Goal: Transaction & Acquisition: Obtain resource

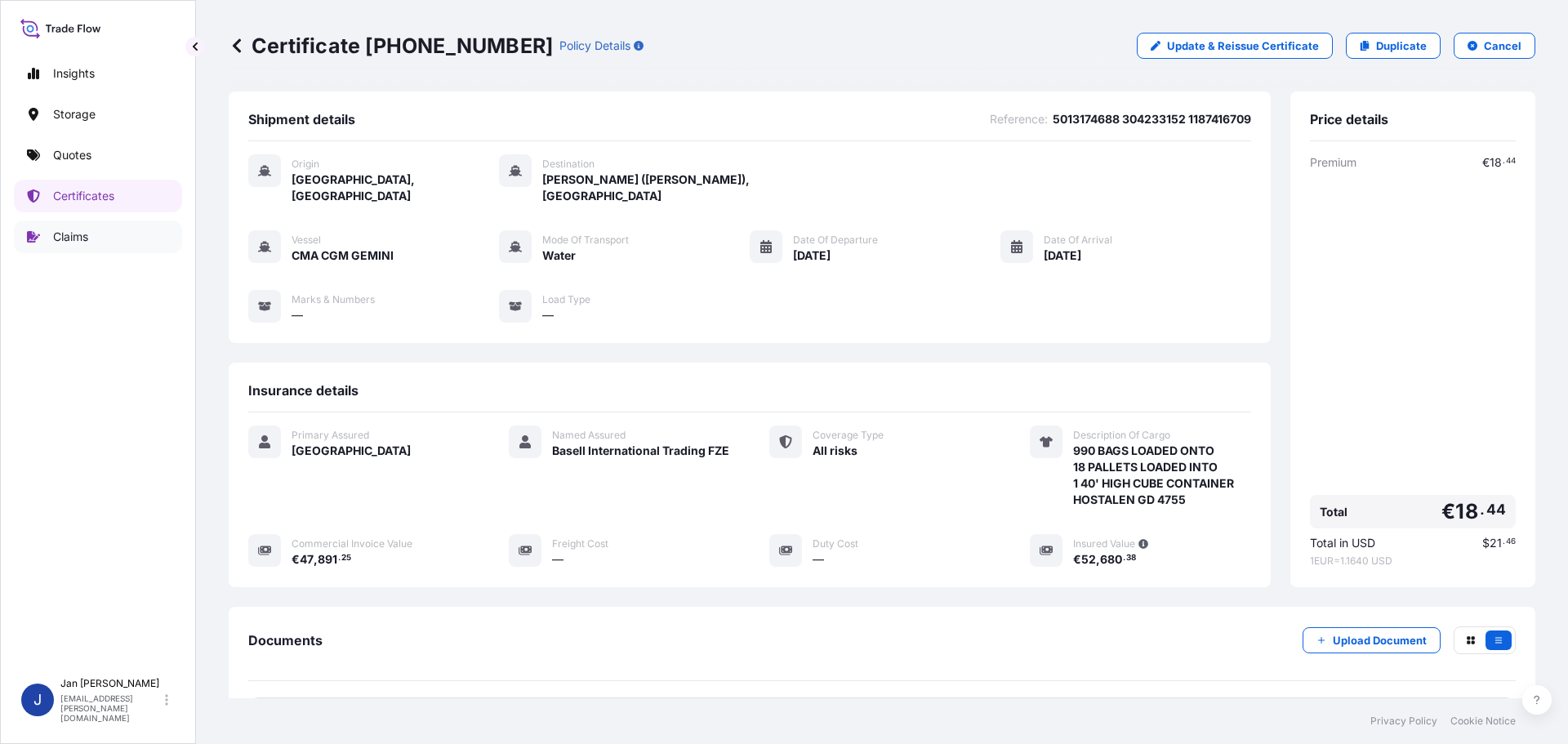
scroll to position [163, 0]
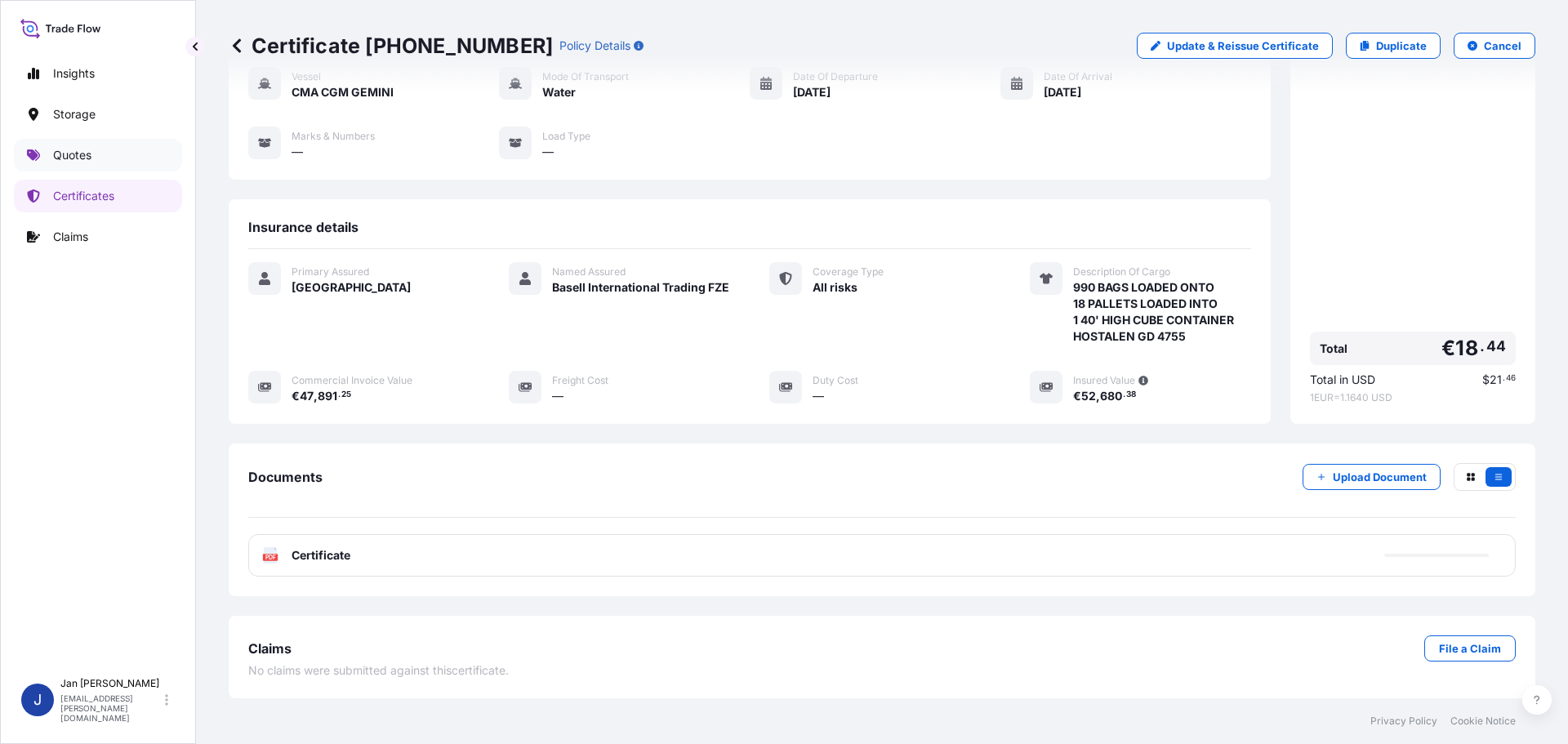
click at [85, 143] on link "Quotes" at bounding box center [98, 154] width 168 height 33
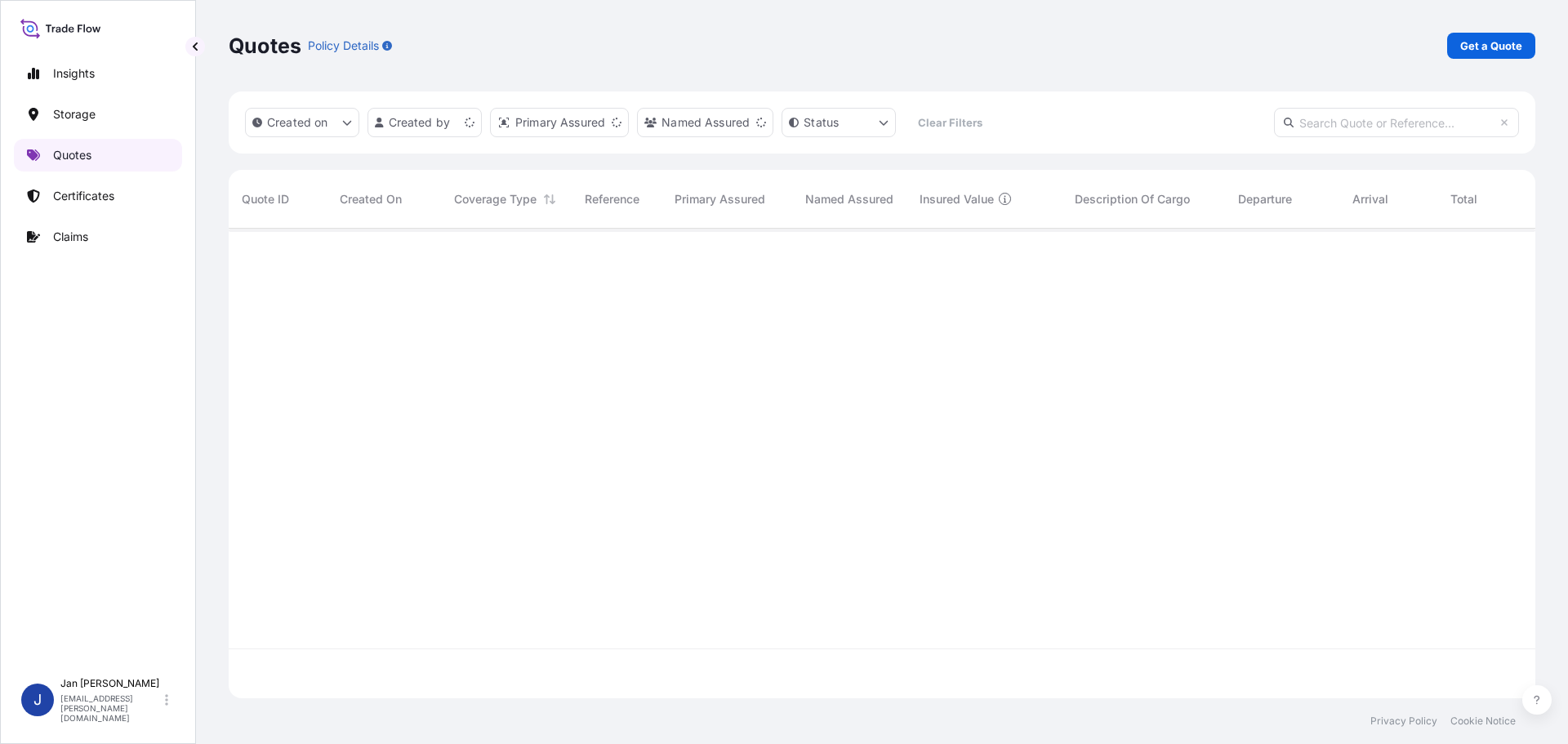
scroll to position [466, 1295]
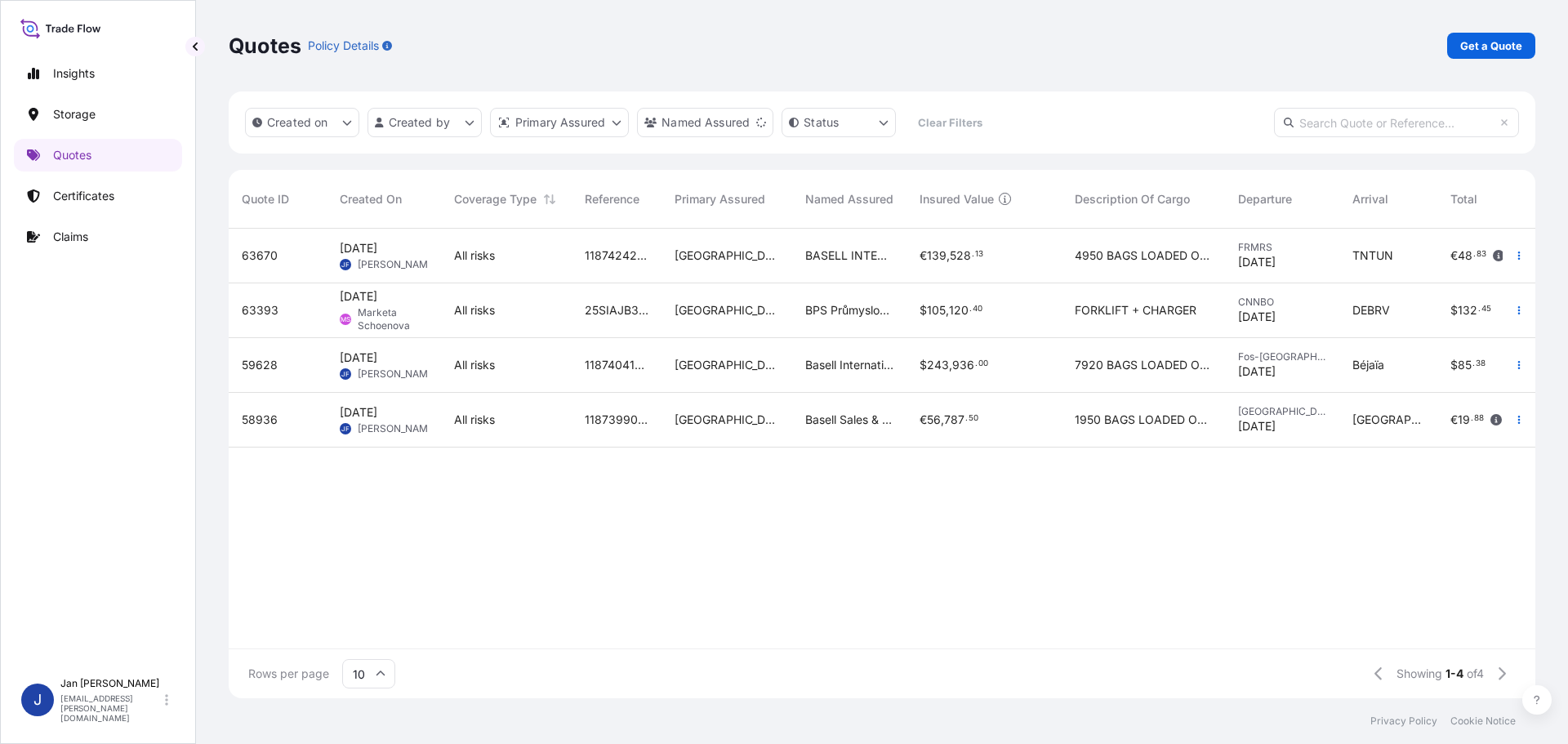
click at [1509, 294] on div at bounding box center [1519, 310] width 33 height 55
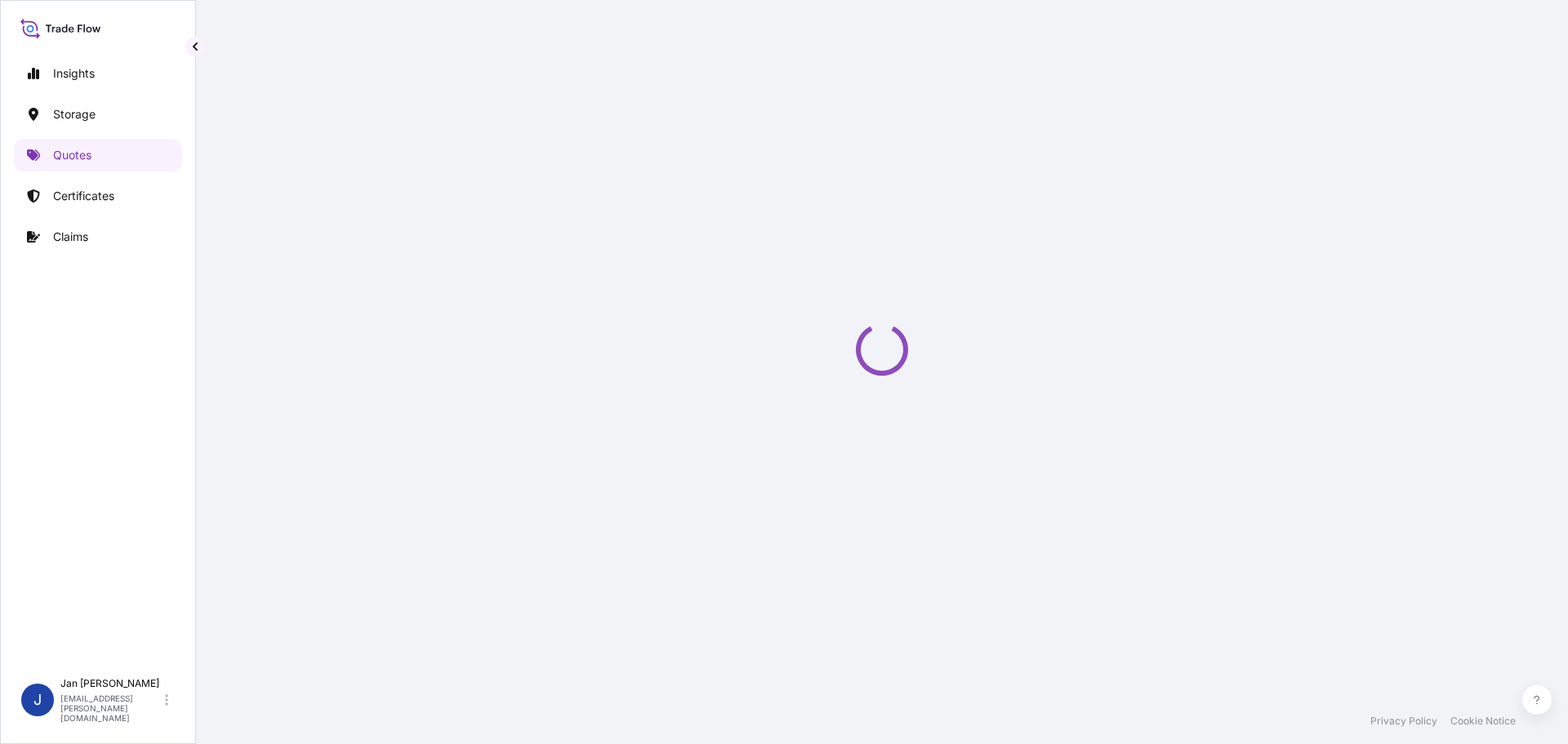
select select "Water"
select select "Road / [GEOGRAPHIC_DATA]"
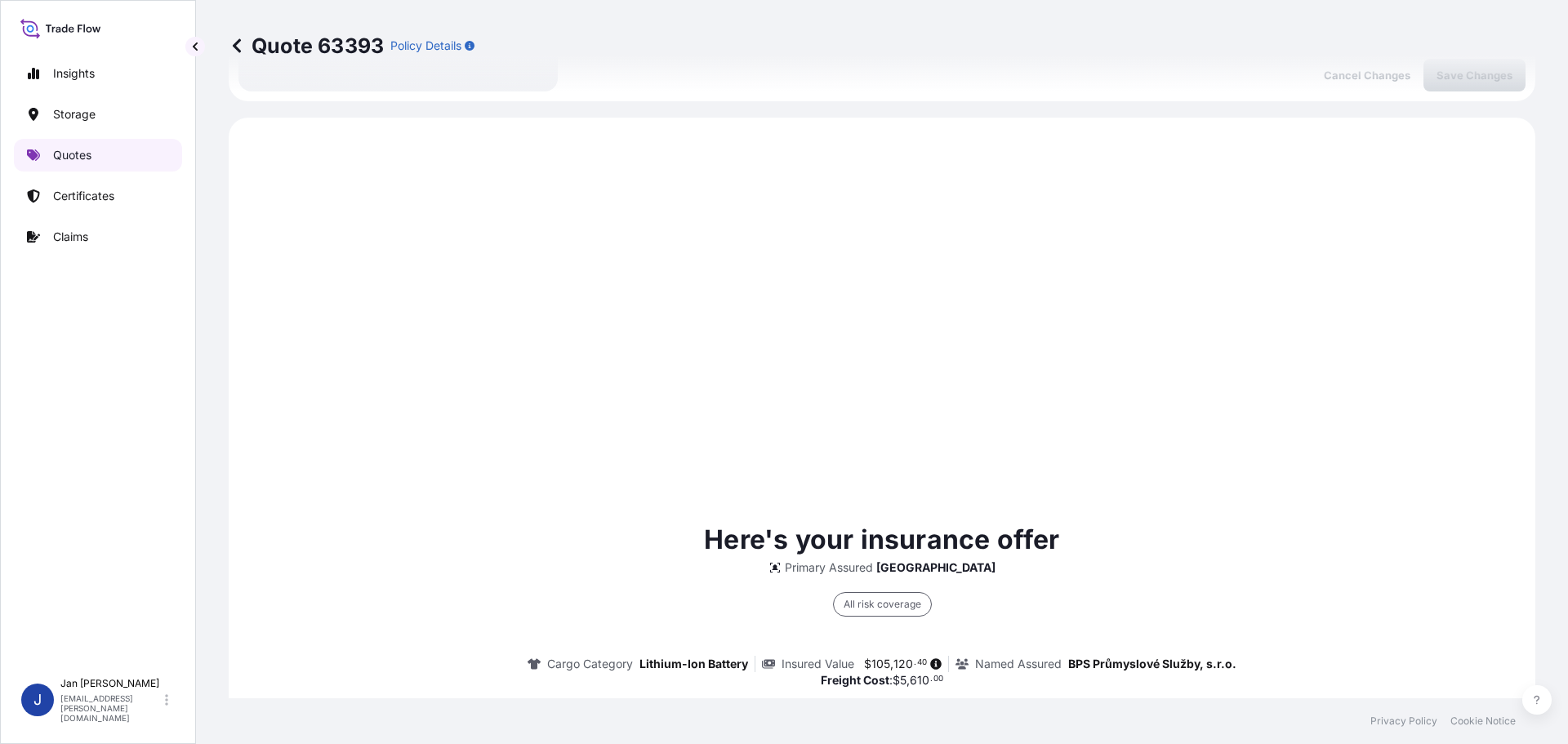
scroll to position [785, 0]
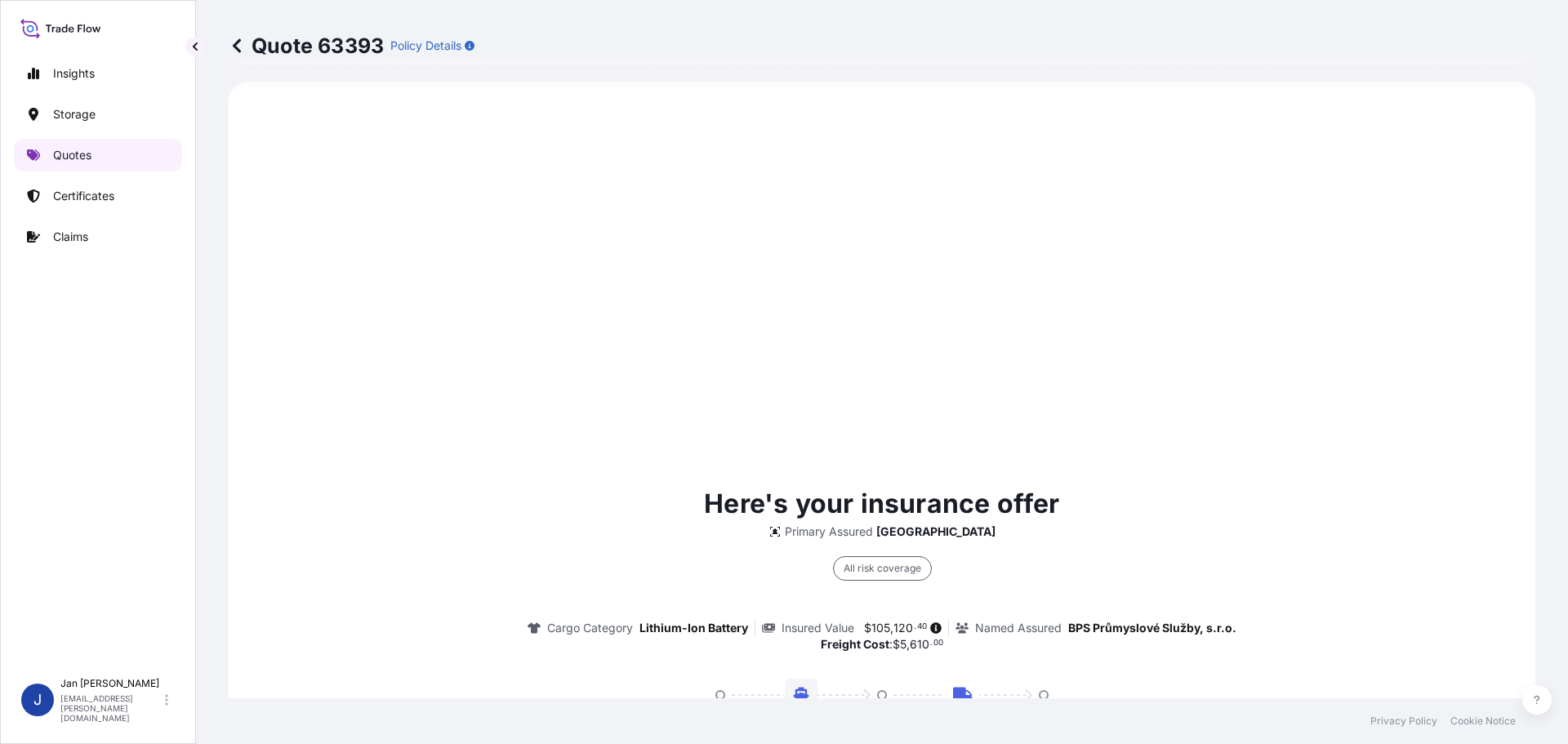
click at [89, 150] on p "Quotes" at bounding box center [72, 155] width 38 height 17
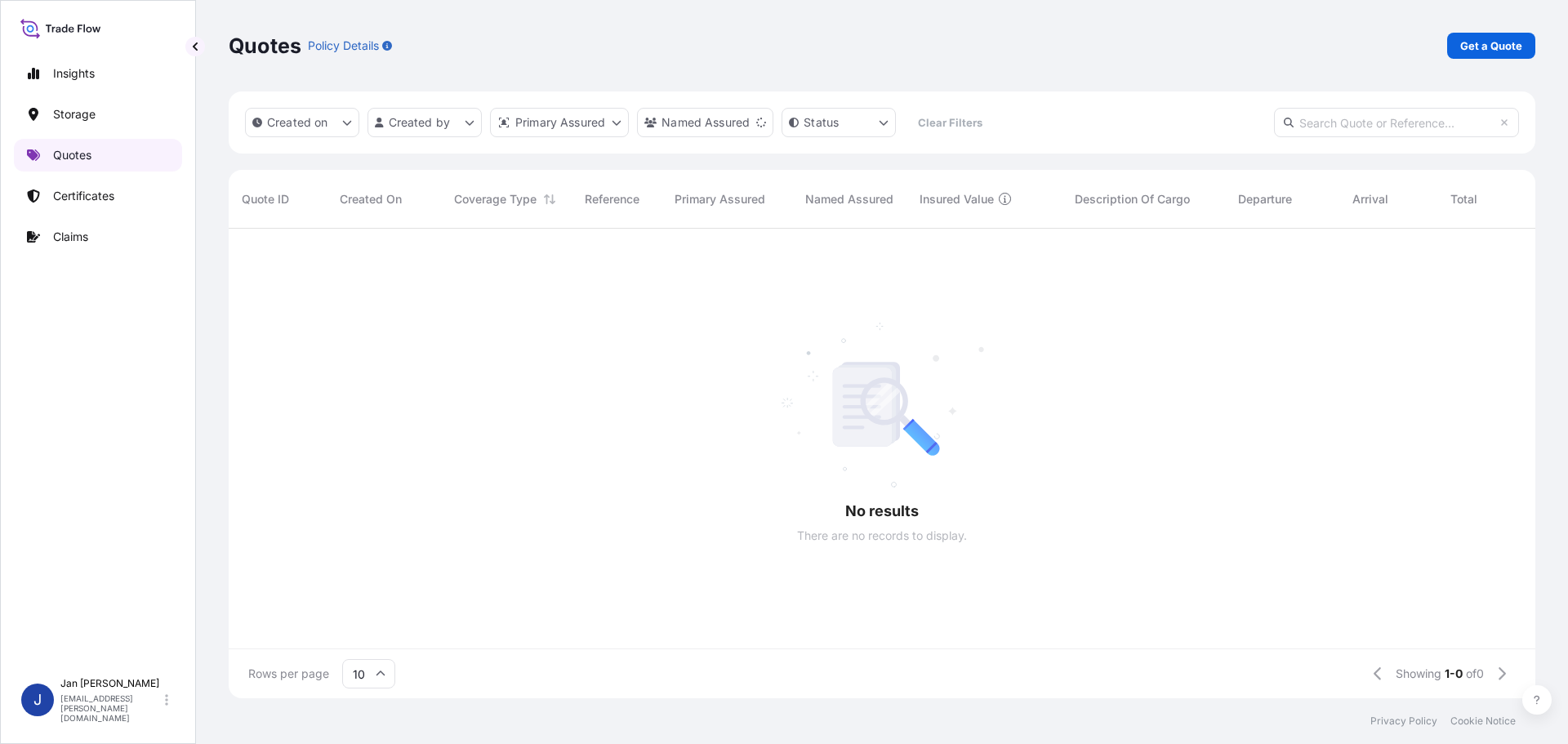
scroll to position [466, 1295]
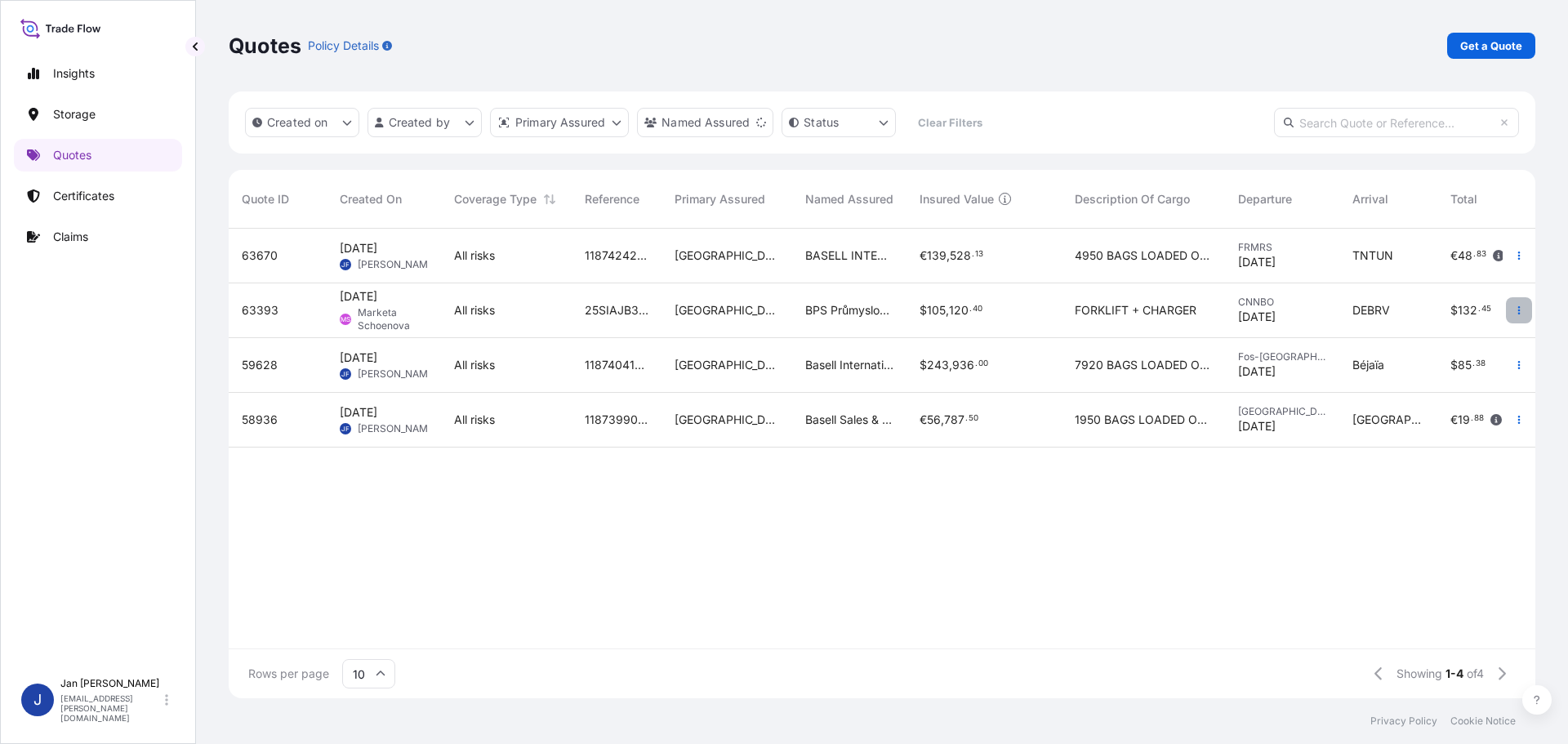
click at [1513, 308] on button "button" at bounding box center [1519, 310] width 26 height 26
click at [1449, 343] on p "Duplicate quote" at bounding box center [1452, 343] width 85 height 17
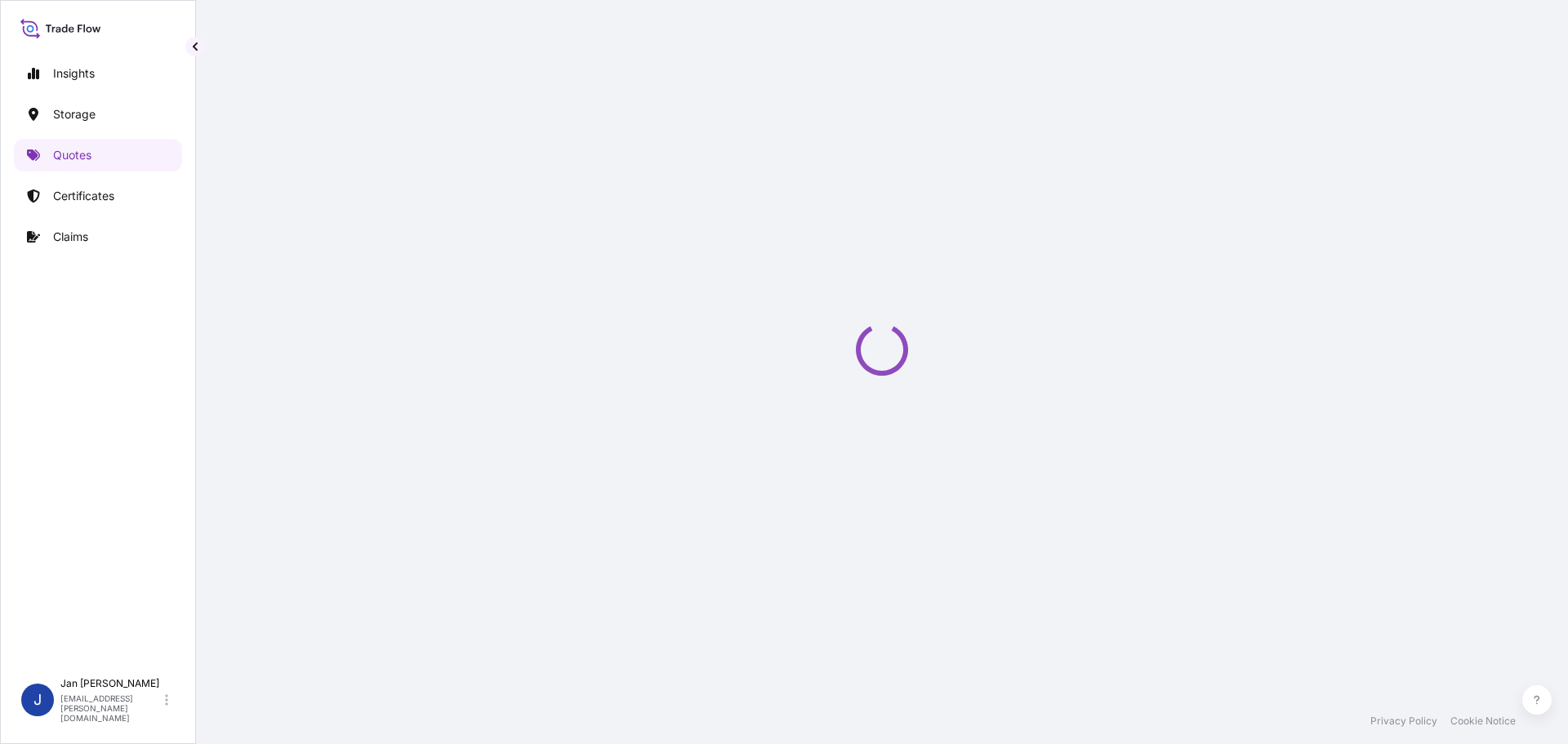
select select "Water"
select select "Road / [GEOGRAPHIC_DATA]"
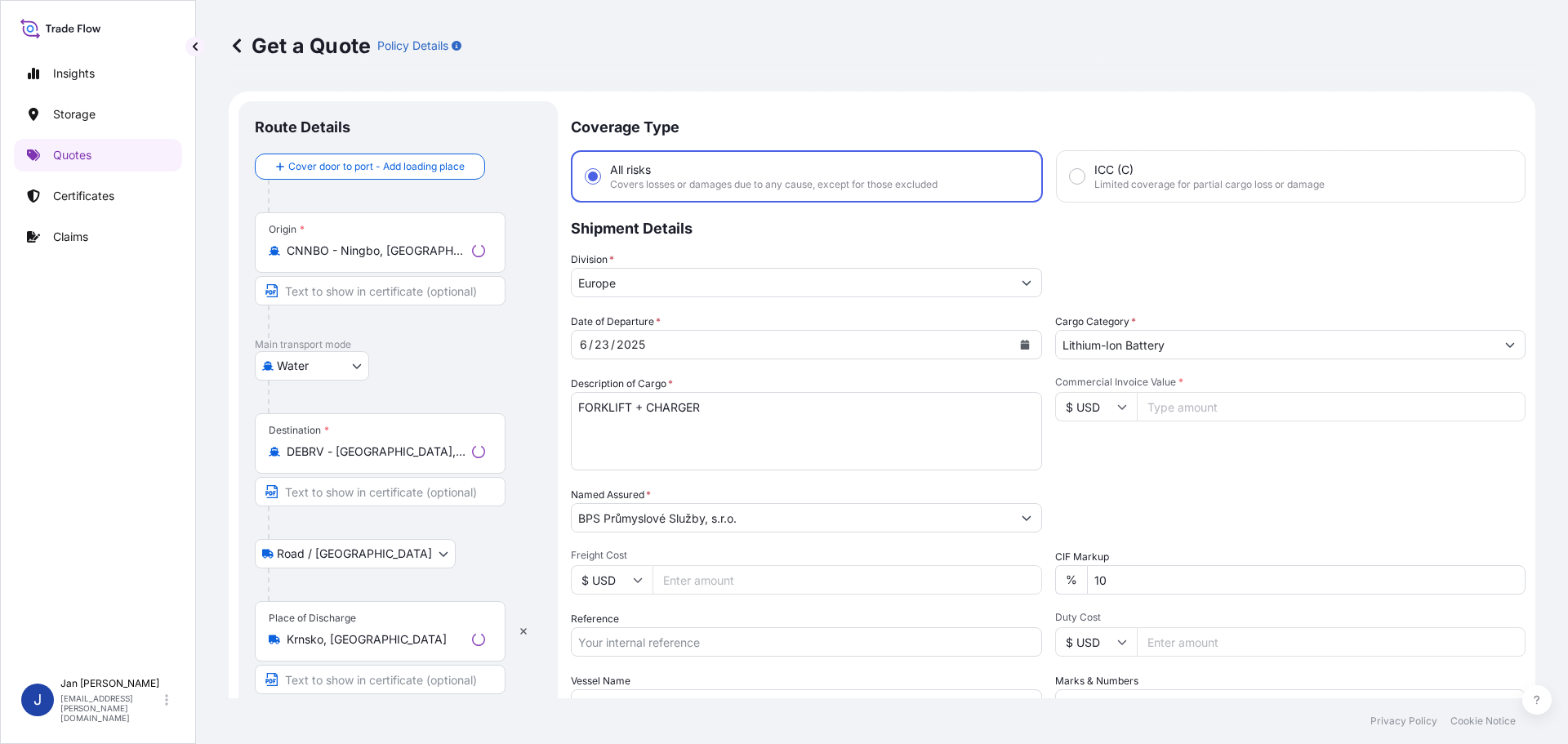
scroll to position [26, 0]
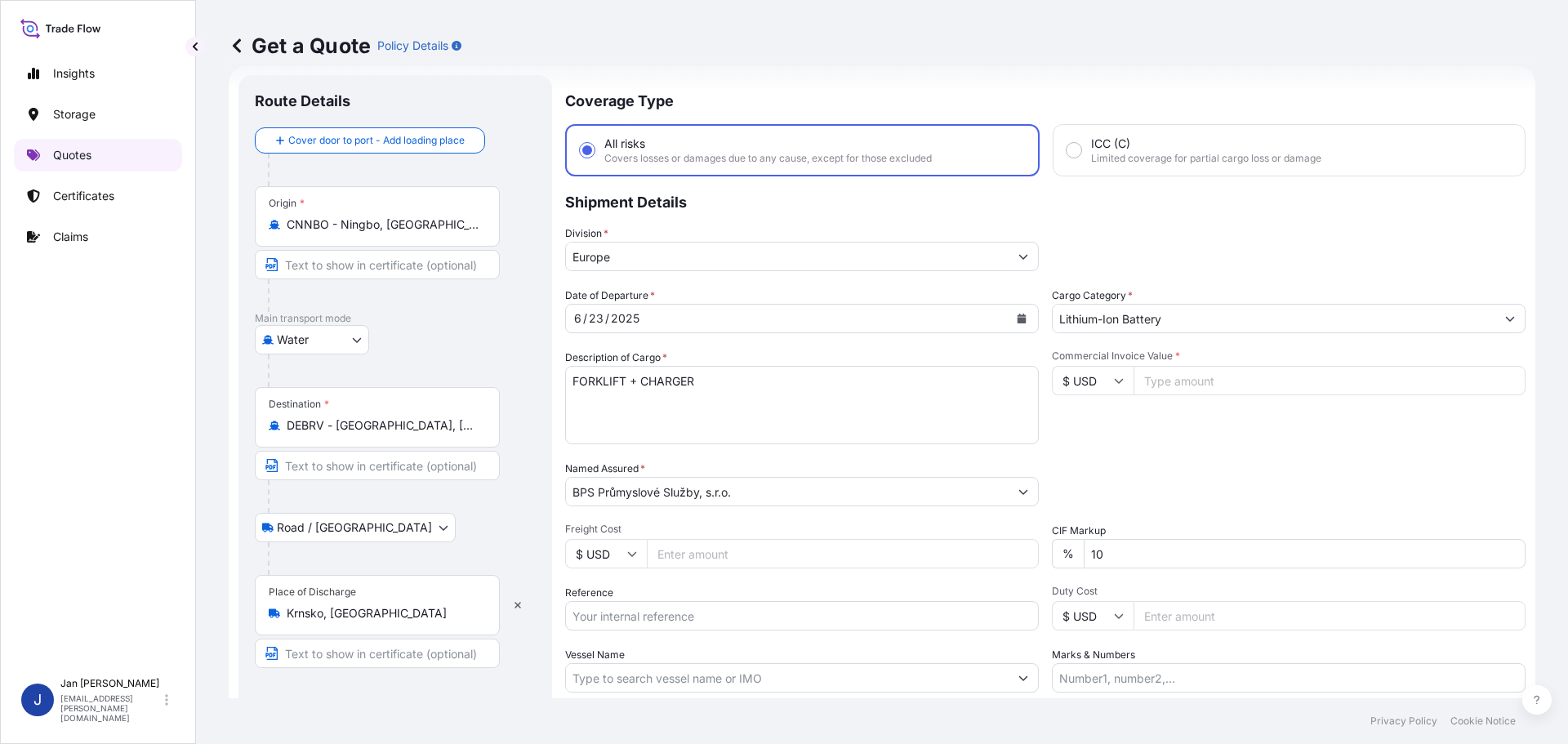
click at [59, 146] on link "Quotes" at bounding box center [98, 154] width 168 height 33
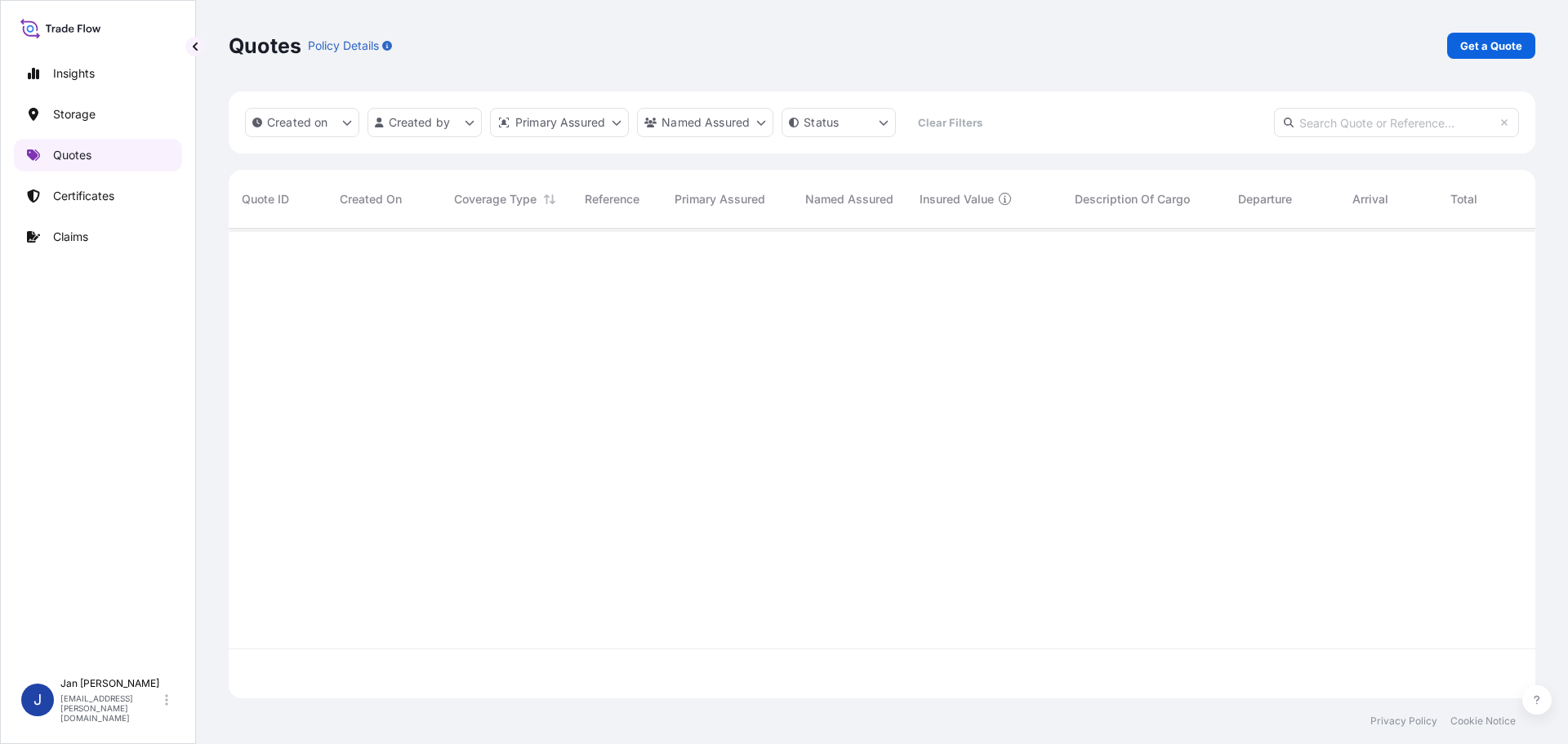
scroll to position [466, 1295]
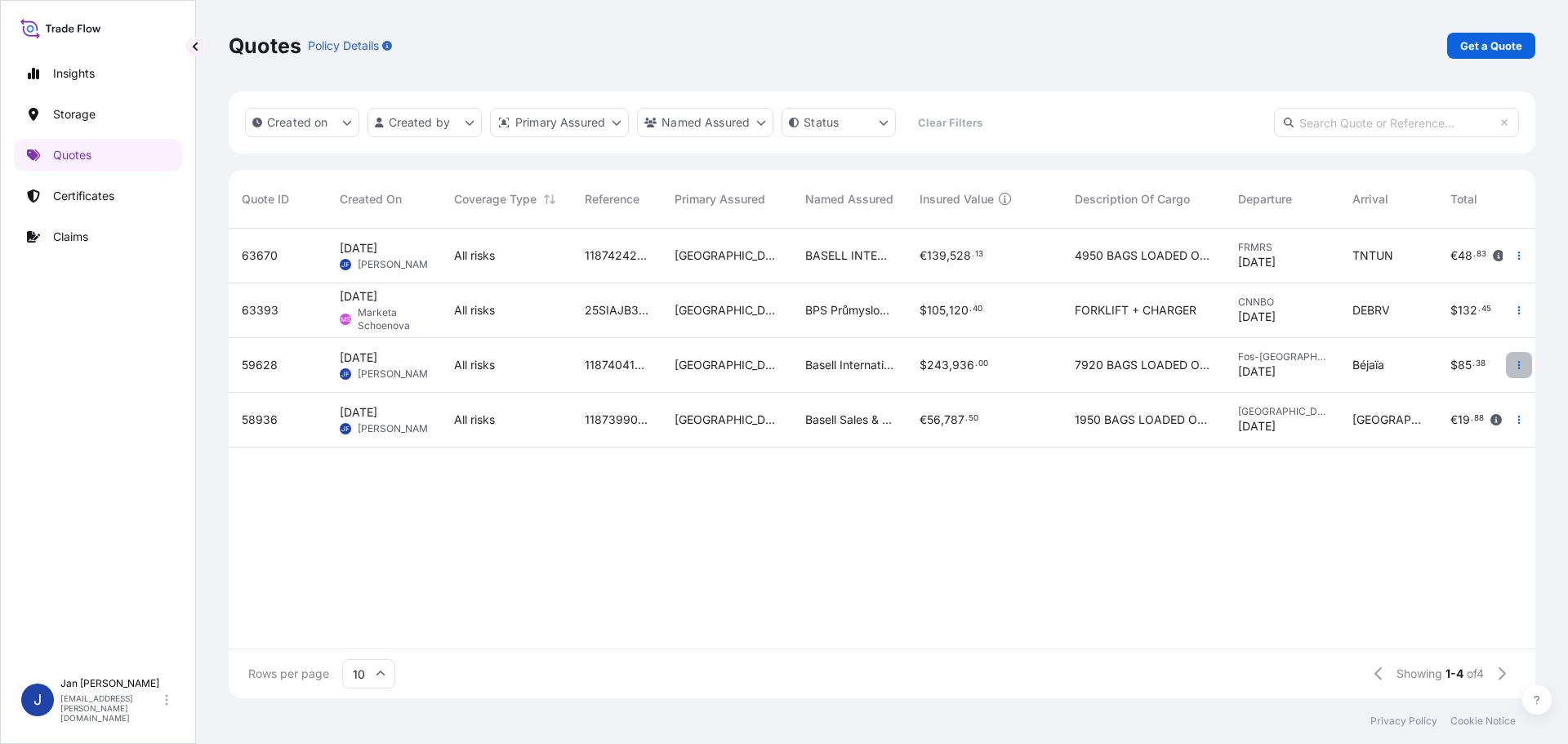
click at [1517, 371] on button "button" at bounding box center [1519, 365] width 26 height 26
click at [1457, 403] on p "Duplicate quote" at bounding box center [1452, 398] width 85 height 17
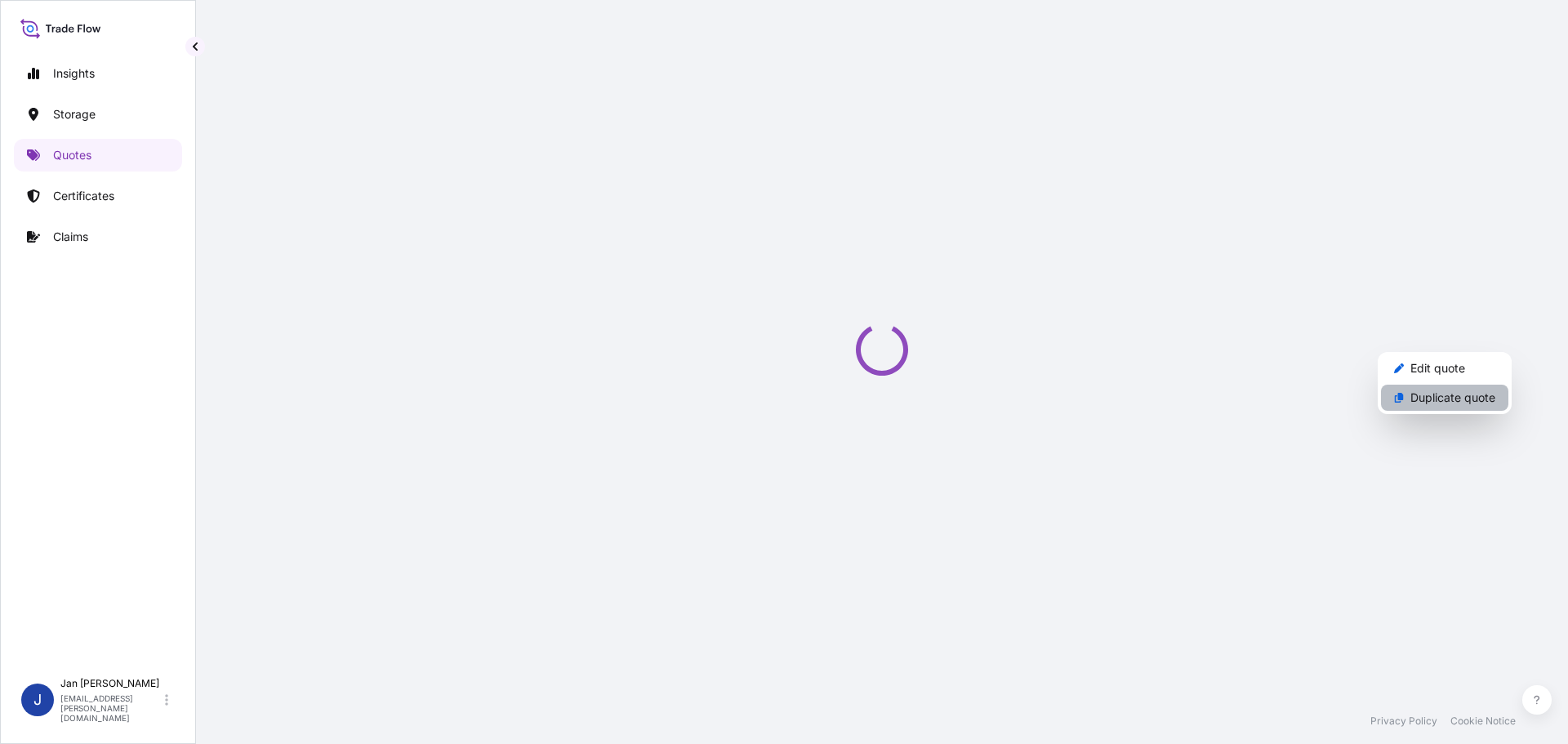
select select "Water"
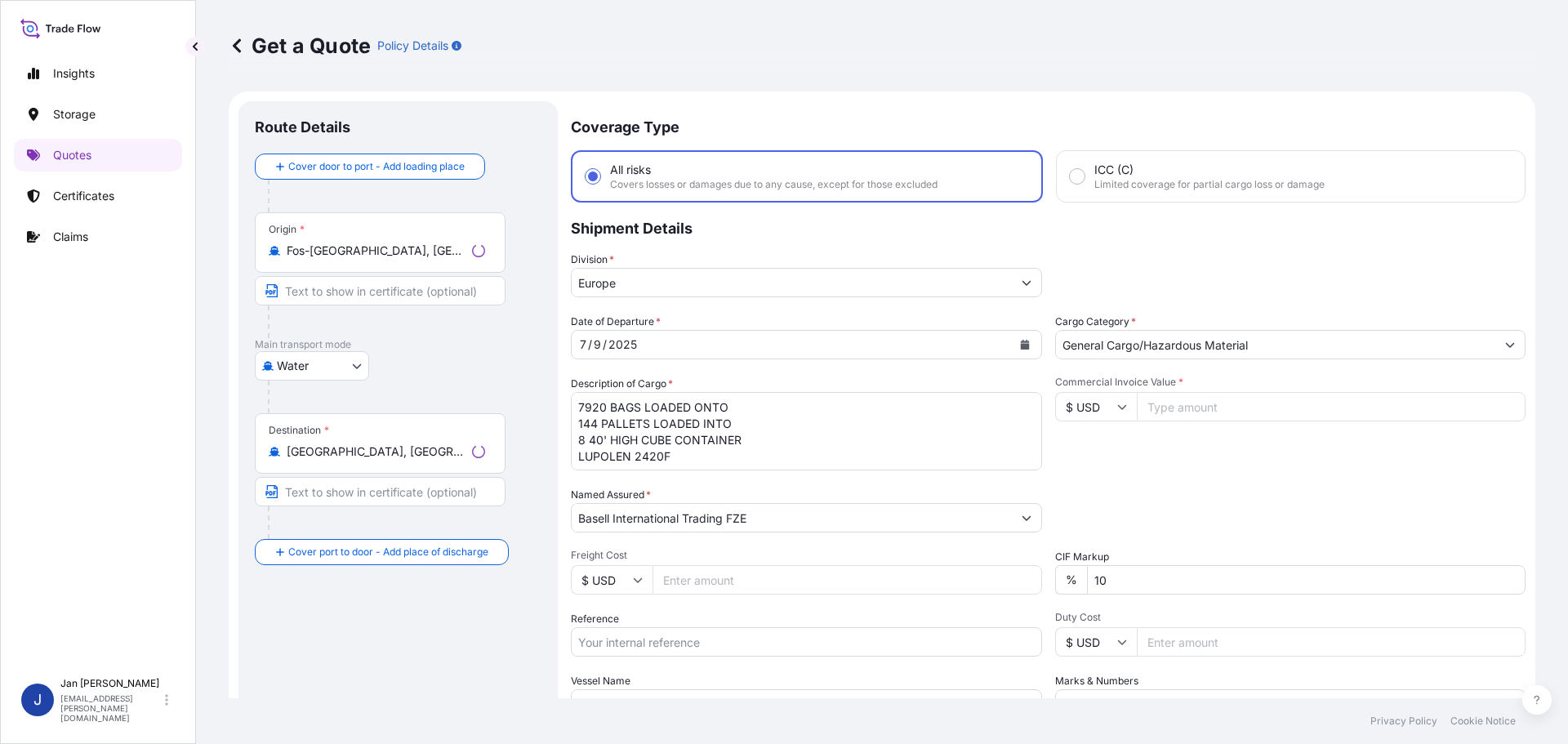
scroll to position [26, 0]
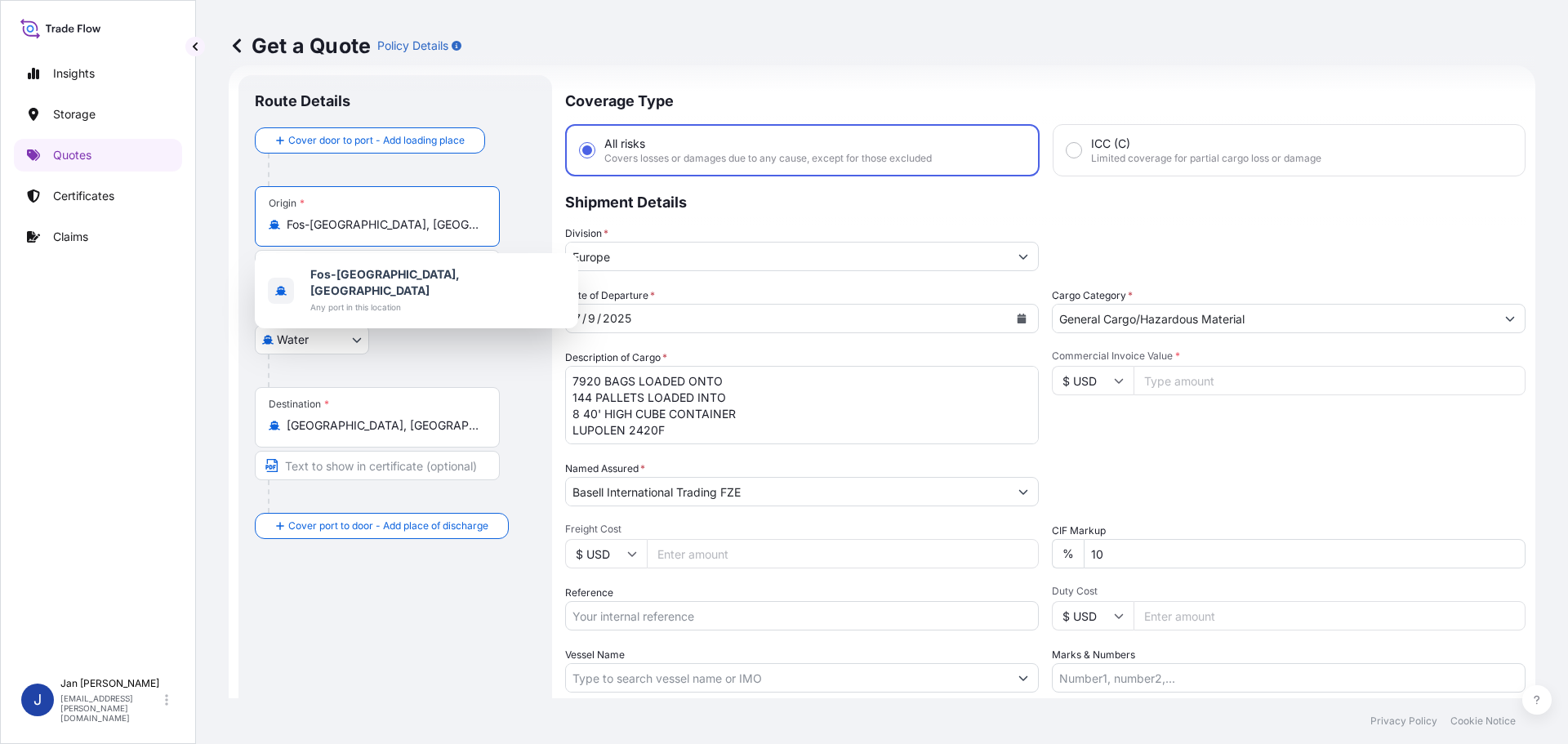
drag, startPoint x: 403, startPoint y: 229, endPoint x: 194, endPoint y: 234, distance: 209.1
click at [194, 234] on div "Insights Storage Quotes Certificates Claims J [PERSON_NAME] [EMAIL_ADDRESS][PER…" at bounding box center [784, 372] width 1568 height 744
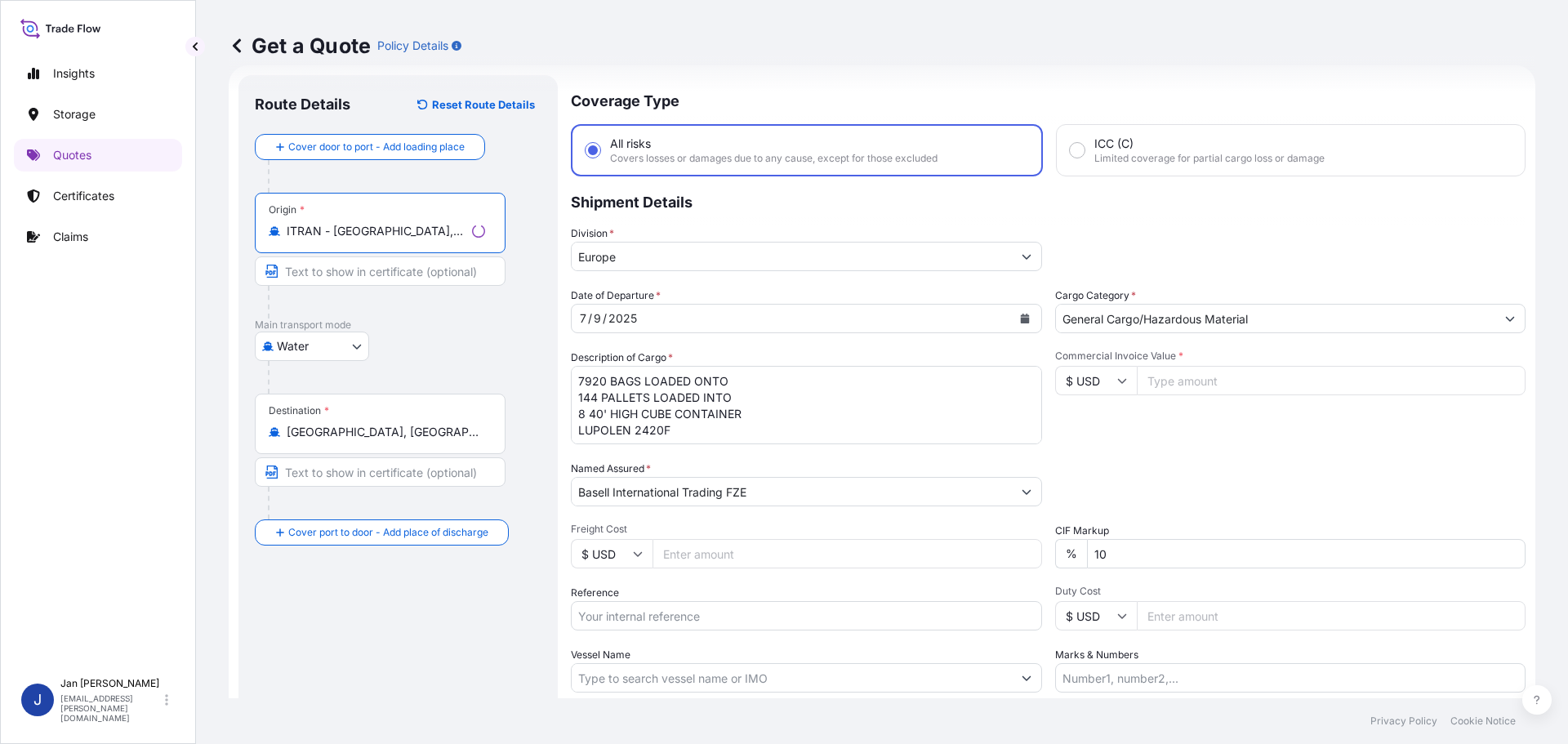
type input "ITRAN - [GEOGRAPHIC_DATA], [GEOGRAPHIC_DATA]"
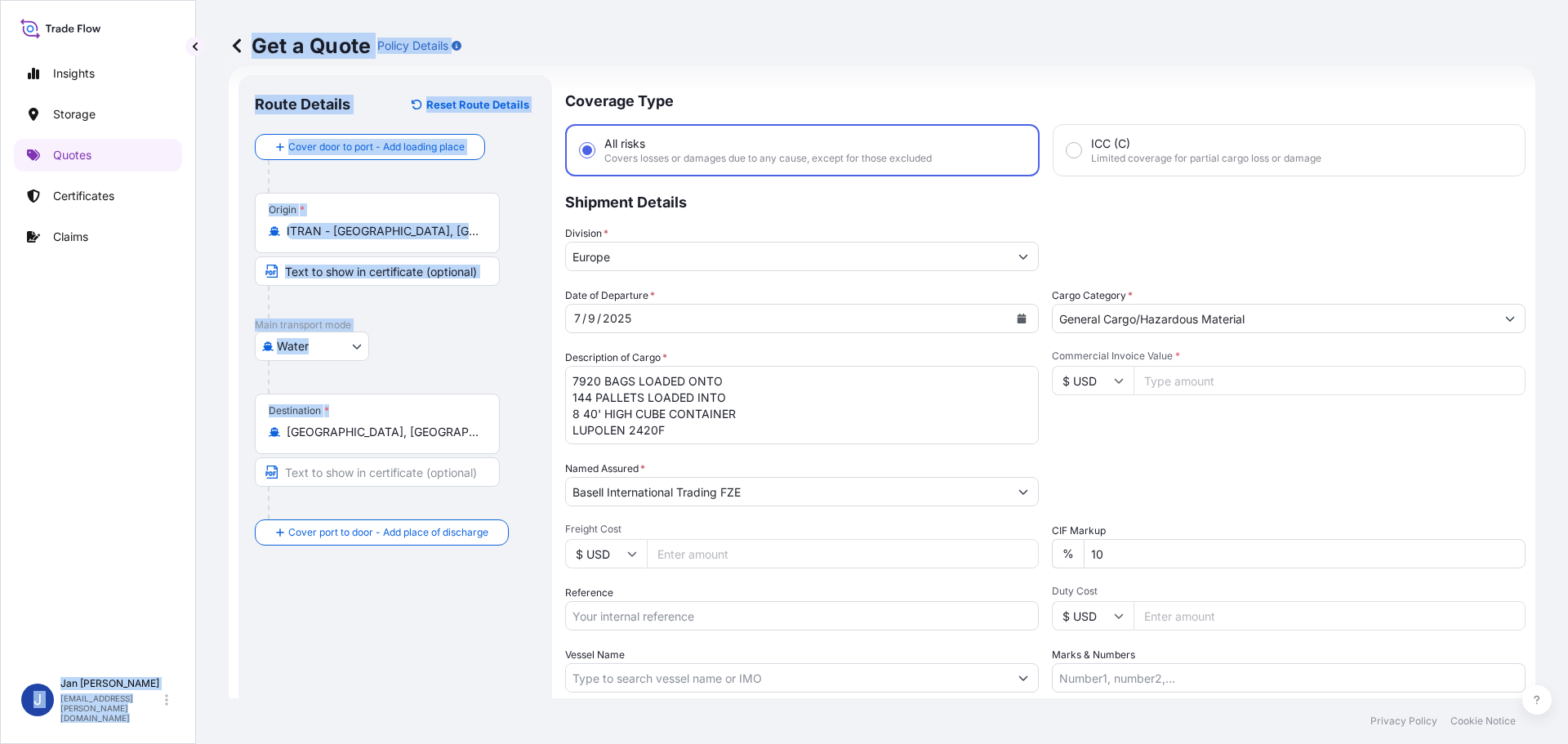
drag, startPoint x: 269, startPoint y: 443, endPoint x: 148, endPoint y: 438, distance: 121.1
click at [154, 440] on div "Insights Storage Quotes Certificates Claims J [PERSON_NAME] [EMAIL_ADDRESS][PER…" at bounding box center [784, 372] width 1568 height 744
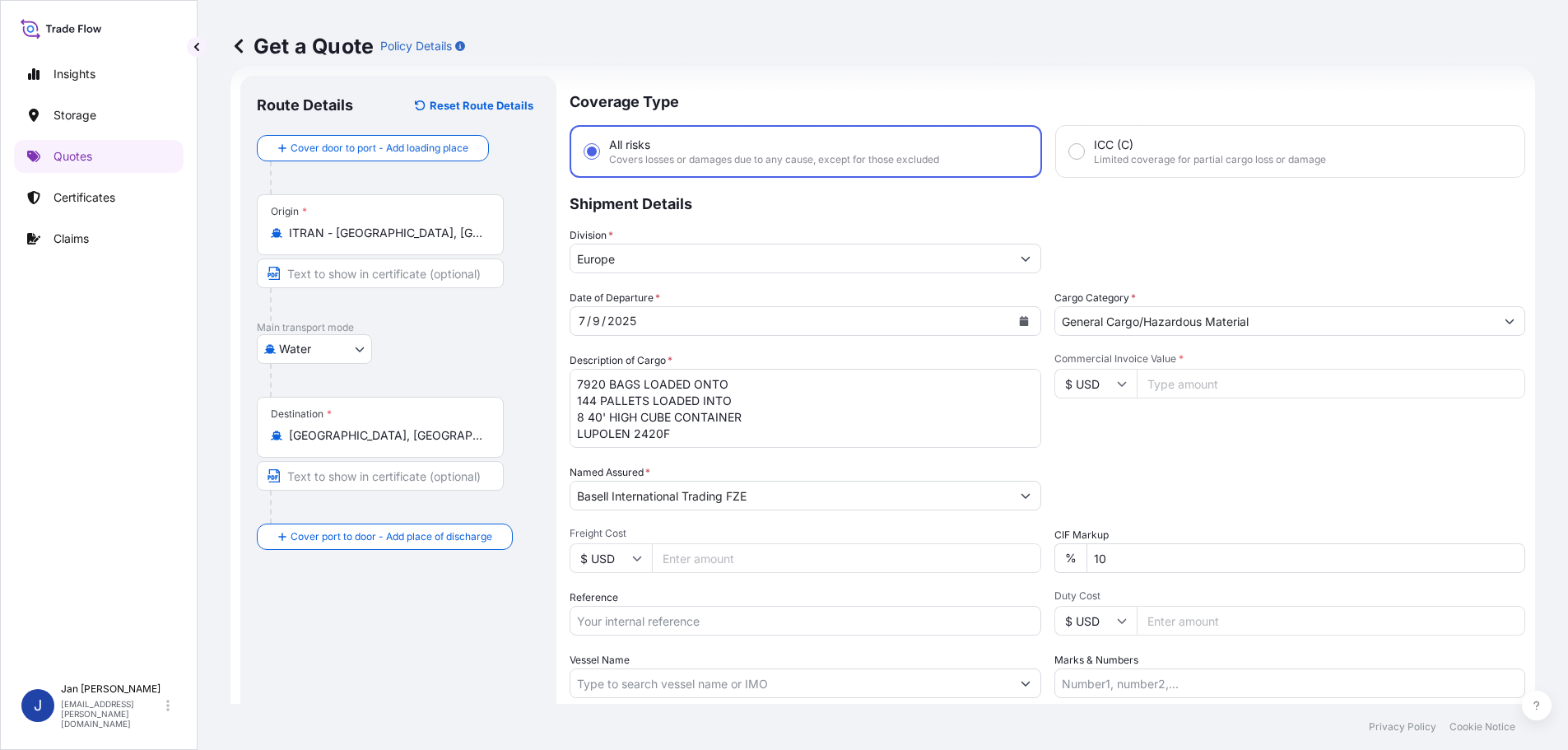
click at [569, 418] on form "Route Details Reset Route Details Cover door to port - Add loading place Place …" at bounding box center [883, 448] width 1305 height 765
drag, startPoint x: 405, startPoint y: 440, endPoint x: 120, endPoint y: 440, distance: 285.0
click at [139, 440] on div "Insights Storage Quotes Certificates Claims J [PERSON_NAME] [EMAIL_ADDRESS][PER…" at bounding box center [790, 375] width 1580 height 750
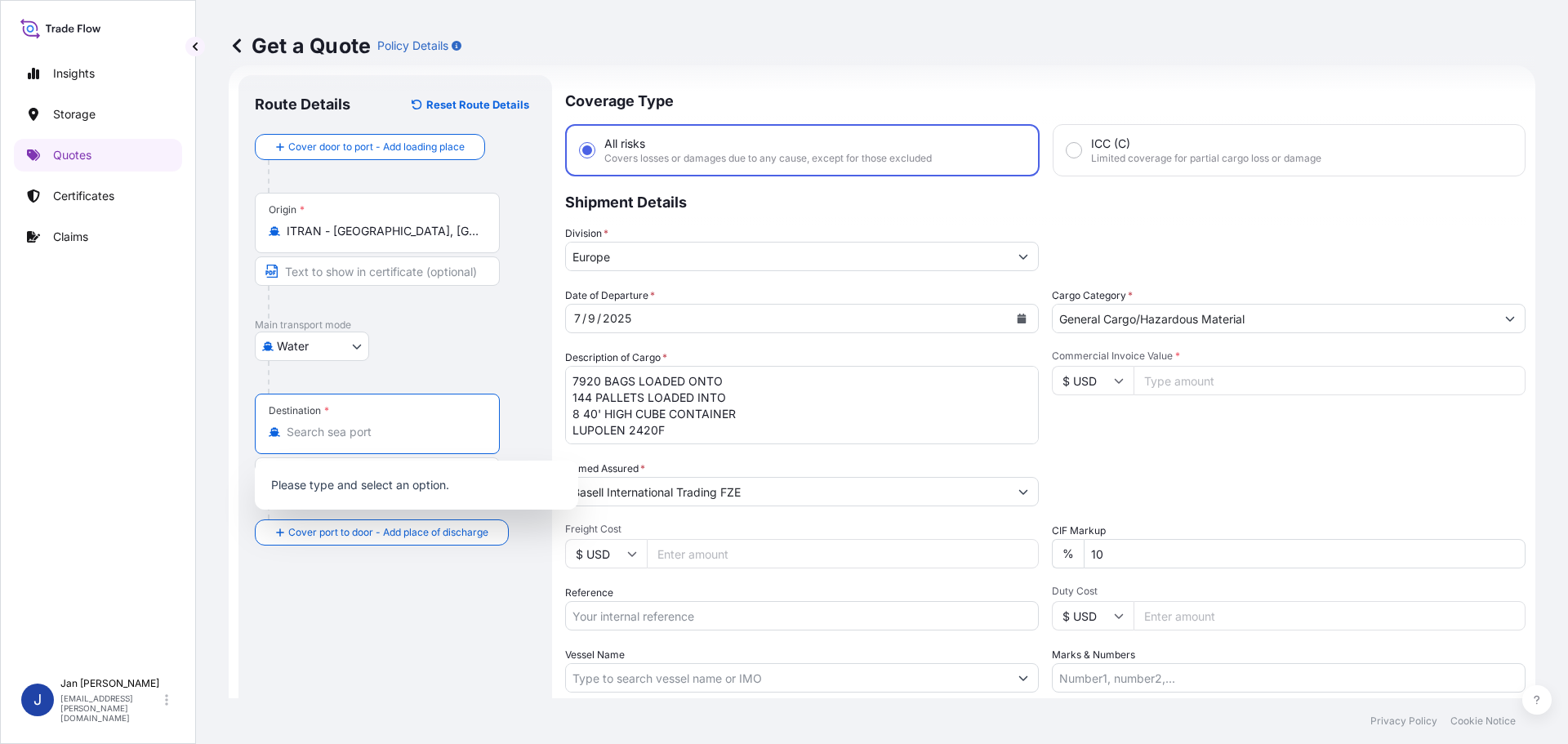
click at [302, 437] on input "Destination *" at bounding box center [384, 432] width 193 height 17
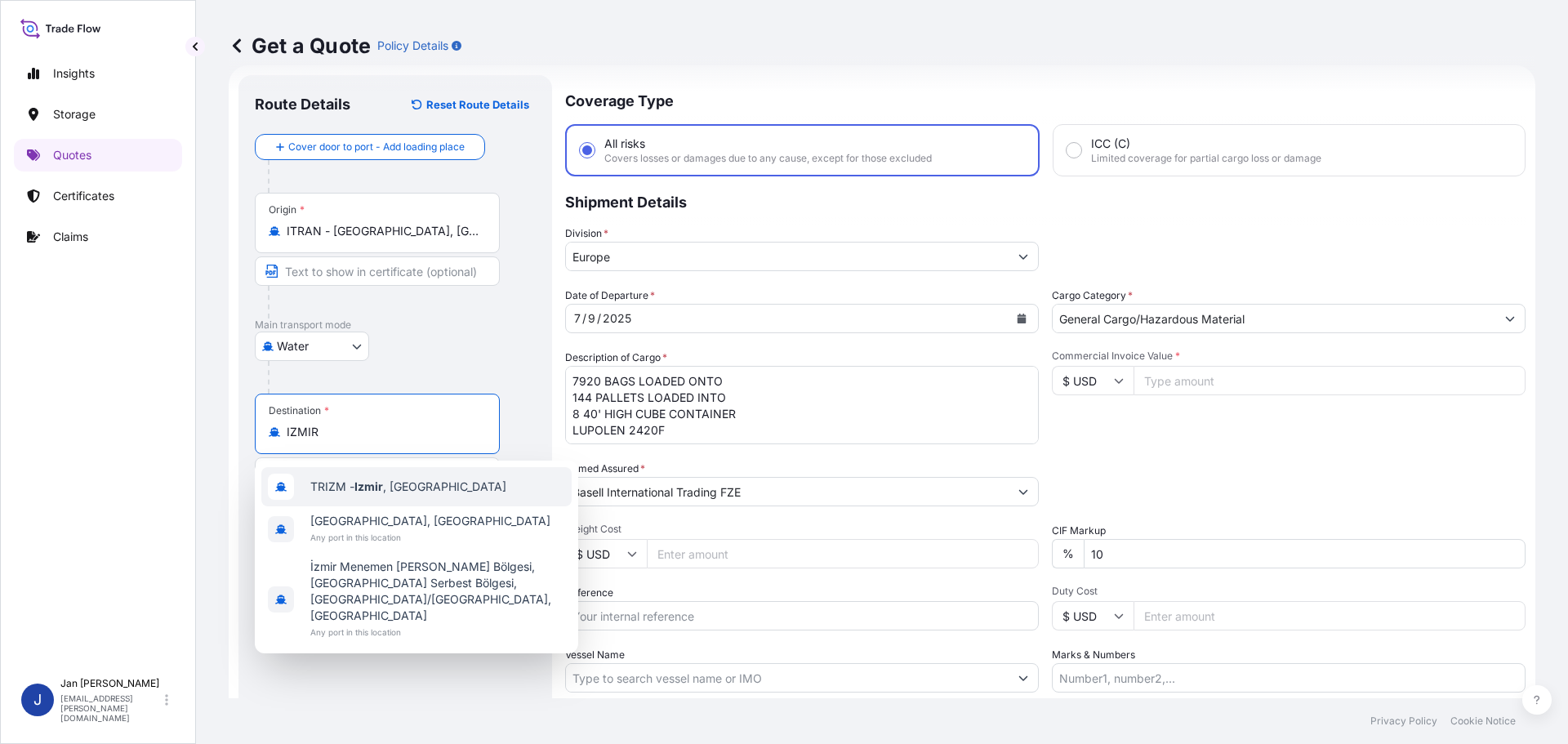
click at [335, 484] on span "TRIZM - [GEOGRAPHIC_DATA] , [GEOGRAPHIC_DATA]" at bounding box center [408, 487] width 196 height 17
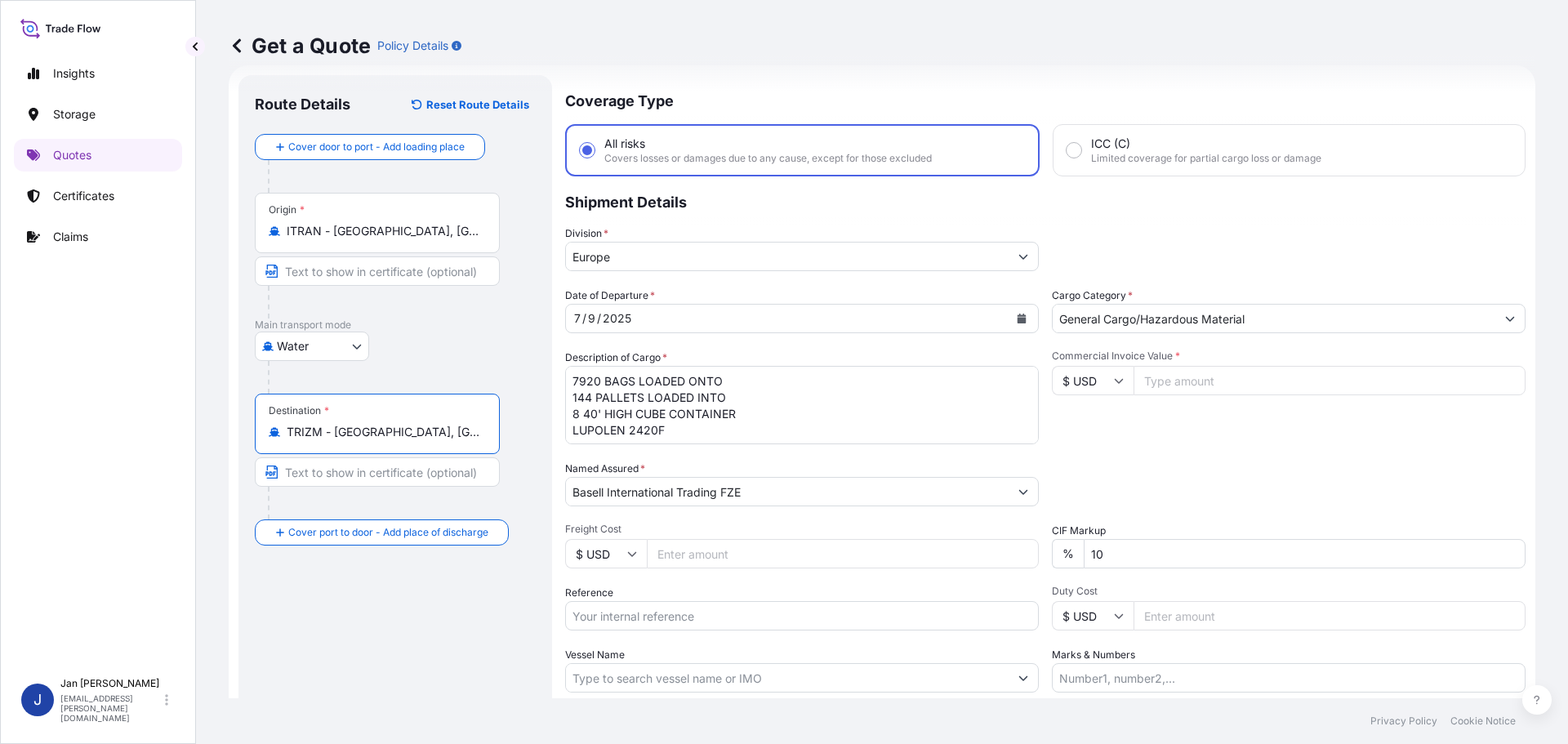
type input "TRIZM - [GEOGRAPHIC_DATA], [GEOGRAPHIC_DATA]"
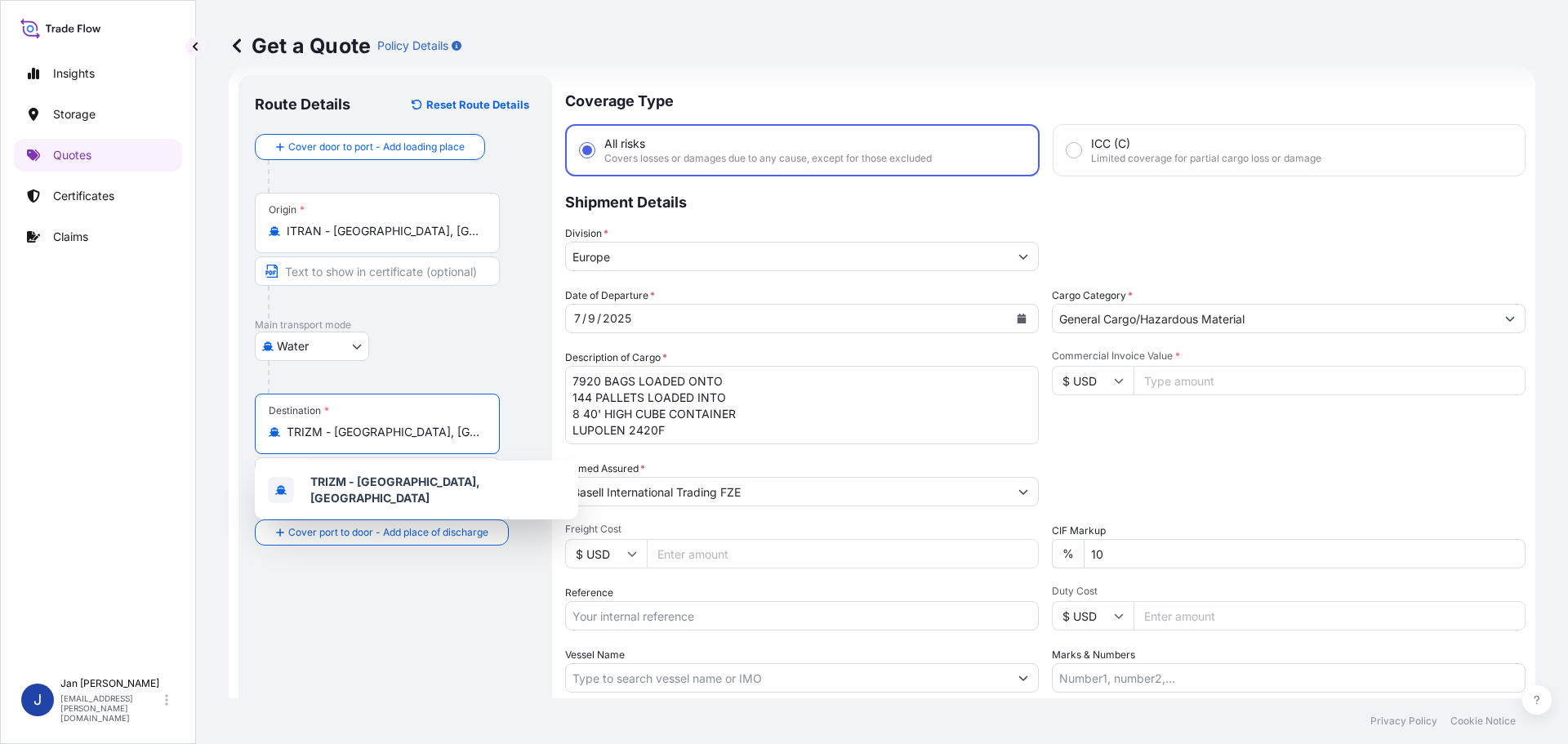
click at [1017, 315] on icon "Calendar" at bounding box center [1022, 319] width 10 height 10
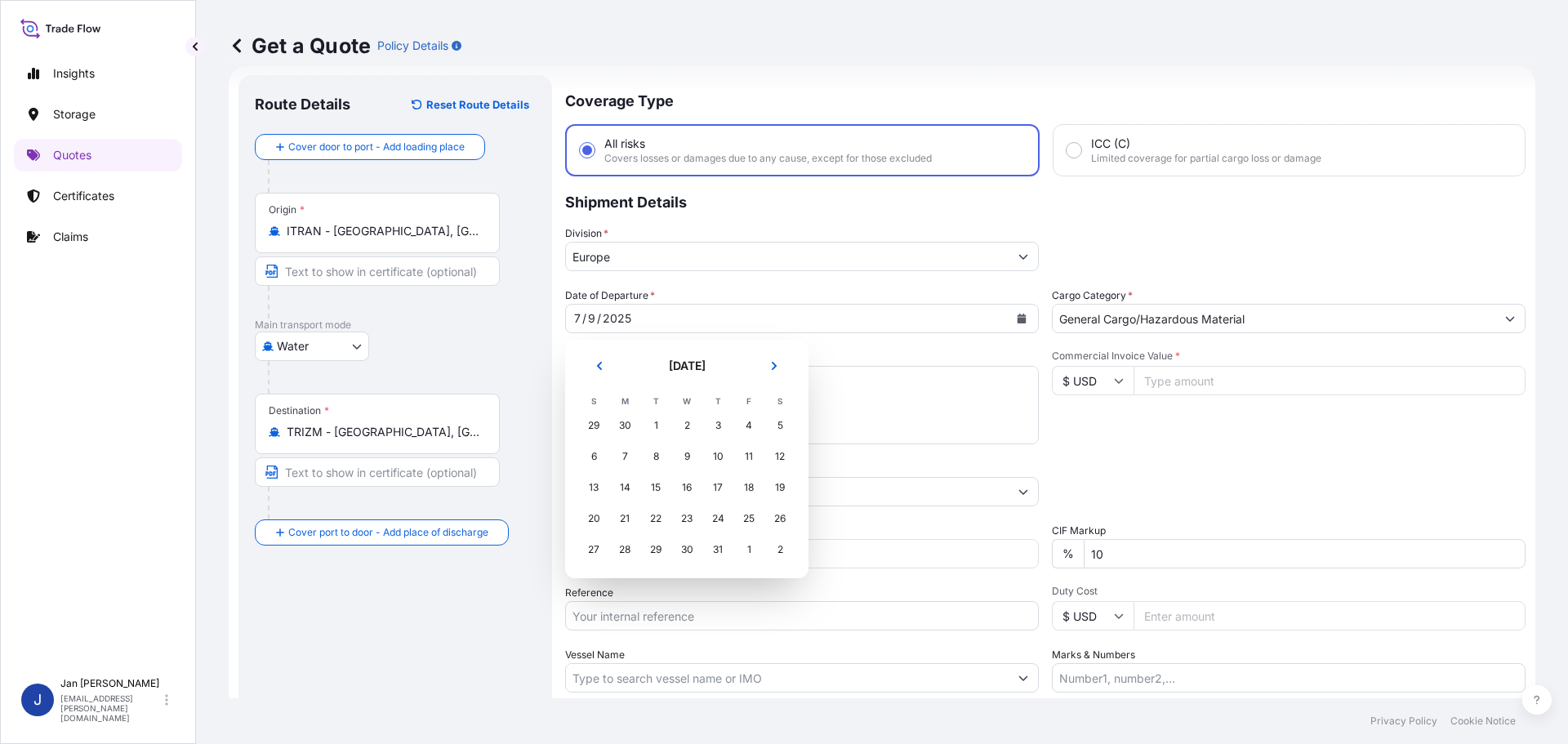
click at [784, 356] on button "Next" at bounding box center [774, 366] width 36 height 26
click at [713, 461] on div "7" at bounding box center [718, 457] width 30 height 30
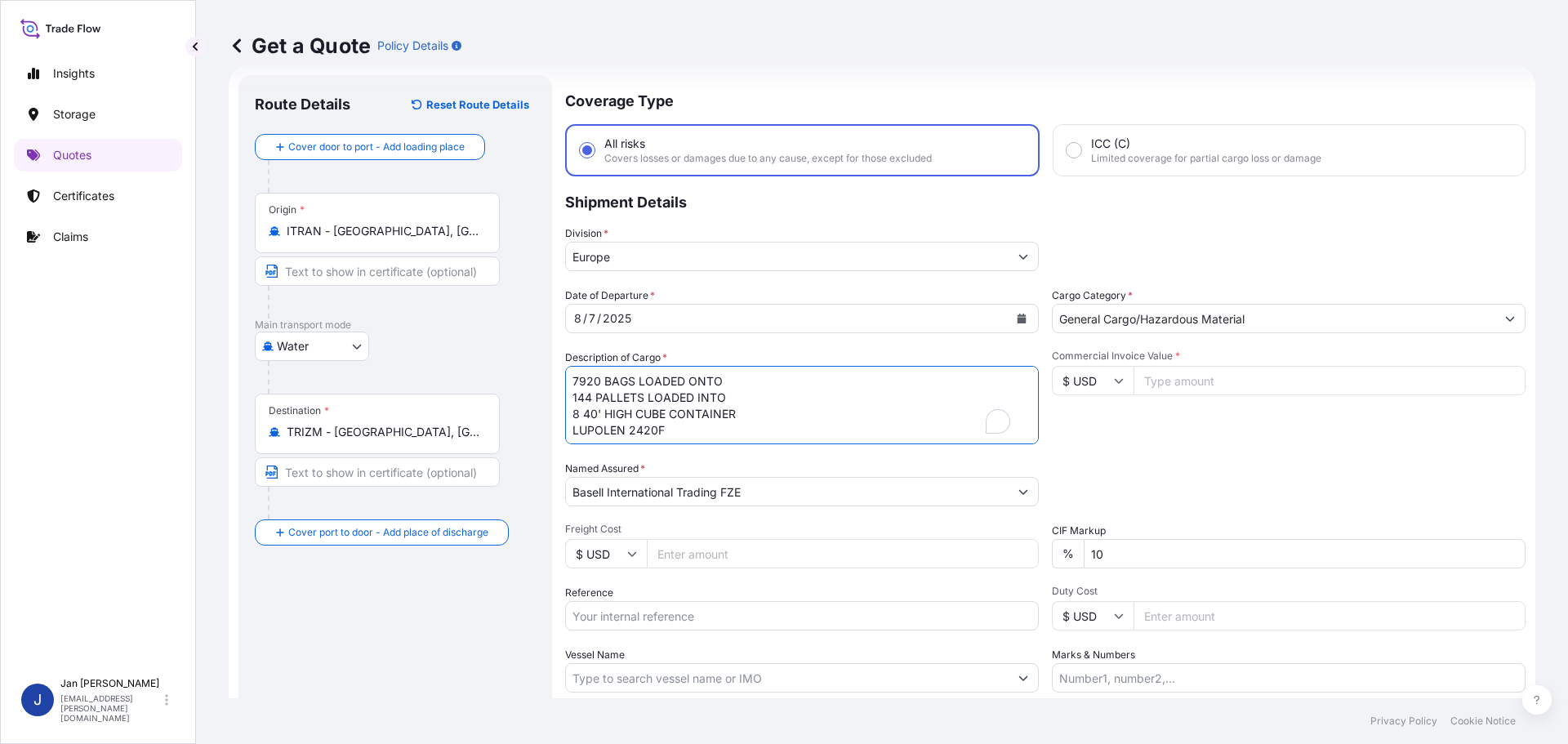
scroll to position [0, 0]
drag, startPoint x: 649, startPoint y: 429, endPoint x: 485, endPoint y: 347, distance: 183.4
click at [485, 347] on form "Route Details Reset Route Details Cover door to port - Add loading place Place …" at bounding box center [882, 444] width 1307 height 759
click at [681, 610] on input "Reference" at bounding box center [802, 616] width 474 height 30
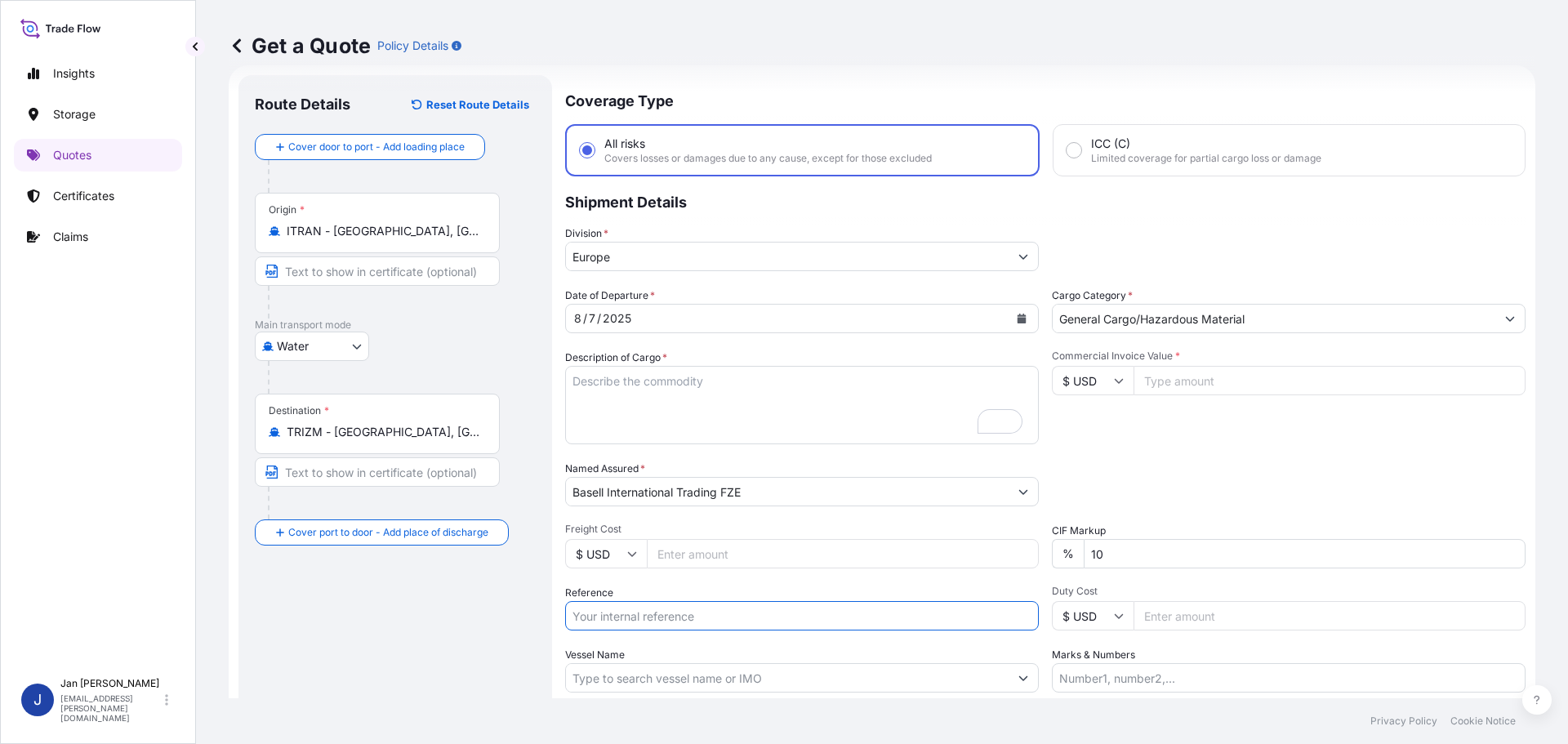
paste input "5013116168 304205231"
click at [630, 613] on input "5013116168 304205231" at bounding box center [802, 616] width 474 height 30
click at [735, 612] on input "5013116168 304205231" at bounding box center [802, 616] width 474 height 30
paste input "1505192186"
type input "5013116168 304205231 1505192186"
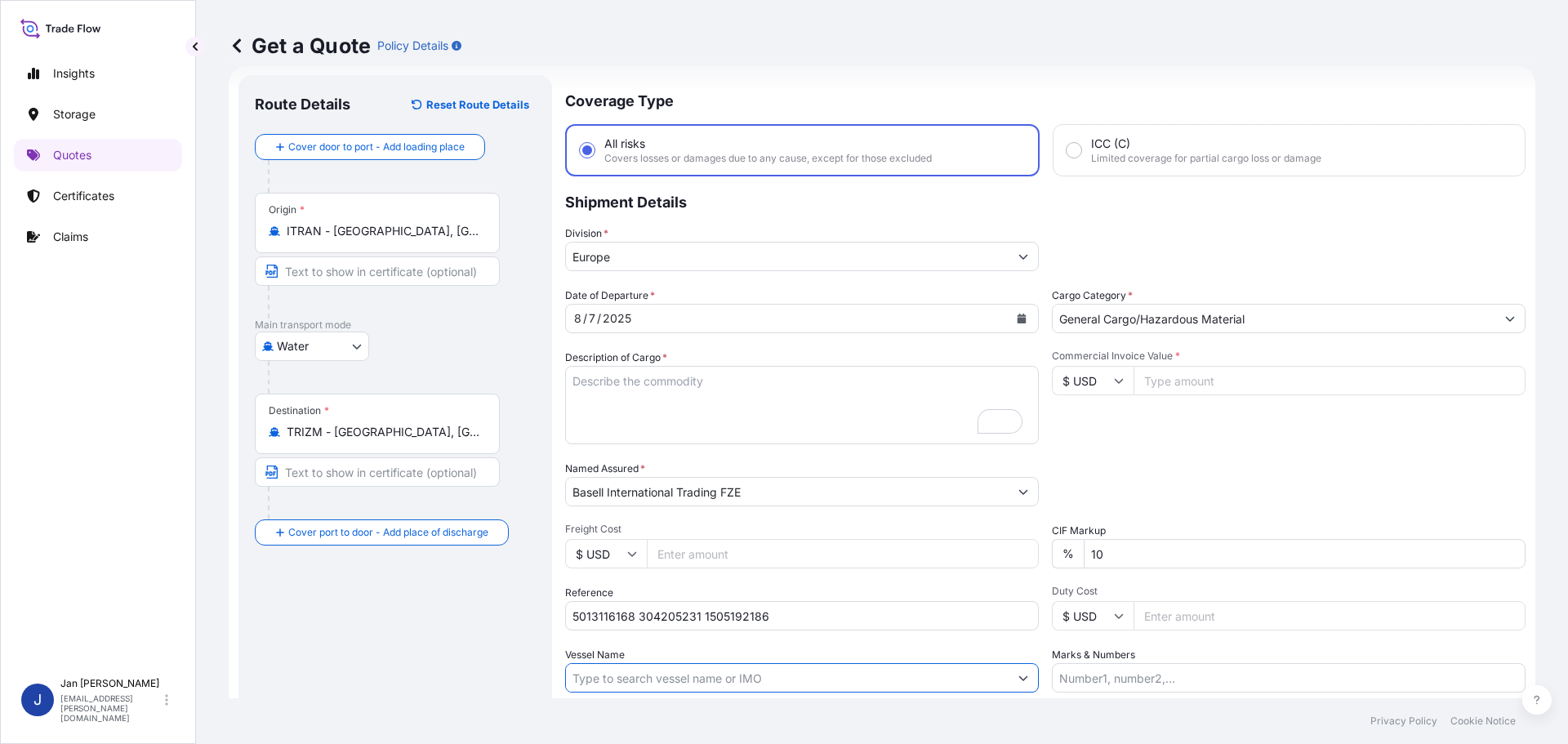
click at [666, 665] on input "Vessel Name" at bounding box center [787, 678] width 443 height 30
paste input "MED [GEOGRAPHIC_DATA]"
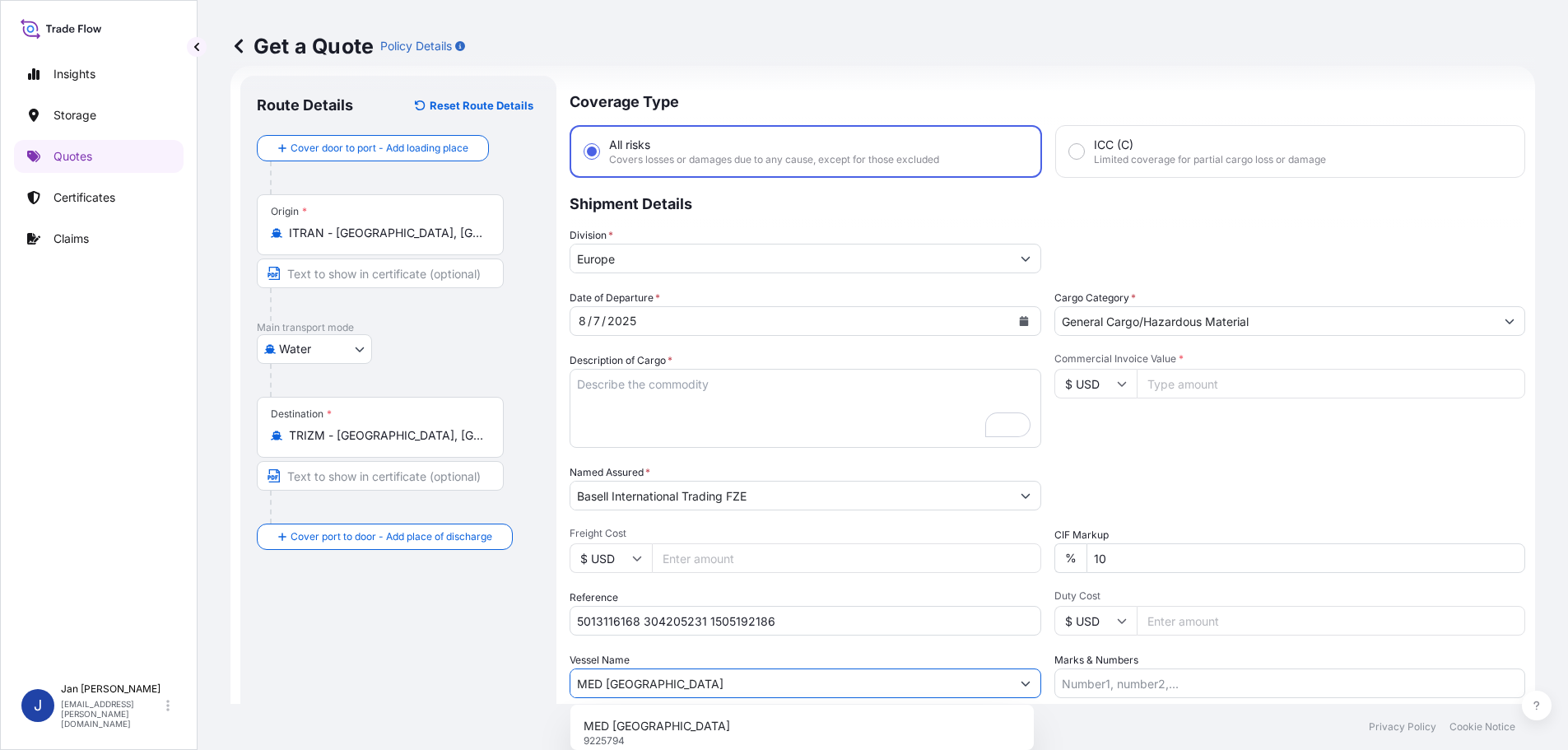
click at [630, 718] on p "MED [GEOGRAPHIC_DATA]" at bounding box center [656, 727] width 147 height 17
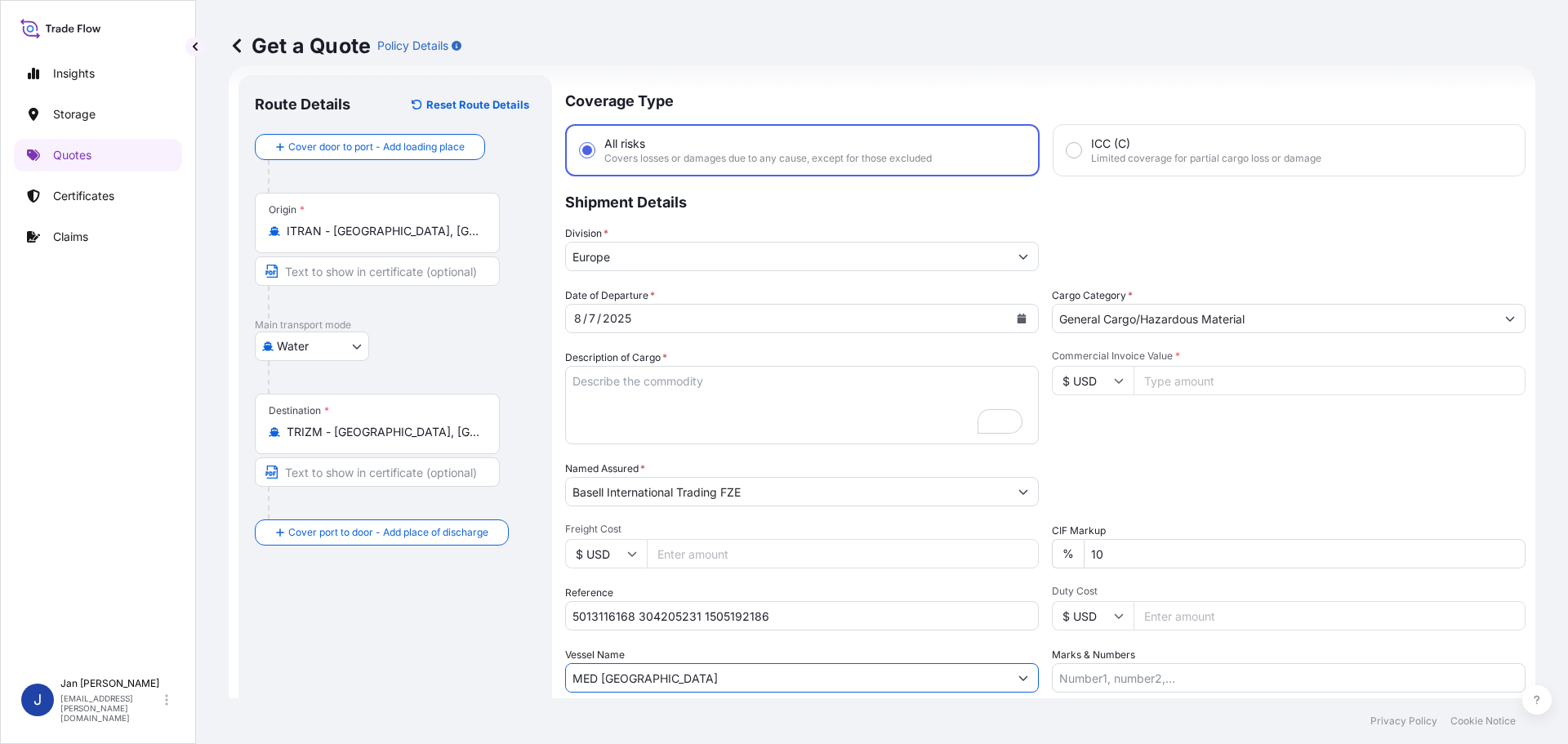
type input "MED [GEOGRAPHIC_DATA]"
click at [1111, 386] on input "$ USD" at bounding box center [1092, 381] width 82 height 30
click at [1086, 417] on div "€ EUR" at bounding box center [1087, 424] width 69 height 31
type input "€ EUR"
click at [1156, 379] on input "Commercial Invoice Value *" at bounding box center [1329, 381] width 392 height 30
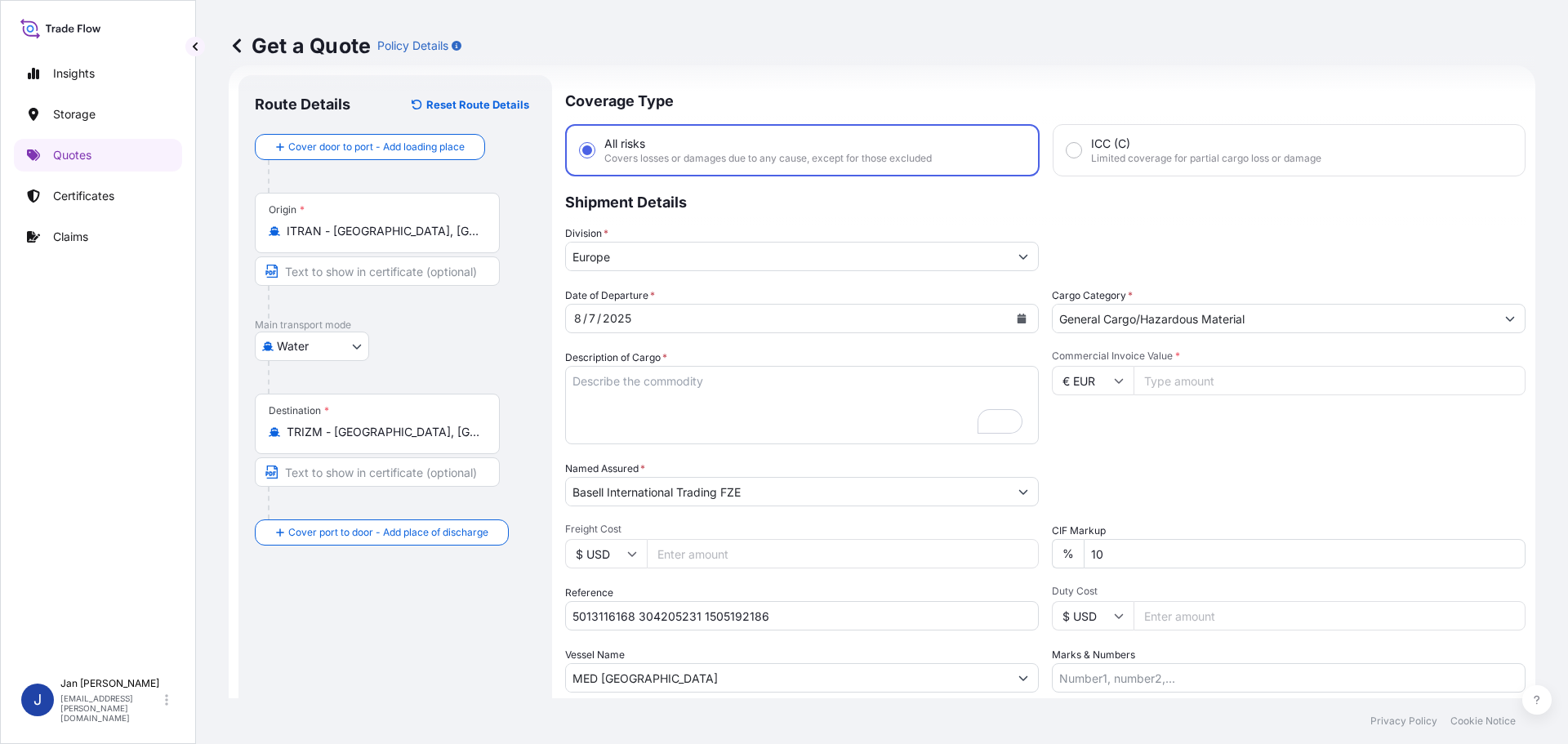
paste input "5013116168"
drag, startPoint x: 1232, startPoint y: 382, endPoint x: 1061, endPoint y: 393, distance: 171.4
click at [1065, 393] on div "€ EUR 5013116168" at bounding box center [1288, 381] width 474 height 30
paste input "195277.50"
type input "195277.50"
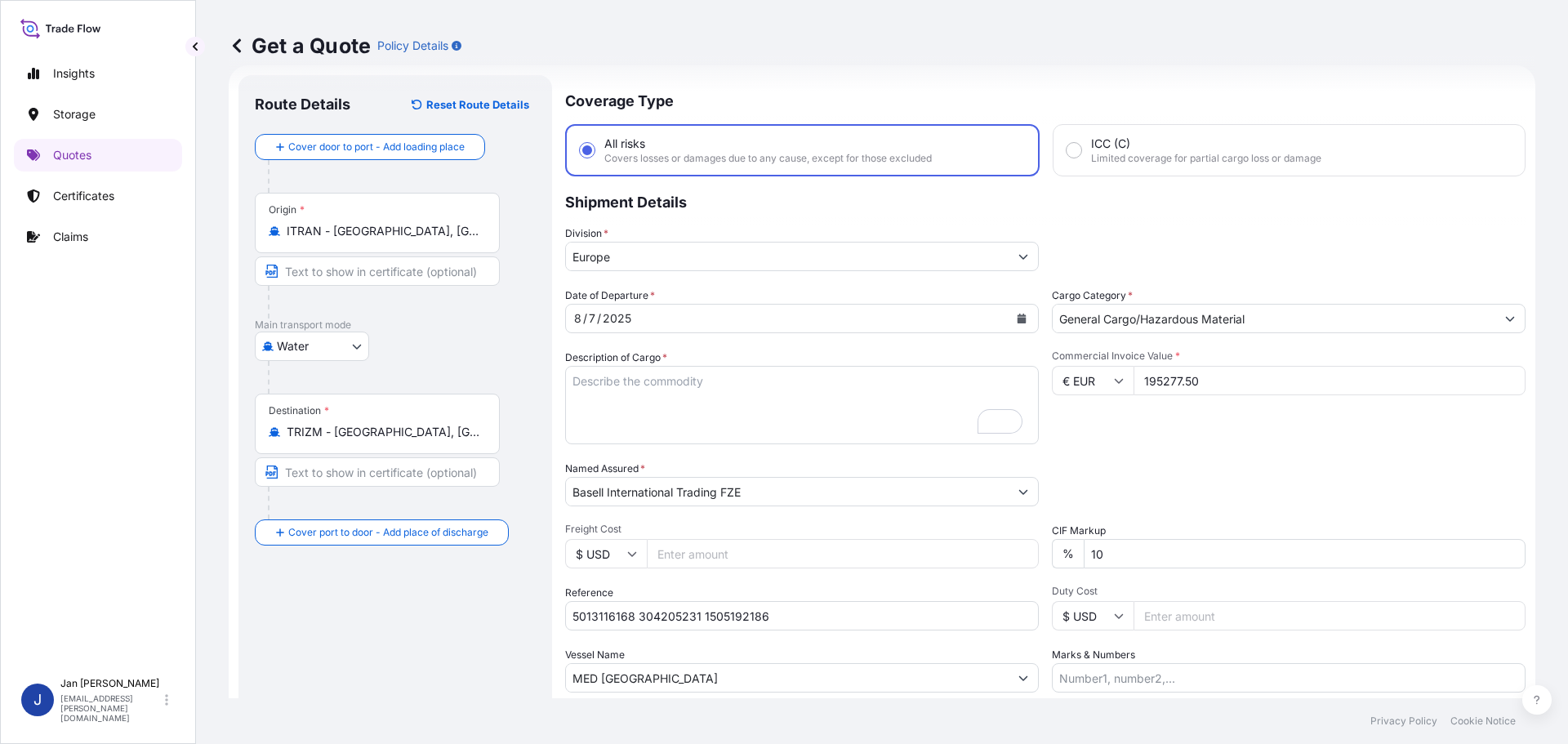
click at [767, 408] on textarea "7920 BAGS LOADED ONTO 144 PALLETS LOADED INTO 8 40' HIGH CUBE CONTAINER LUPOLEN…" at bounding box center [802, 405] width 474 height 78
paste textarea "BAGS LOADED ONTO 108 PALLETS LOADED INTO 6 40' CONTAINER(S) CLYRELL RC213M"
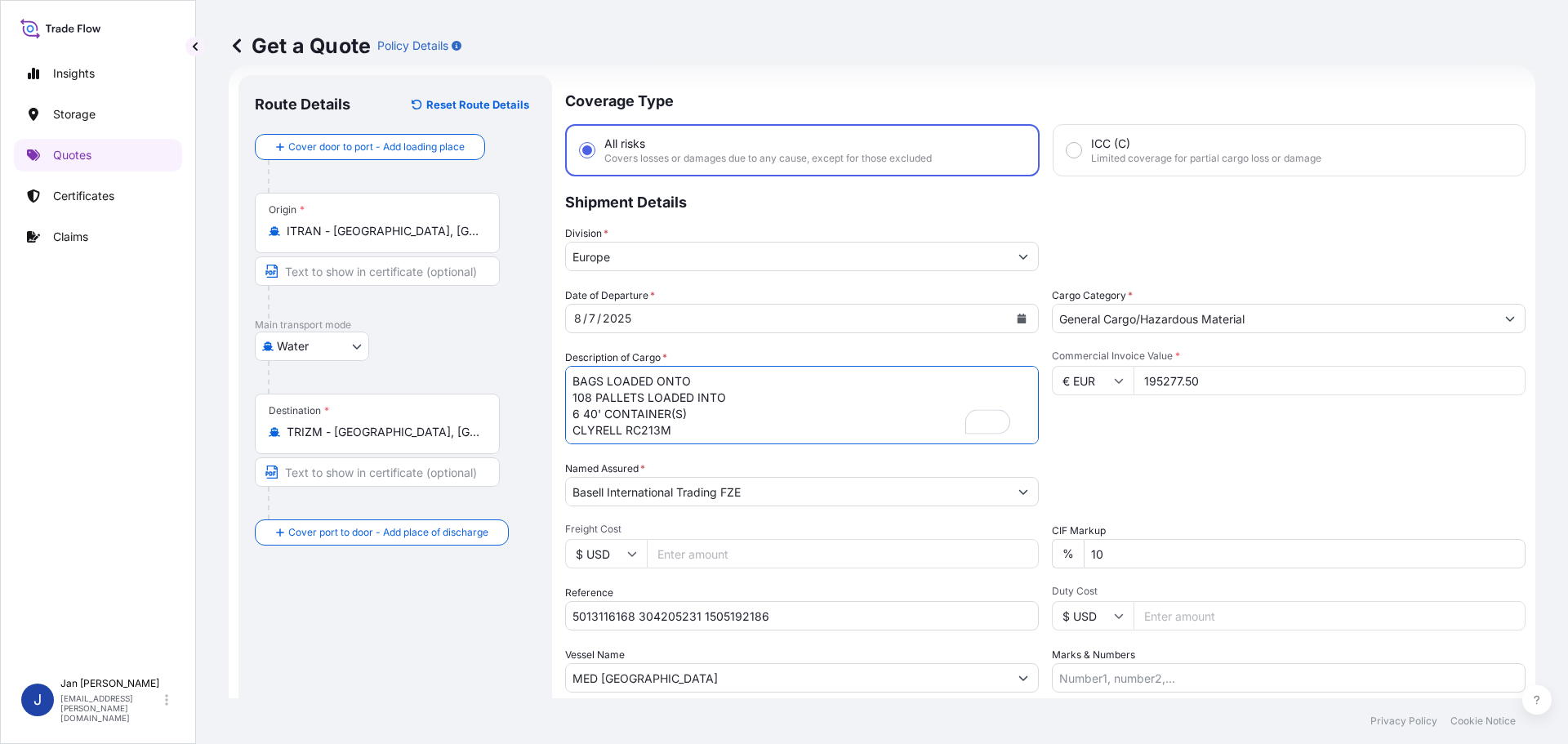
click at [571, 378] on textarea "7920 BAGS LOADED ONTO 144 PALLETS LOADED INTO 8 40' HIGH CUBE CONTAINER LUPOLEN…" at bounding box center [802, 405] width 474 height 78
type textarea "5940 BAGS LOADED ONTO 108 PALLETS LOADED INTO 6 40' CONTAINER(S) CLYRELL RC213M"
click at [1150, 664] on input "Marks & Numbers" at bounding box center [1288, 678] width 474 height 30
paste input "POLIBAK/ [GEOGRAPHIC_DATA]"
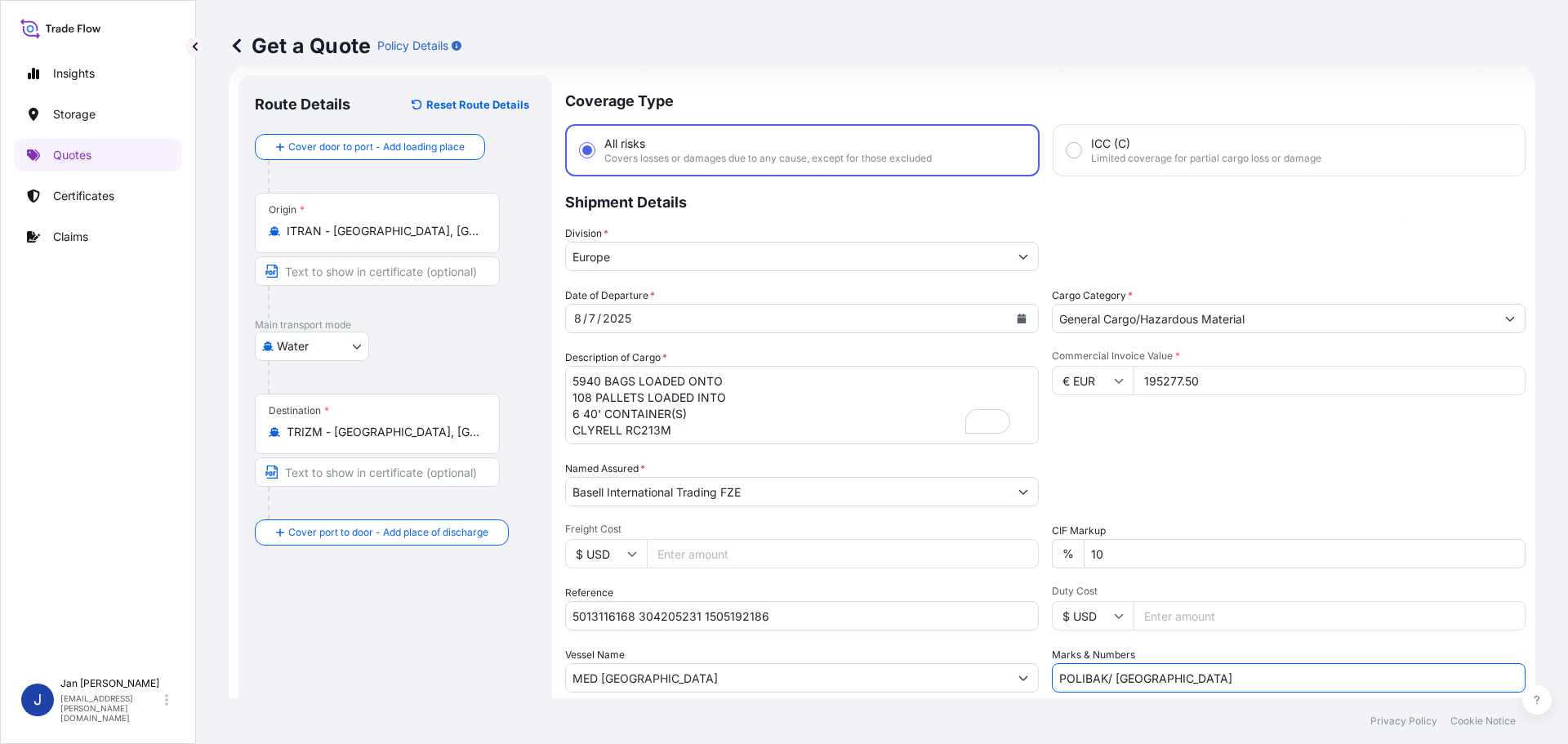
scroll to position [152, 0]
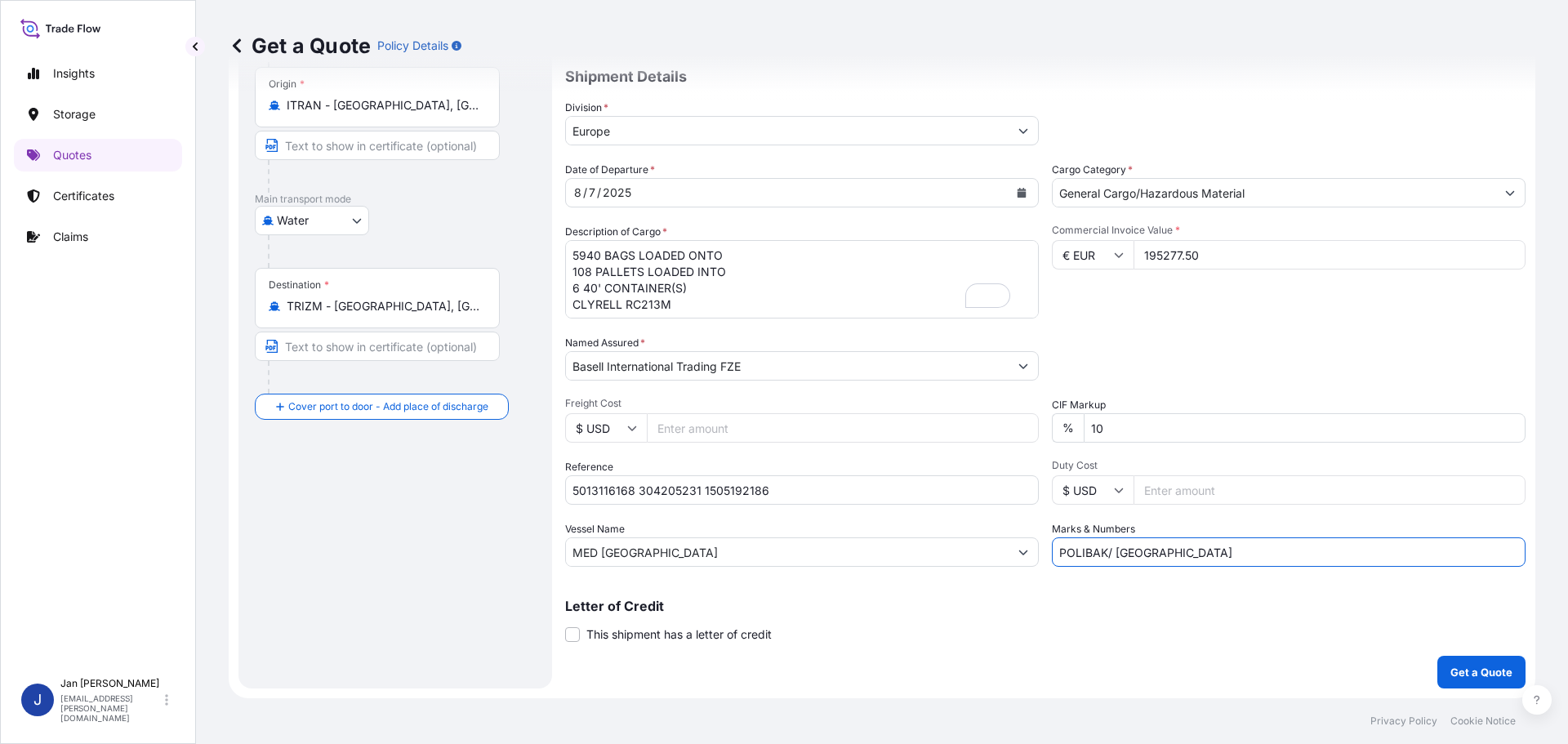
type input "POLIBAK/ [GEOGRAPHIC_DATA]"
click at [1471, 666] on p "Get a Quote" at bounding box center [1482, 672] width 62 height 17
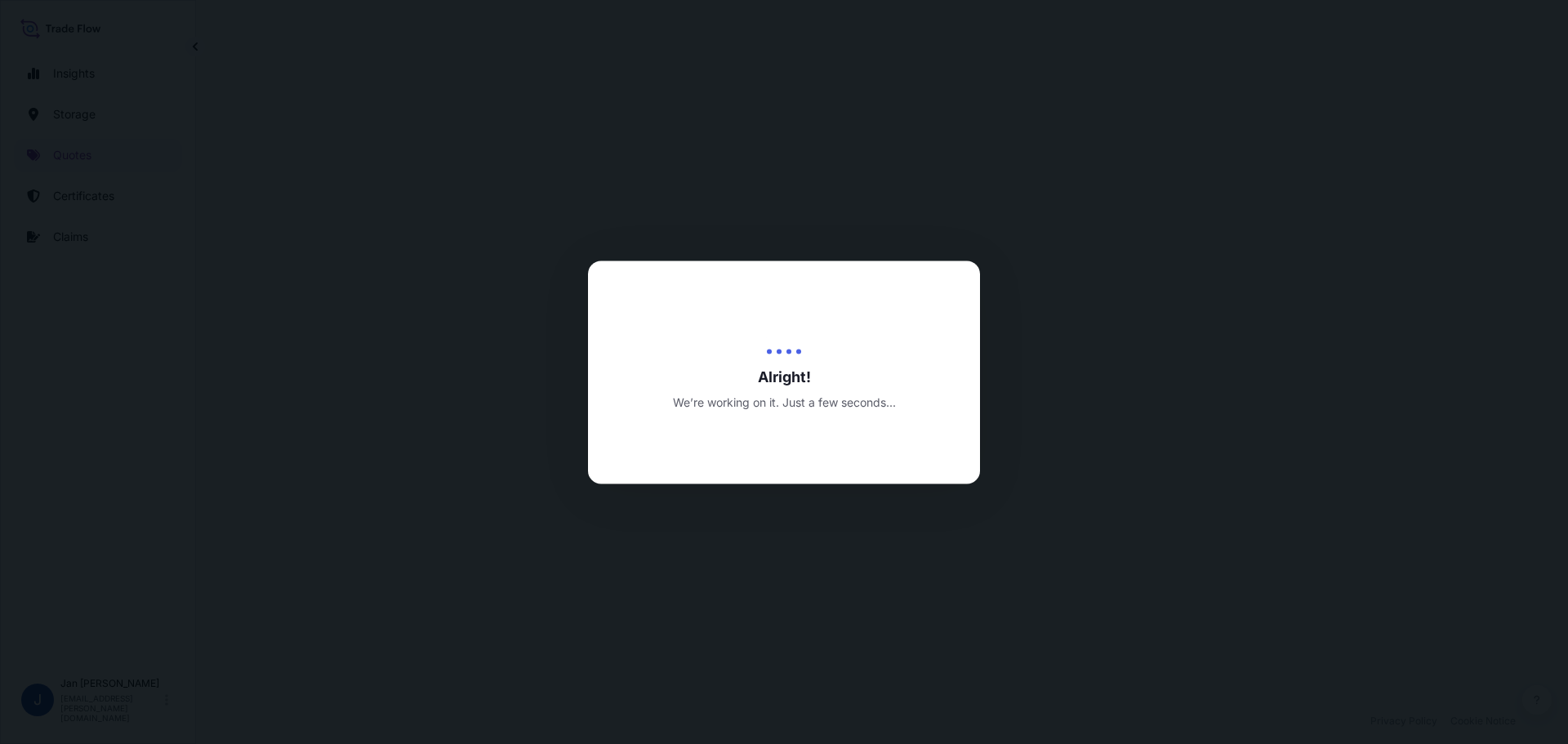
select select "Water"
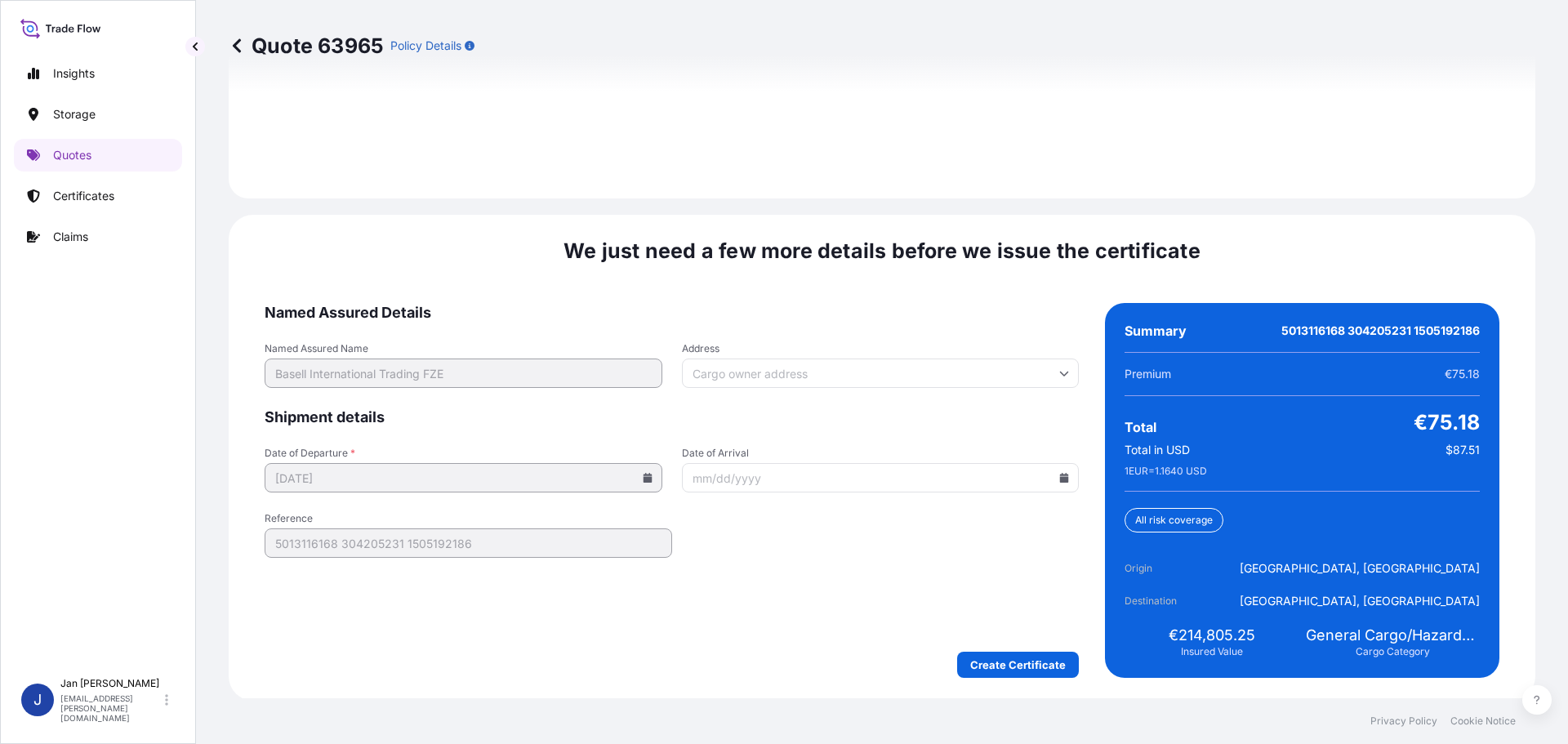
scroll to position [2371, 0]
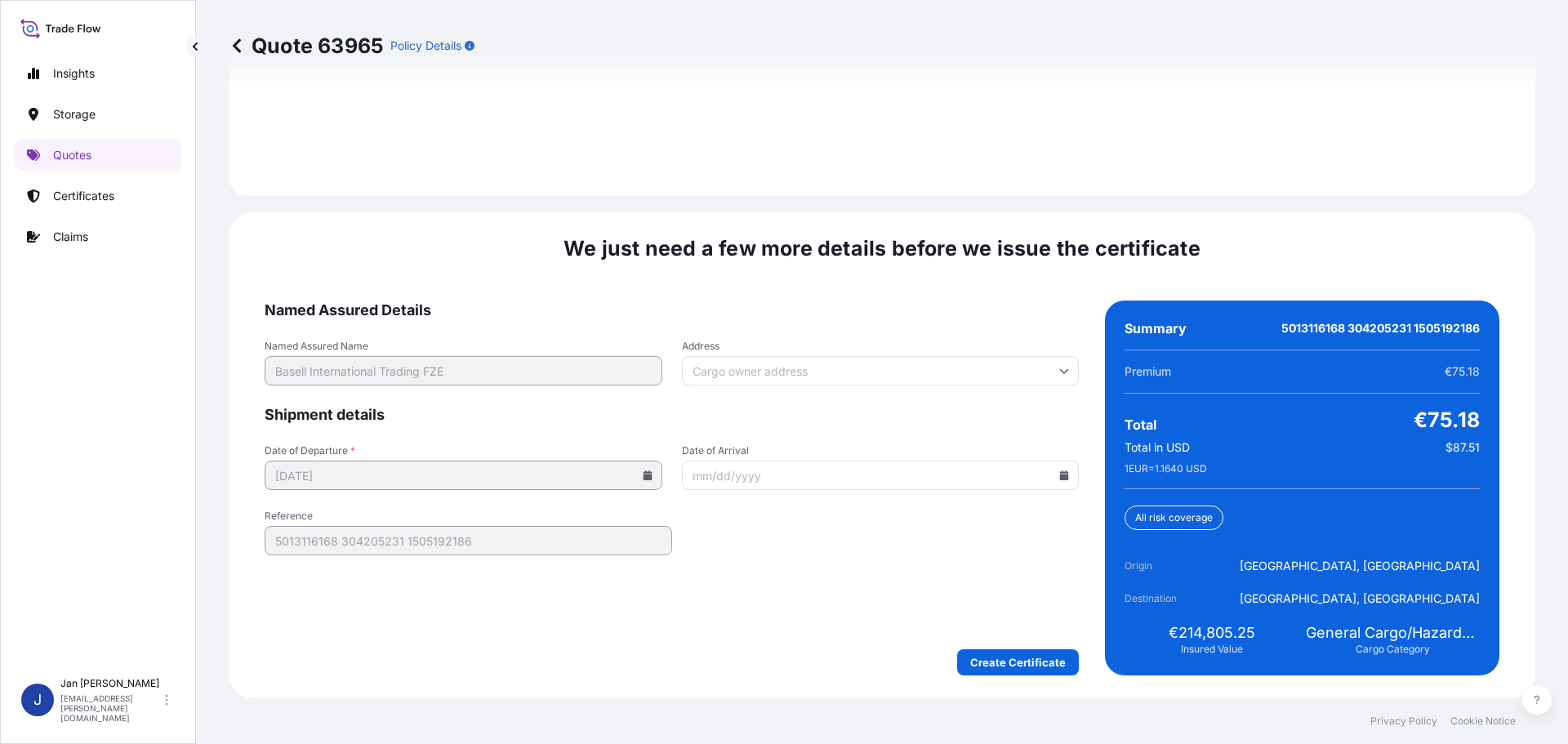
click at [1060, 476] on icon at bounding box center [1065, 475] width 9 height 10
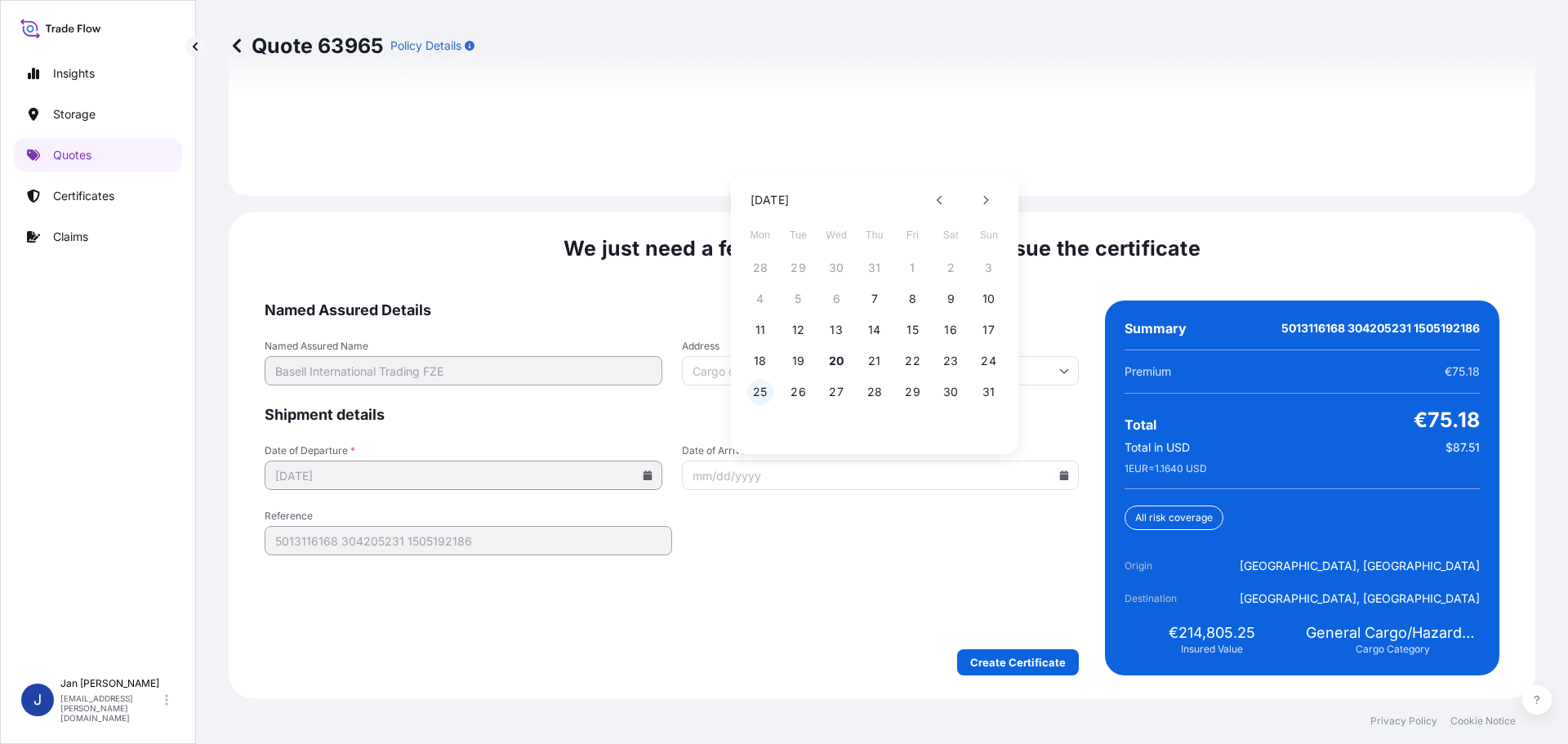
click at [761, 387] on button "25" at bounding box center [761, 392] width 26 height 26
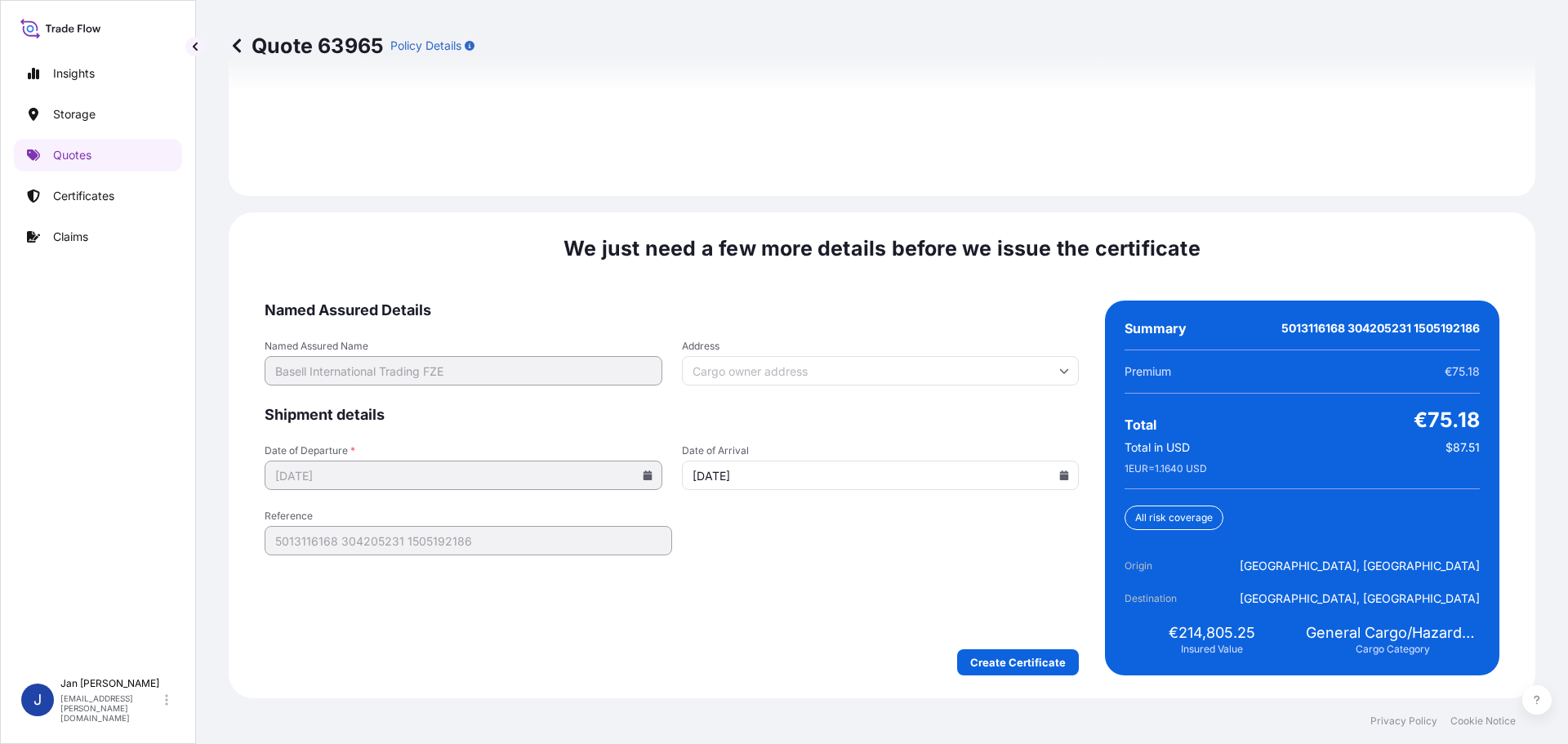
type input "[DATE]"
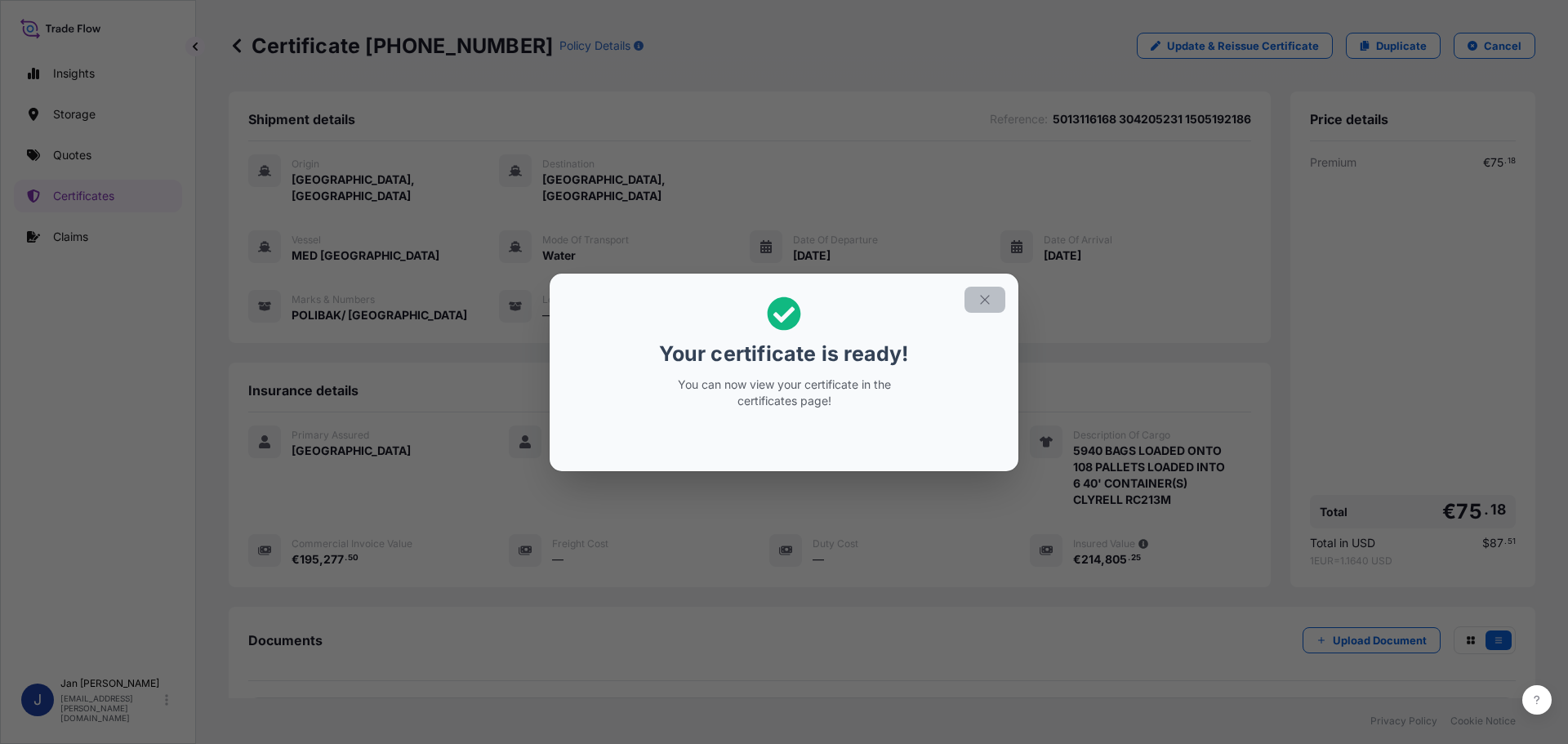
click at [977, 303] on icon "button" at bounding box center [985, 300] width 15 height 15
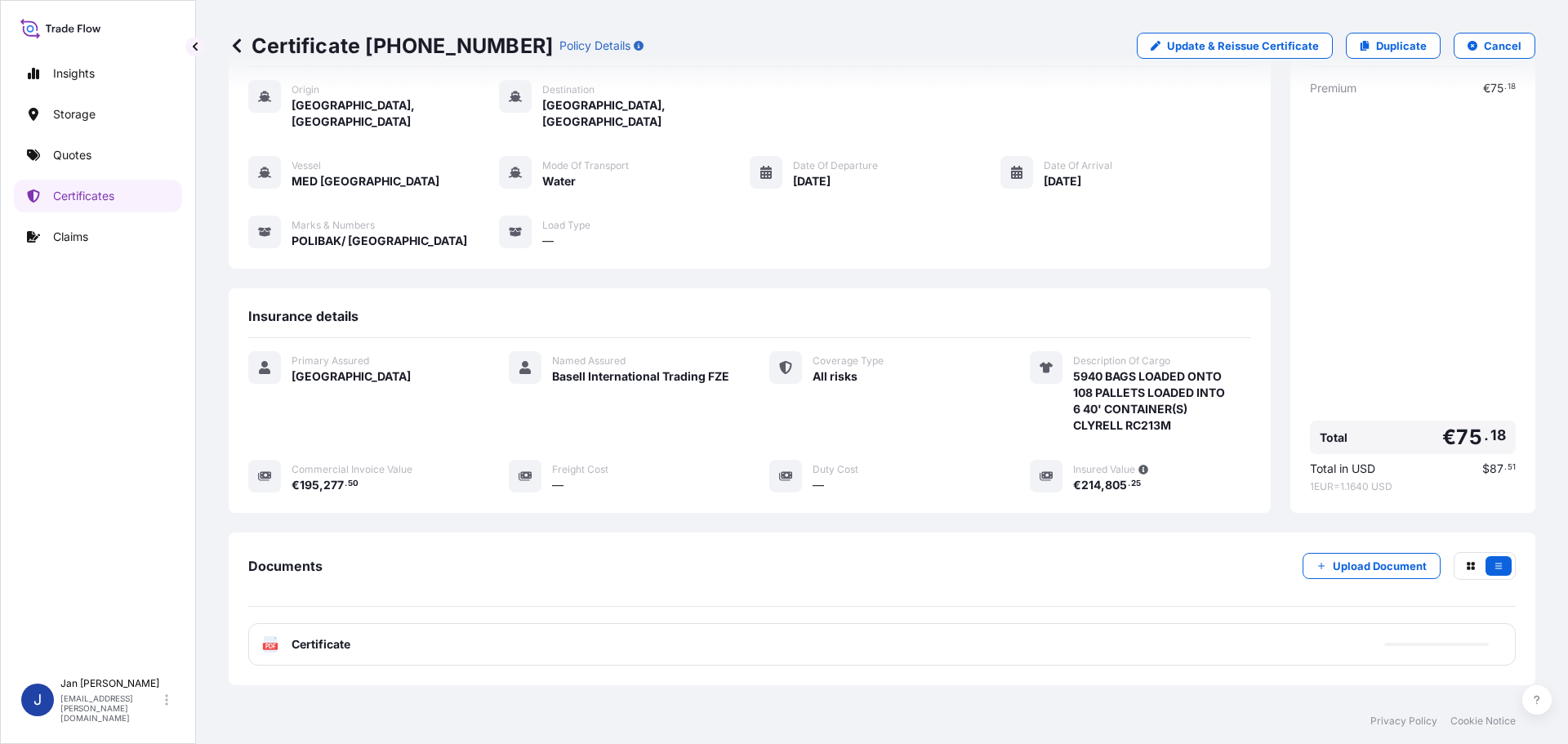
scroll to position [147, 0]
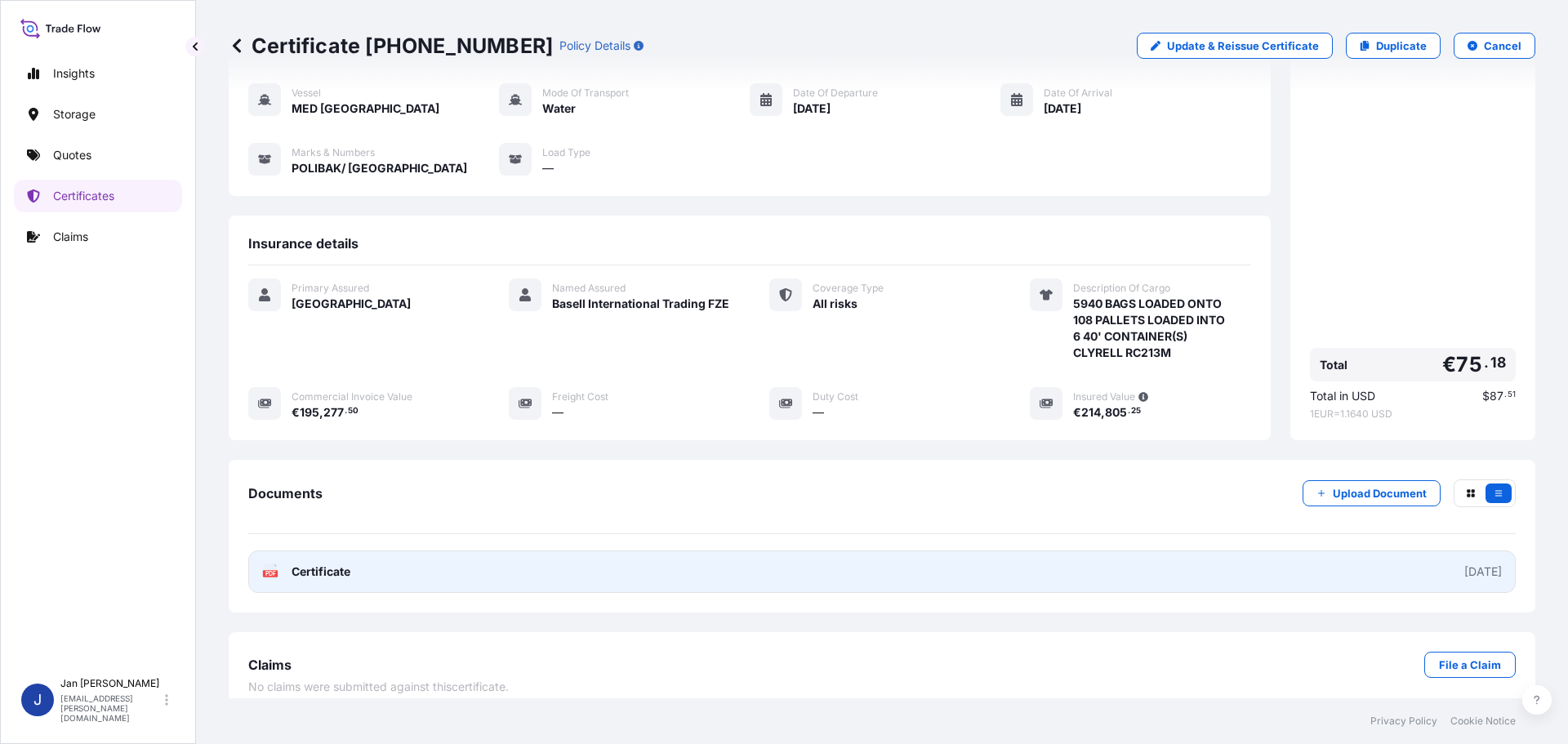
click at [271, 571] on text "PDF" at bounding box center [270, 574] width 10 height 6
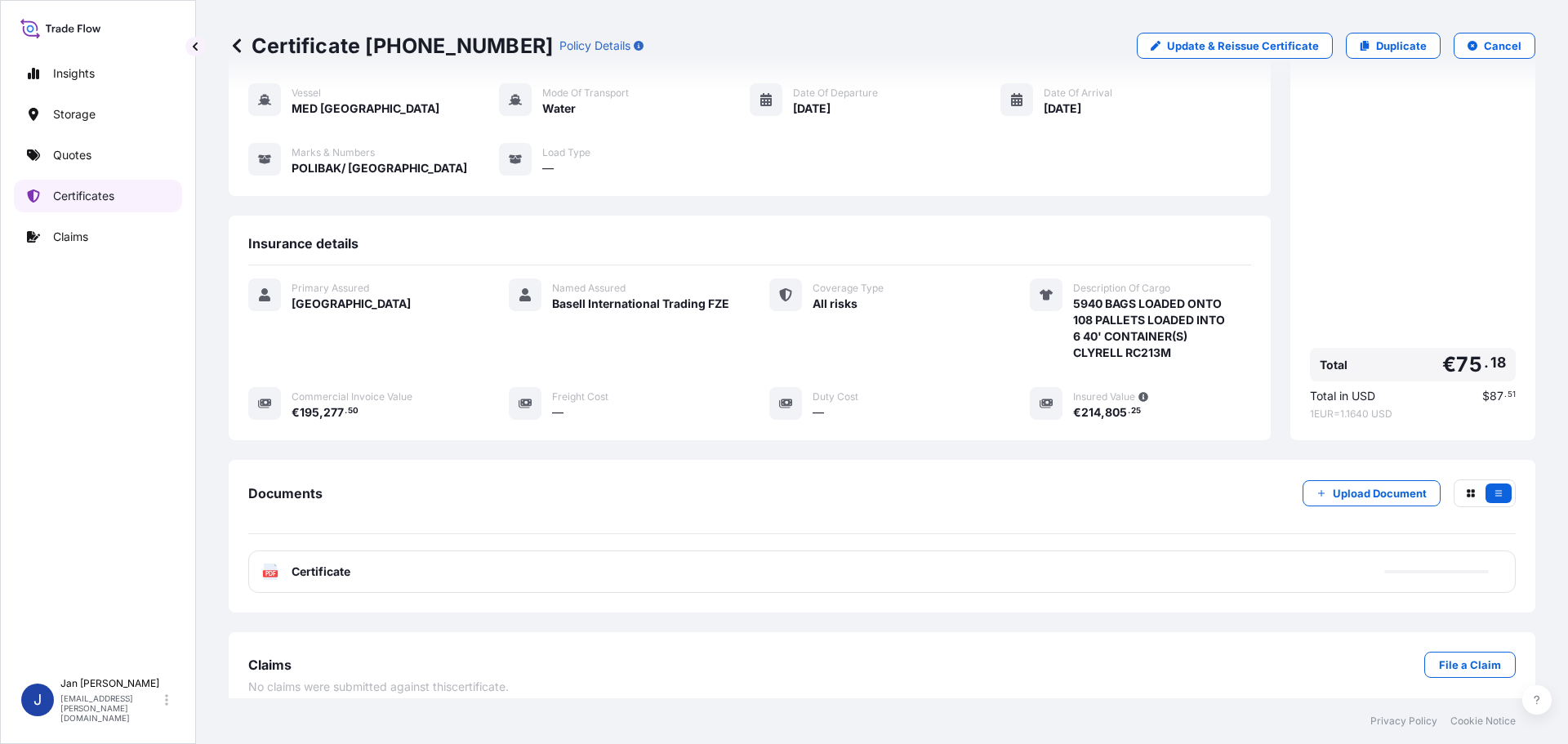
click at [81, 194] on p "Certificates" at bounding box center [84, 196] width 61 height 17
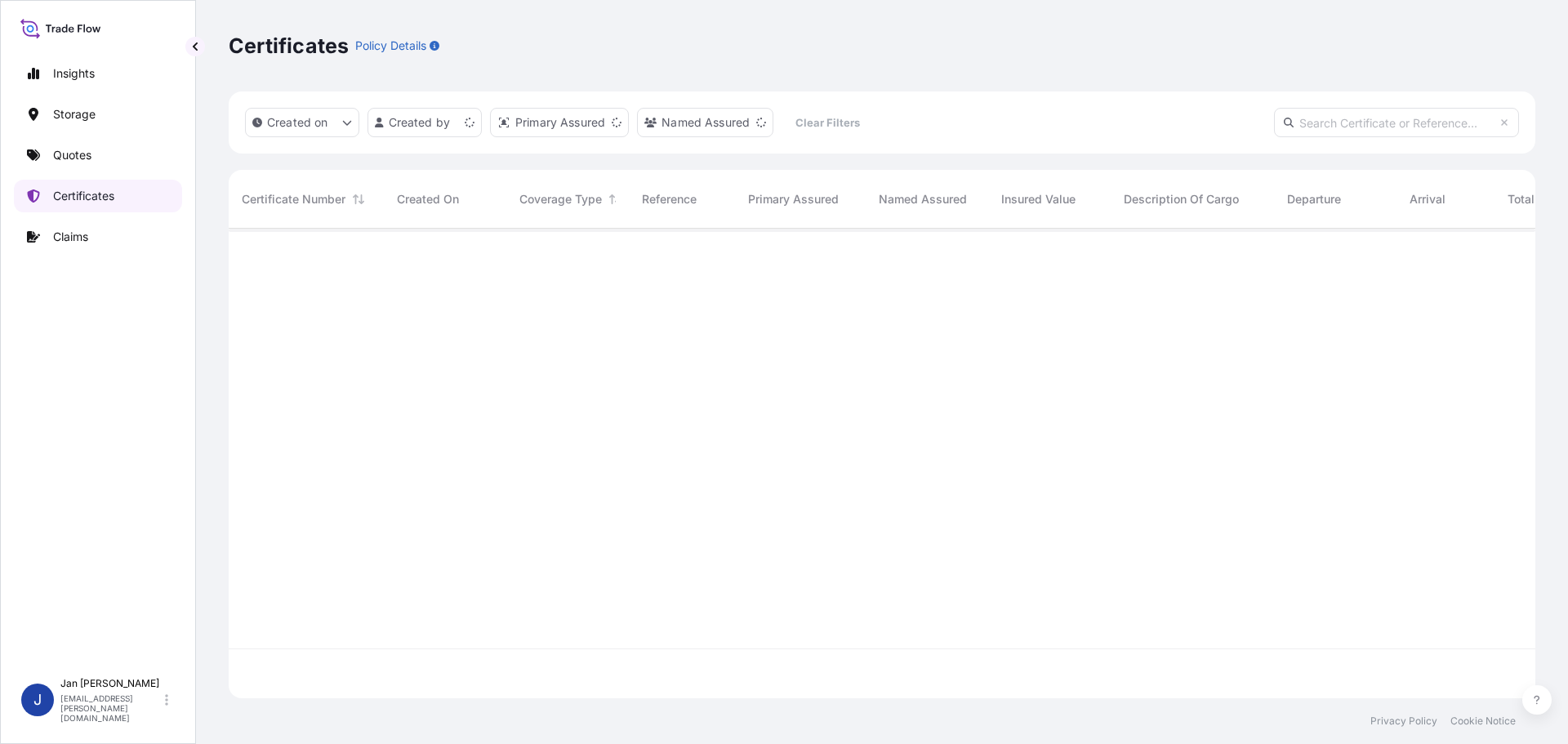
scroll to position [466, 1295]
click at [77, 162] on p "Quotes" at bounding box center [72, 155] width 38 height 17
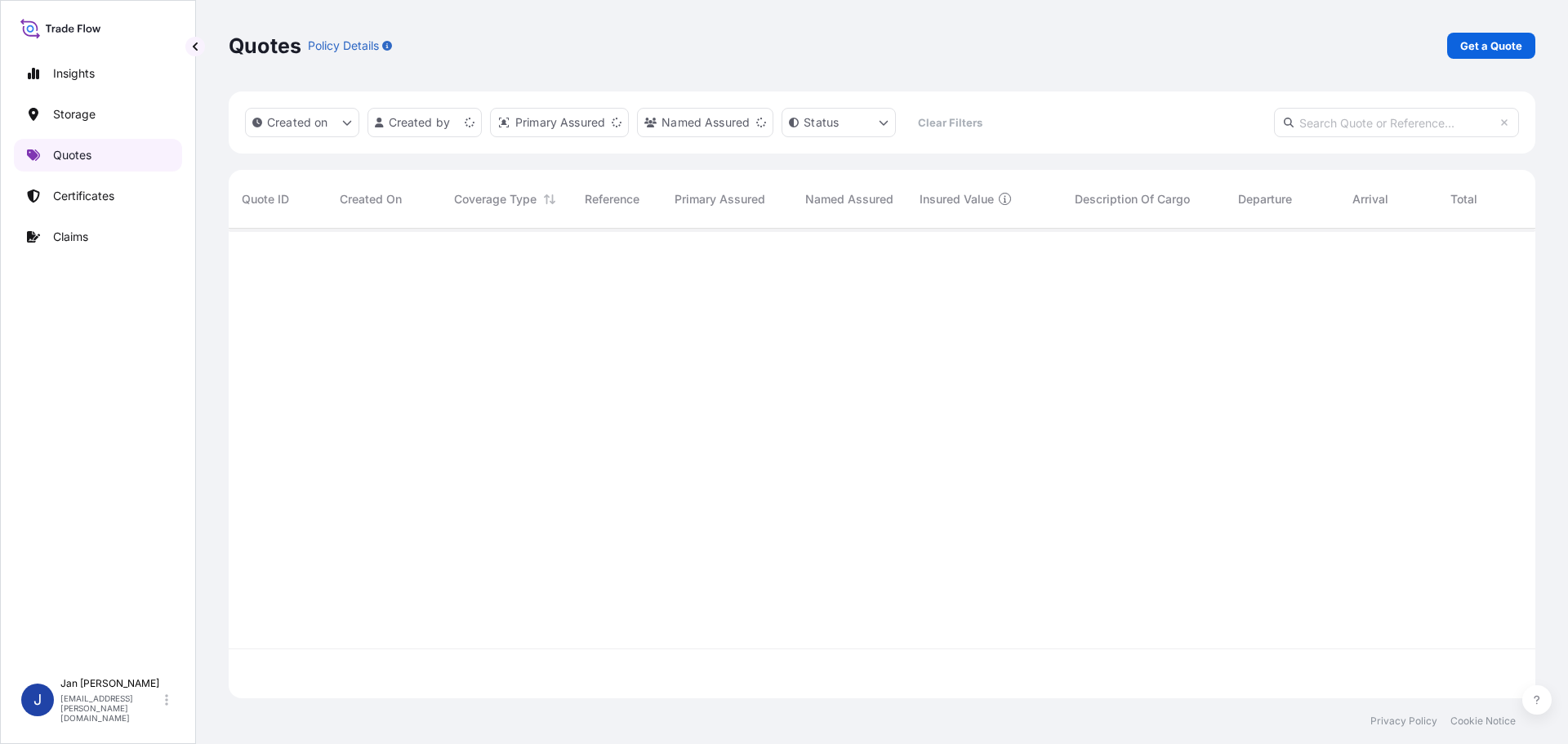
scroll to position [466, 1295]
click at [76, 160] on p "Quotes" at bounding box center [72, 155] width 38 height 17
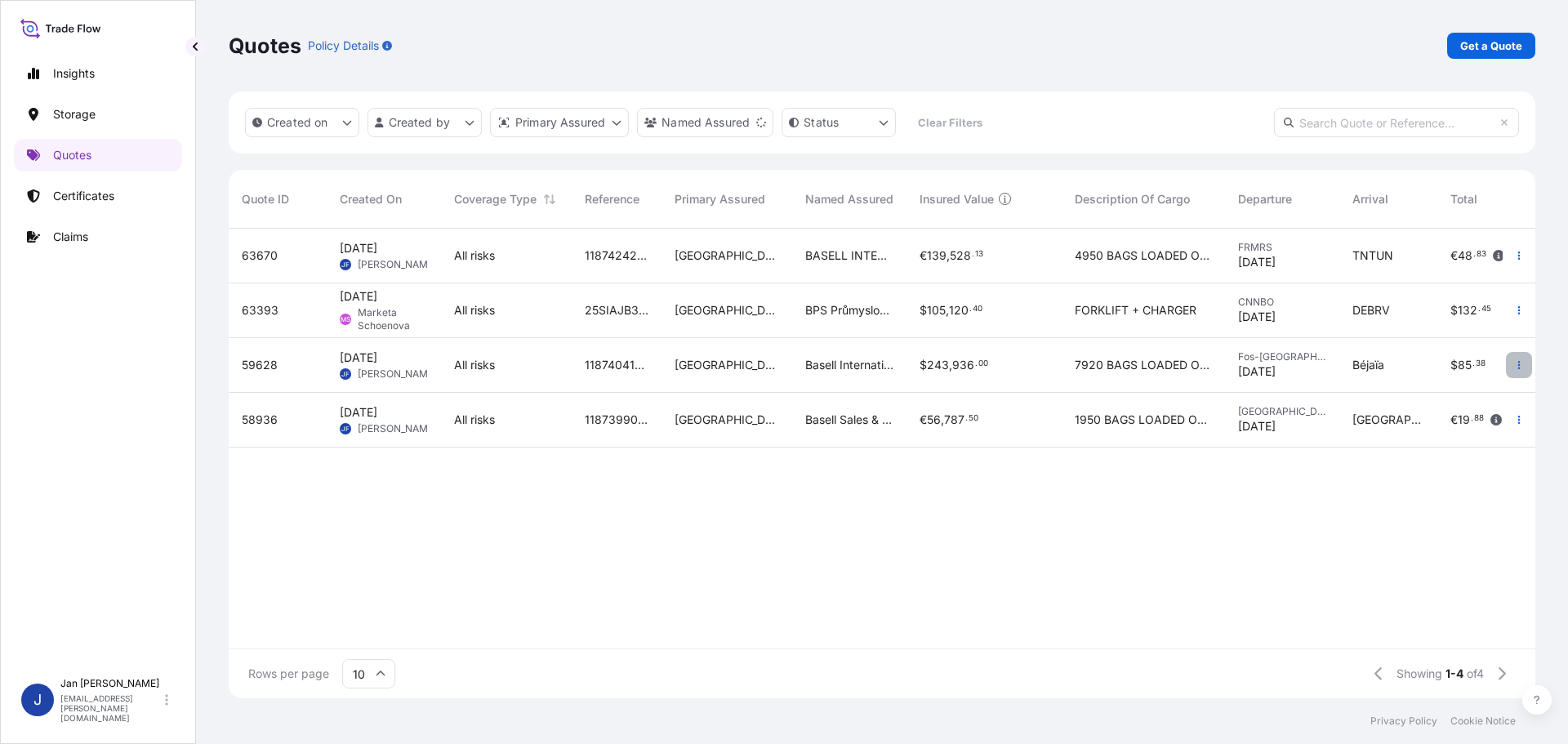
click at [1516, 375] on button "button" at bounding box center [1519, 365] width 26 height 26
click at [1459, 403] on p "Duplicate quote" at bounding box center [1452, 398] width 85 height 17
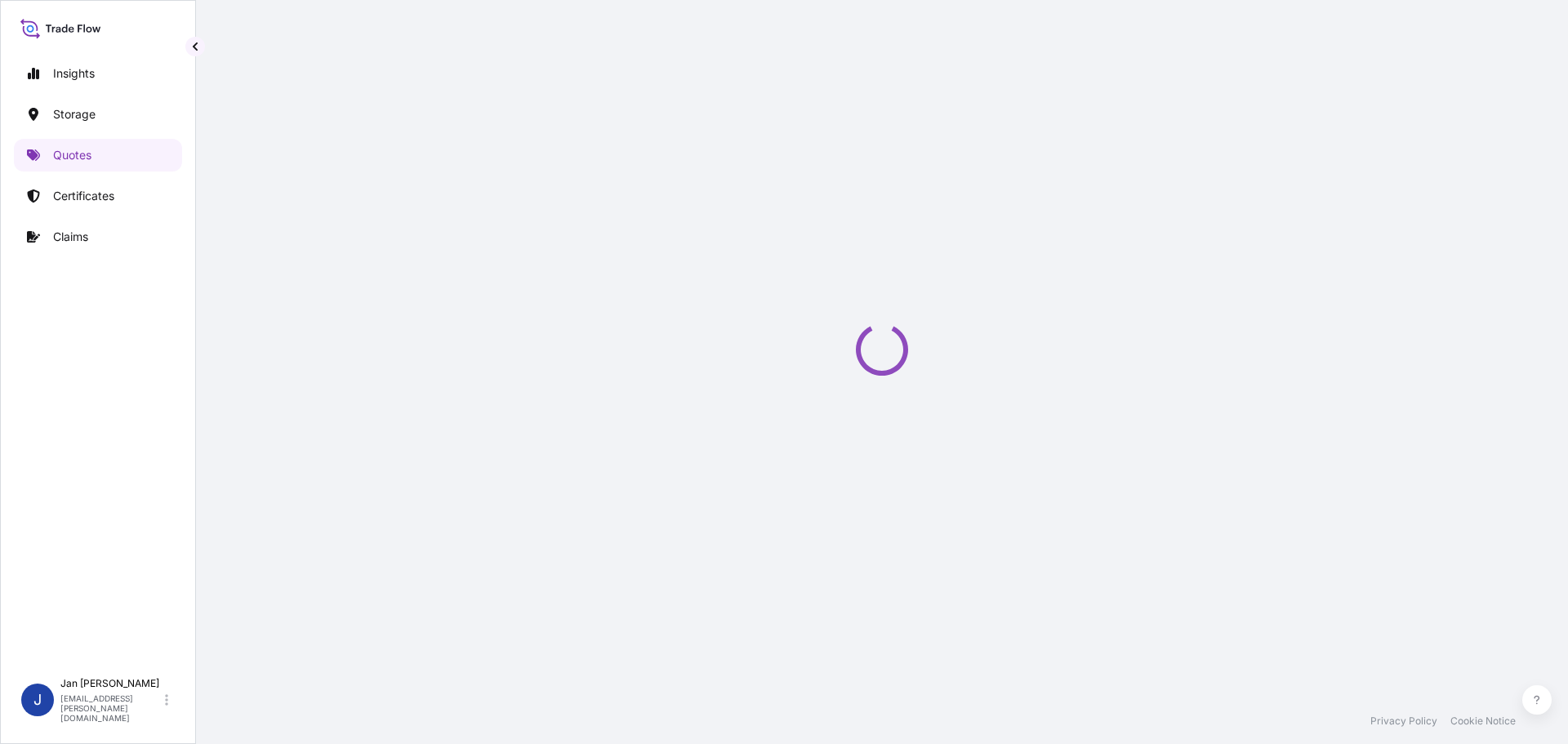
select select "Water"
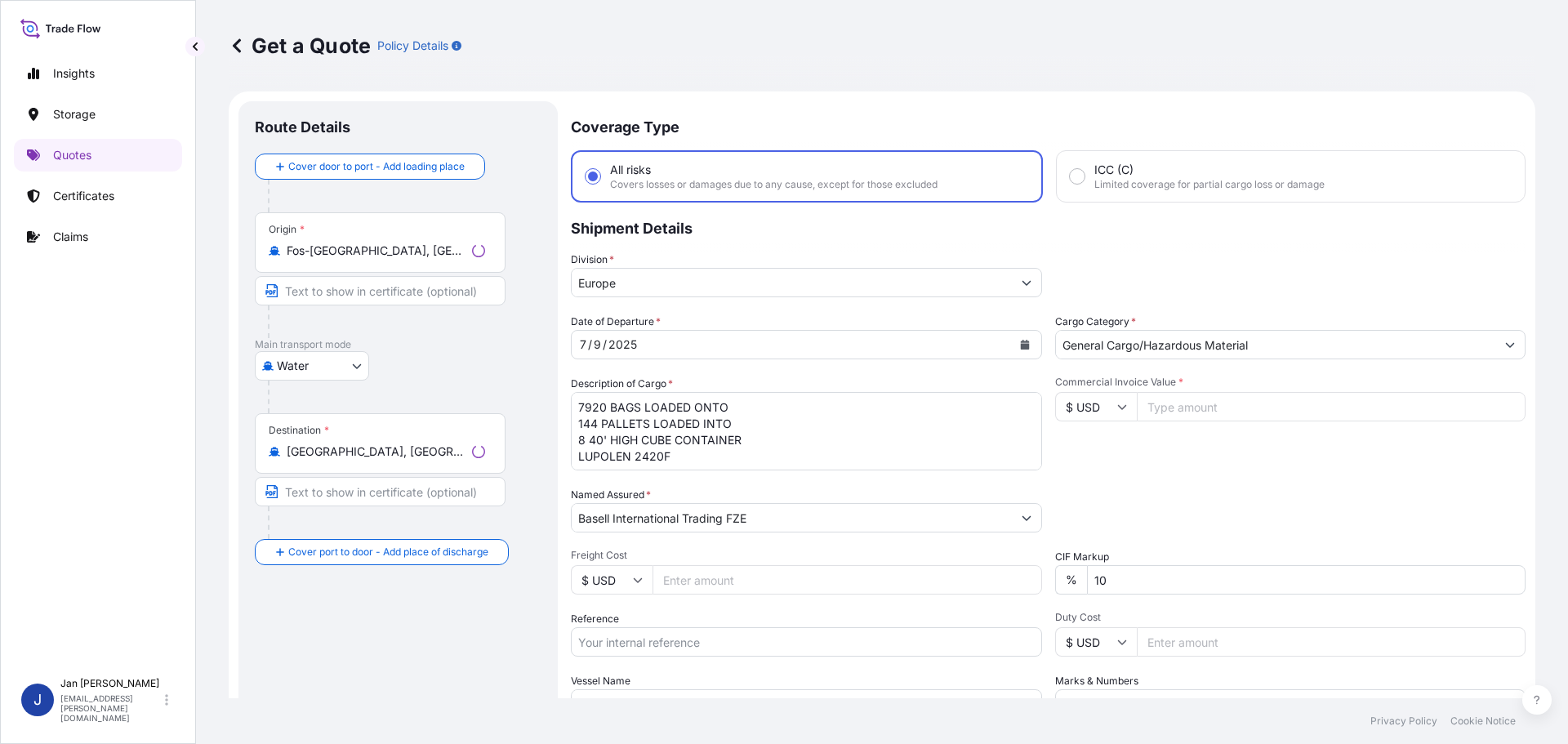
scroll to position [26, 0]
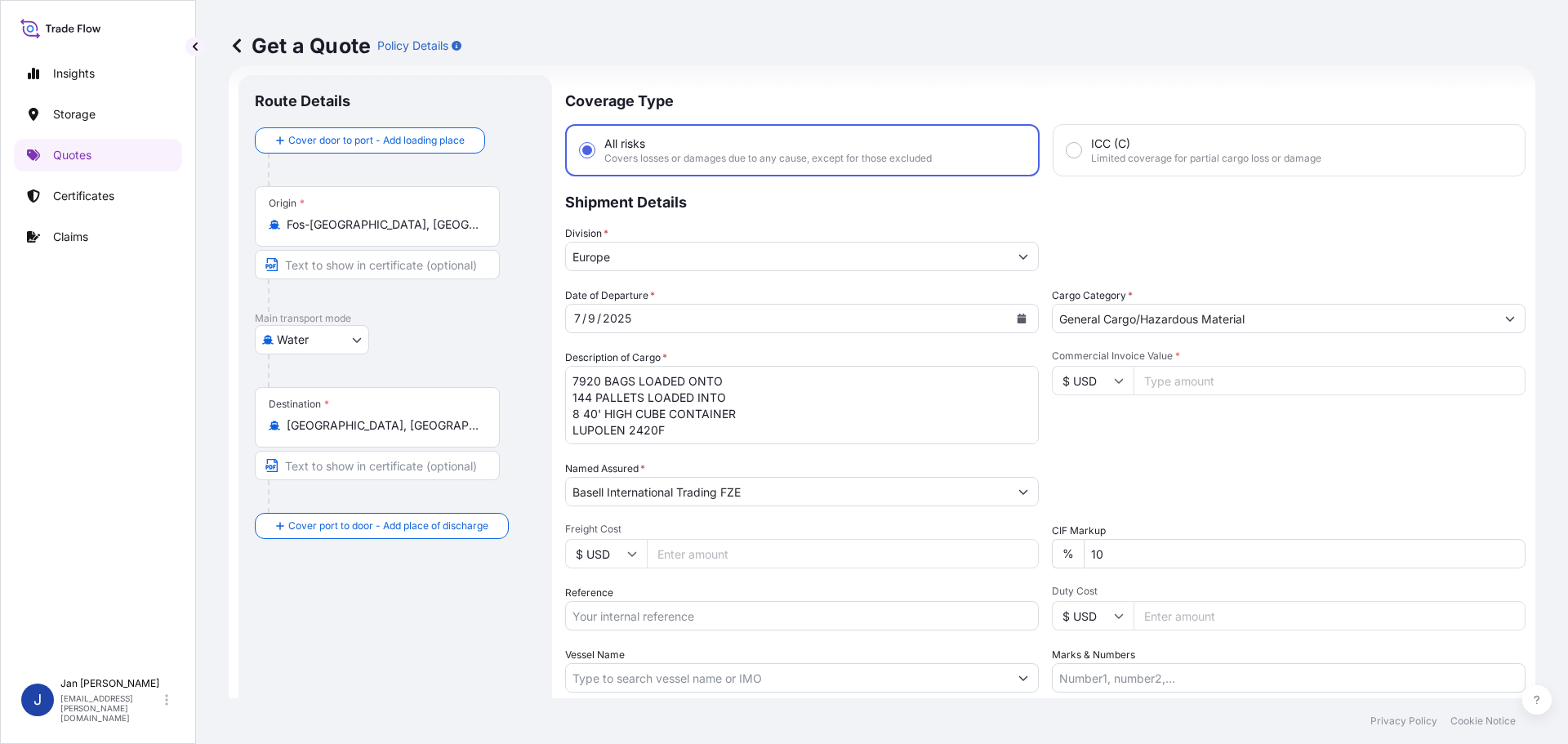
click at [1018, 315] on icon "Calendar" at bounding box center [1023, 319] width 9 height 10
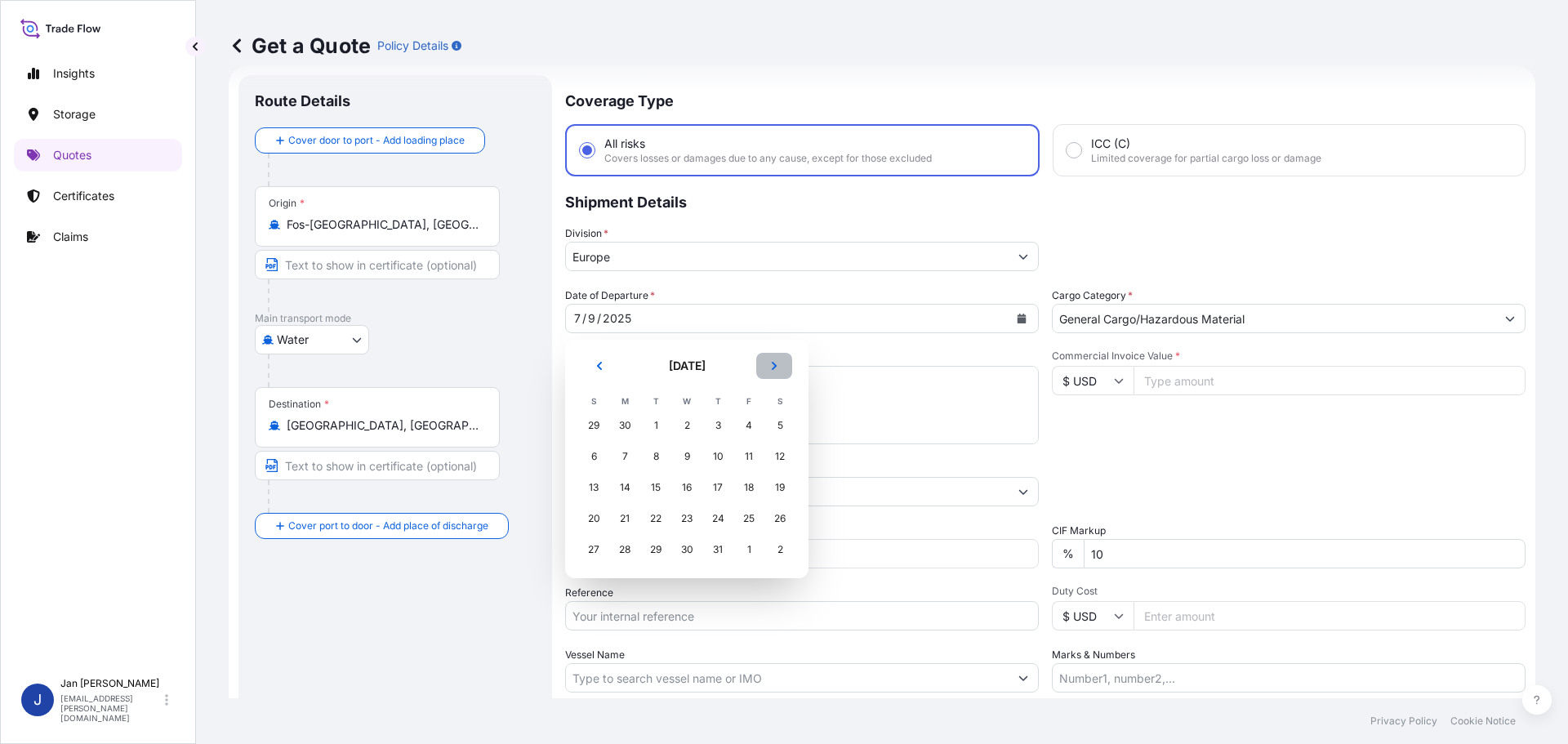
click at [777, 367] on icon "Next" at bounding box center [774, 366] width 10 height 10
click at [660, 480] on div "12" at bounding box center [656, 488] width 30 height 30
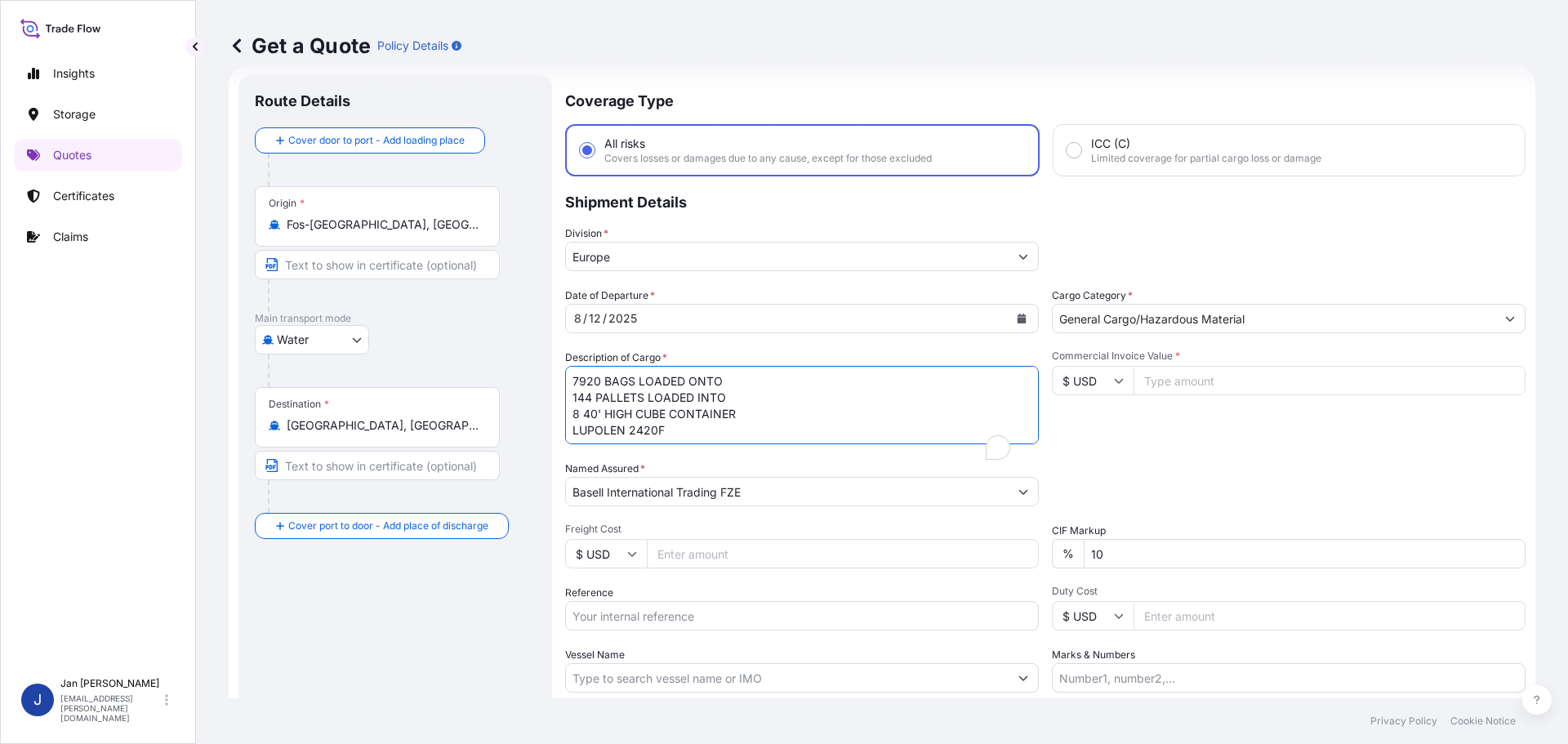
drag, startPoint x: 605, startPoint y: 420, endPoint x: 415, endPoint y: 344, distance: 204.6
click at [420, 342] on form "Route Details Cover door to port - Add loading place Place of loading Road / [G…" at bounding box center [882, 444] width 1307 height 759
drag, startPoint x: 791, startPoint y: 491, endPoint x: 181, endPoint y: 479, distance: 610.1
click at [181, 479] on div "Insights Storage Quotes Certificates Claims J [PERSON_NAME] [EMAIL_ADDRESS][PER…" at bounding box center [777, 372] width 1556 height 744
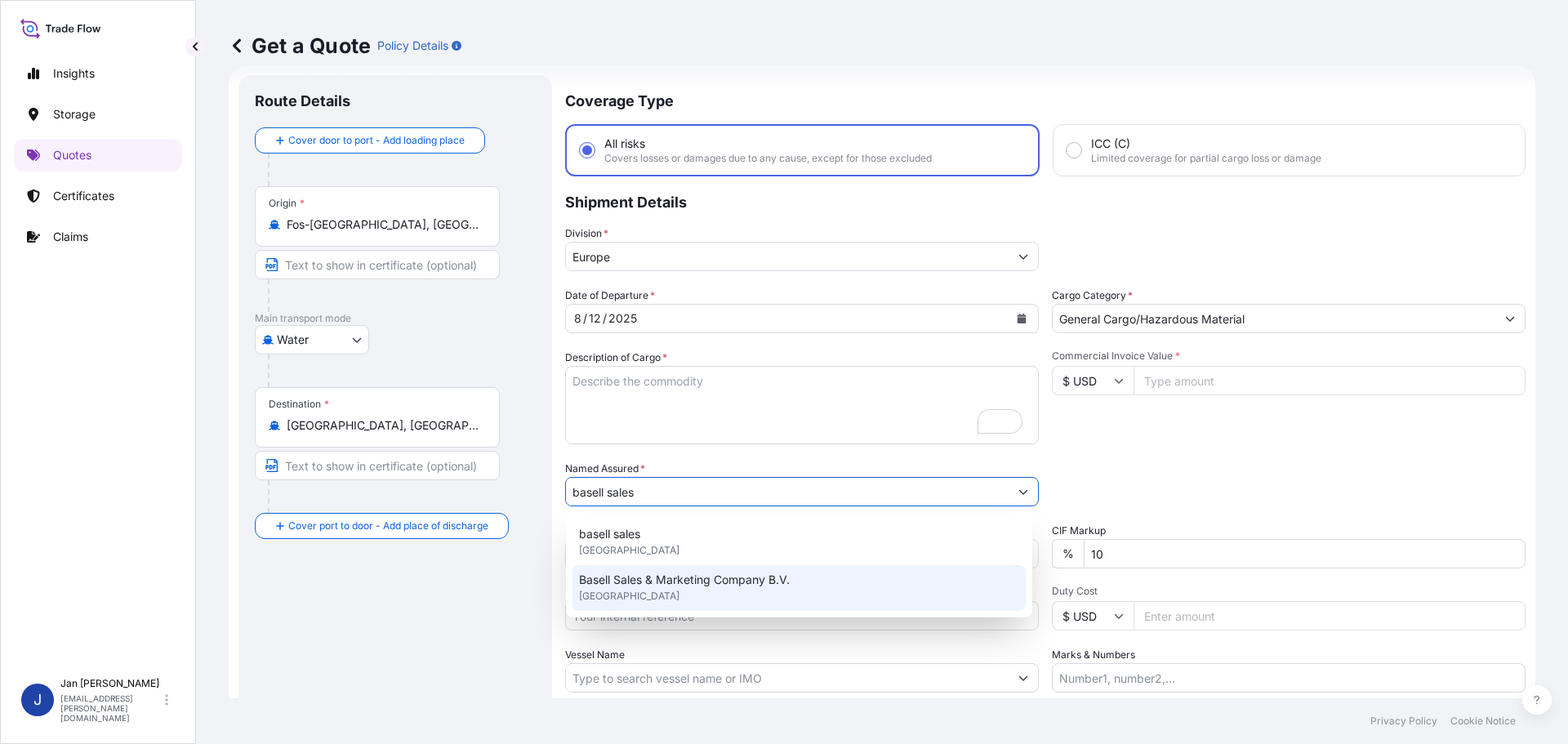
click at [648, 582] on span "Basell Sales & Marketing Company B.V." at bounding box center [684, 580] width 211 height 17
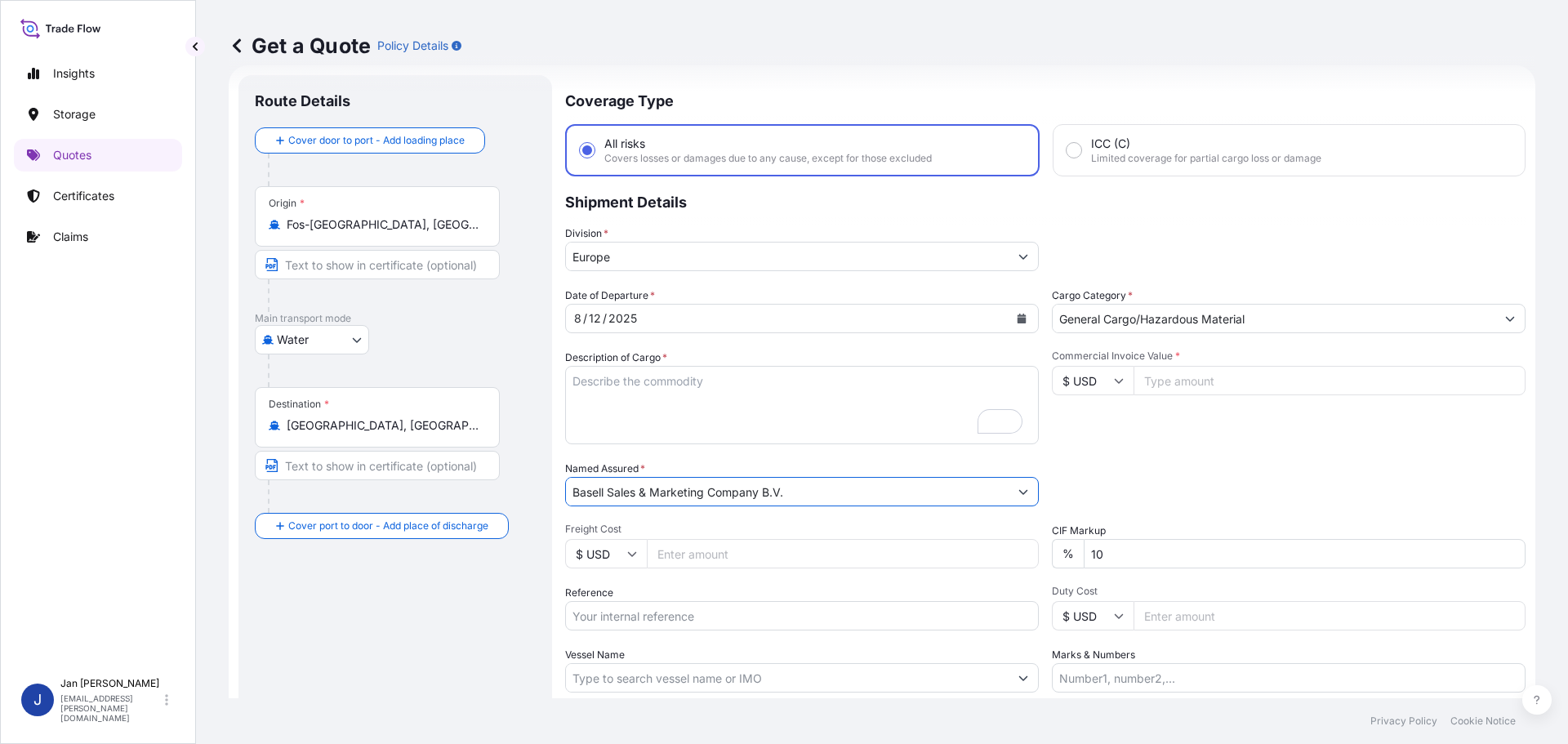
type input "Basell Sales & Marketing Company B.V."
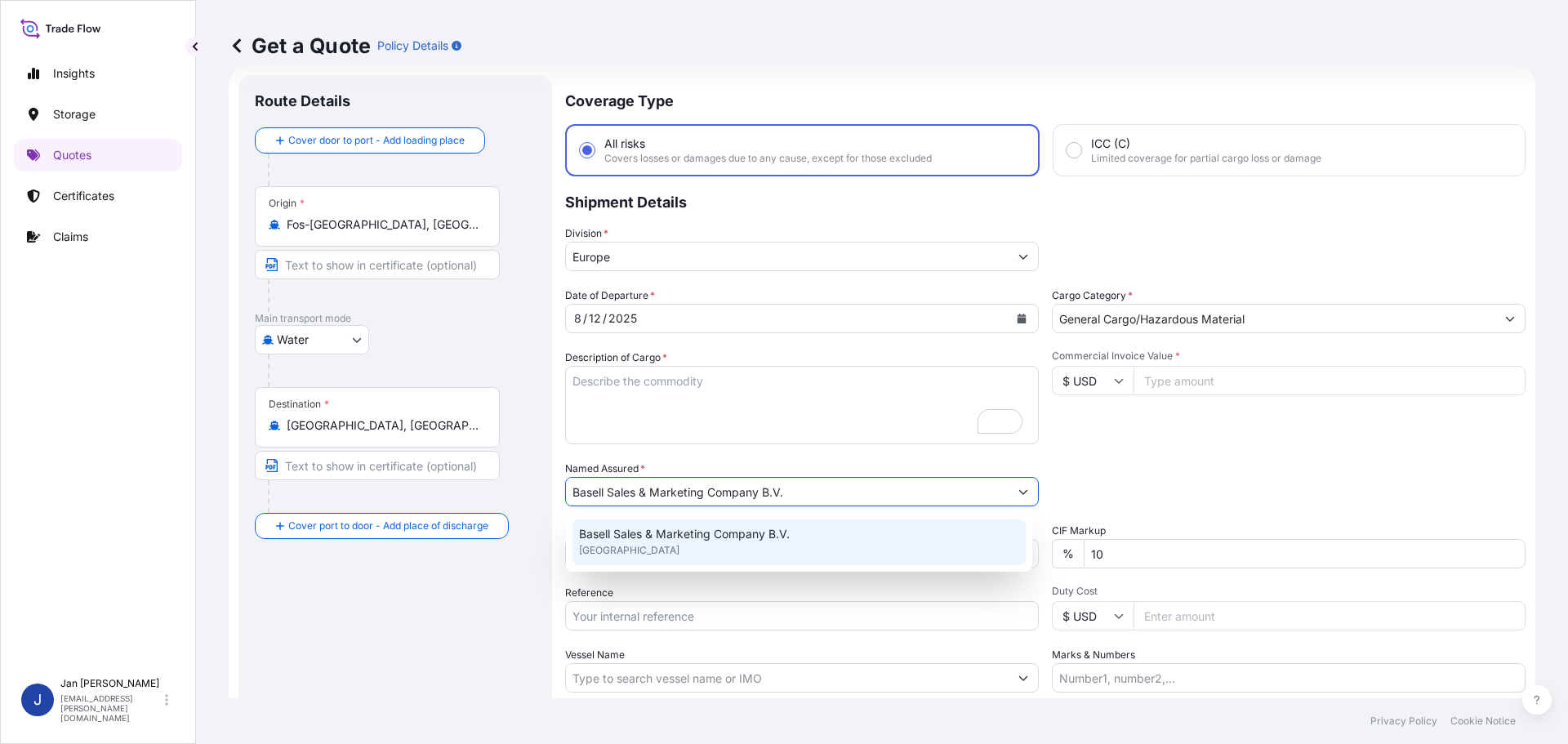
click at [673, 621] on input "Reference" at bounding box center [802, 616] width 474 height 30
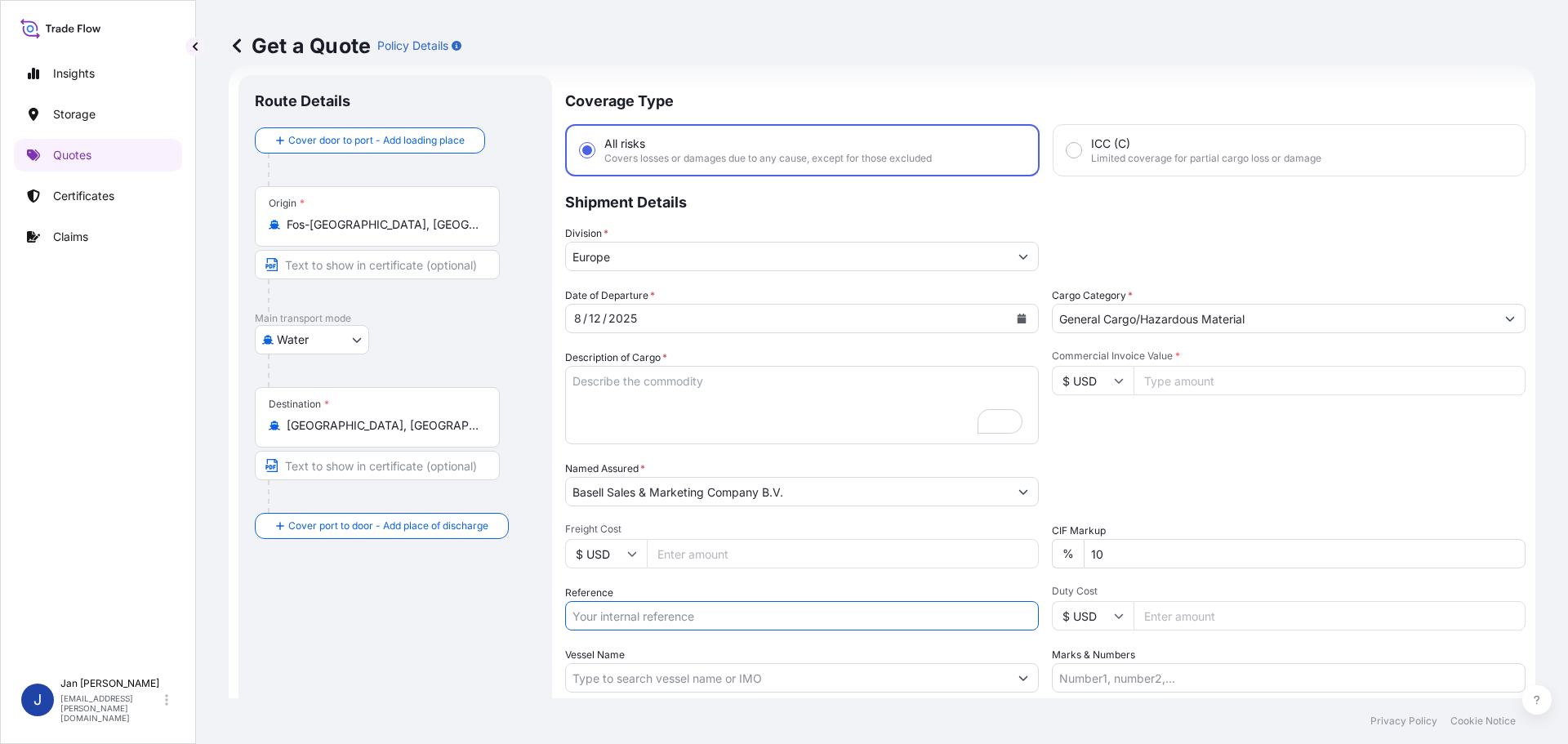
paste input "5013167882 304223872"
click at [634, 617] on input "5013167882 304223872" at bounding box center [802, 616] width 474 height 30
click at [754, 619] on input "5013167882 304223872" at bounding box center [802, 616] width 474 height 30
paste input "1505191937"
type input "5013167882 304223872 1505191937"
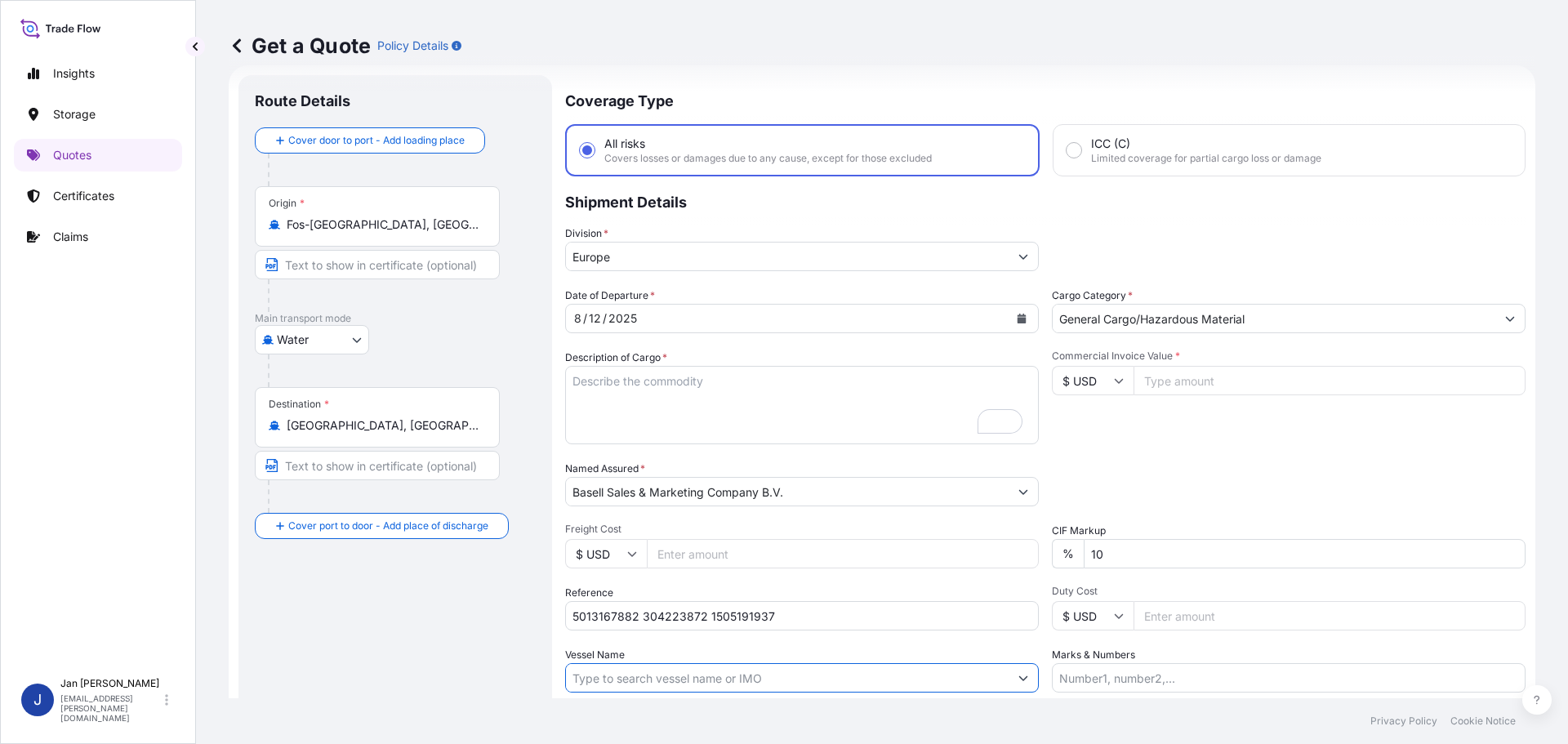
click at [674, 680] on input "Vessel Name" at bounding box center [787, 678] width 443 height 30
paste input "MSC MADISON II"
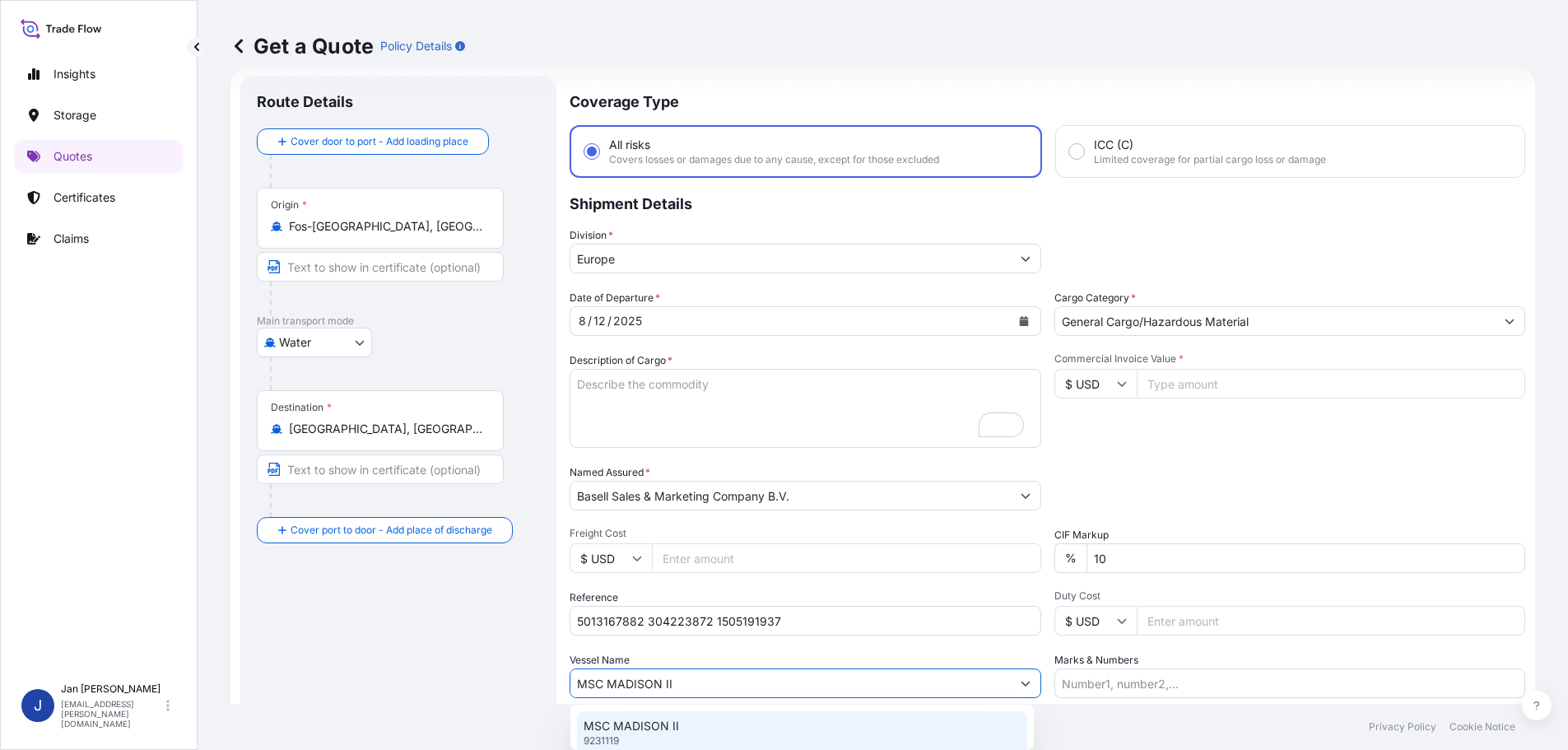
click at [620, 717] on div "MSC MADISON II 9231119" at bounding box center [801, 733] width 450 height 43
type input "MSC MADISON II"
click at [1190, 380] on input "Commercial Invoice Value *" at bounding box center [1340, 384] width 395 height 30
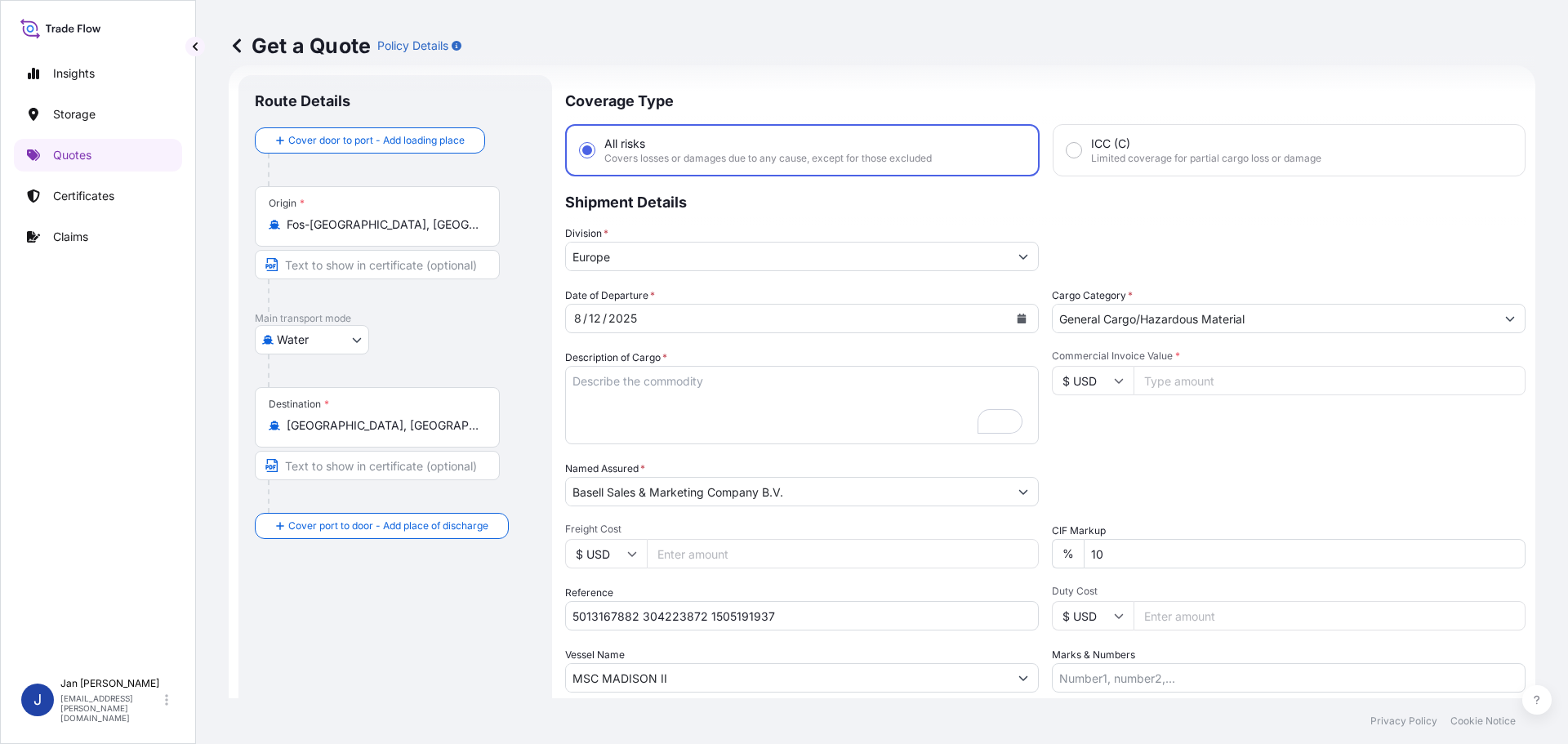
click at [1118, 383] on input "$ USD" at bounding box center [1092, 381] width 82 height 30
click at [1084, 425] on div "€ EUR" at bounding box center [1087, 424] width 69 height 31
type input "€ EUR"
click at [1156, 385] on input "Commercial Invoice Value *" at bounding box center [1329, 381] width 392 height 30
type input "76403.25"
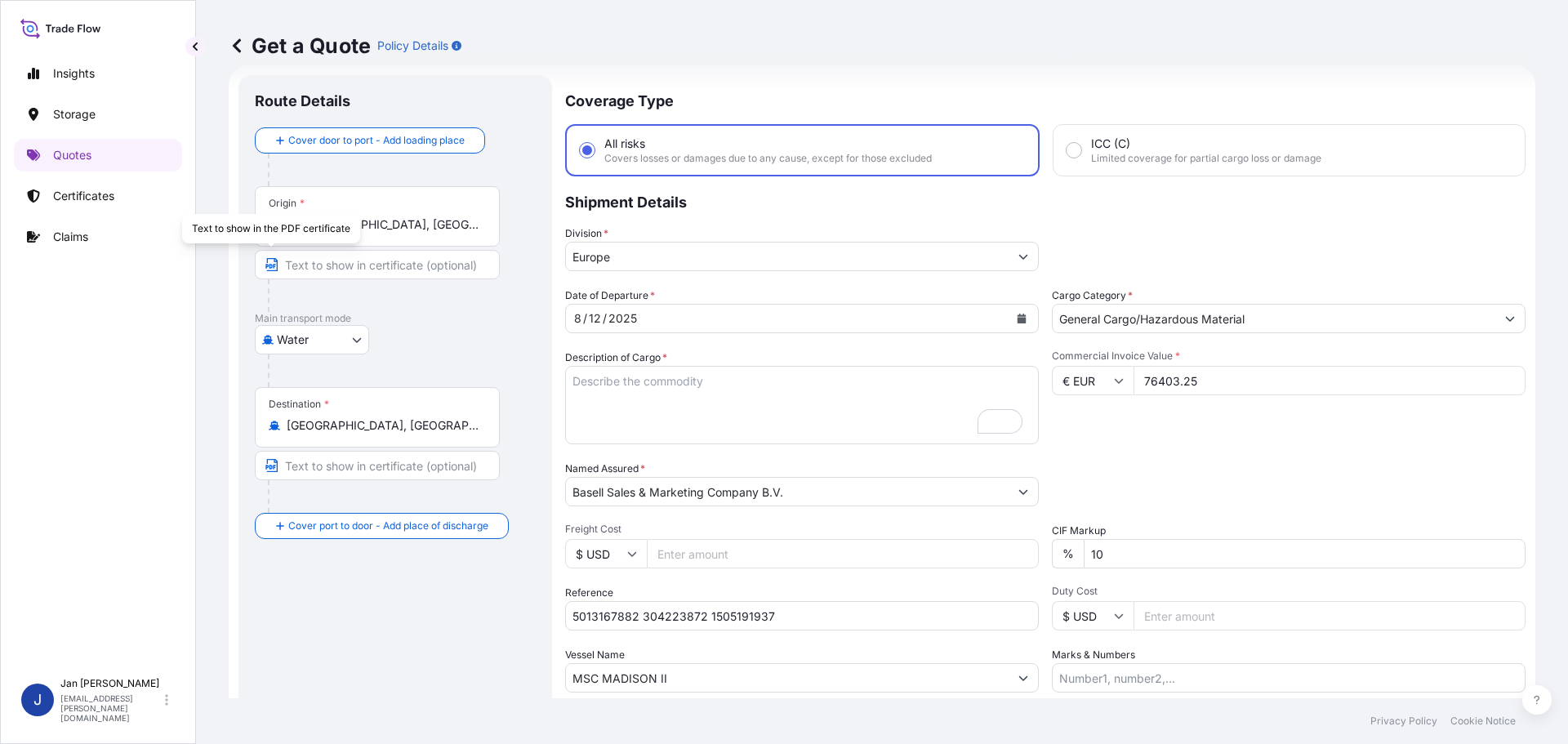
click at [432, 229] on input "Fos-[GEOGRAPHIC_DATA], [GEOGRAPHIC_DATA]" at bounding box center [384, 225] width 193 height 17
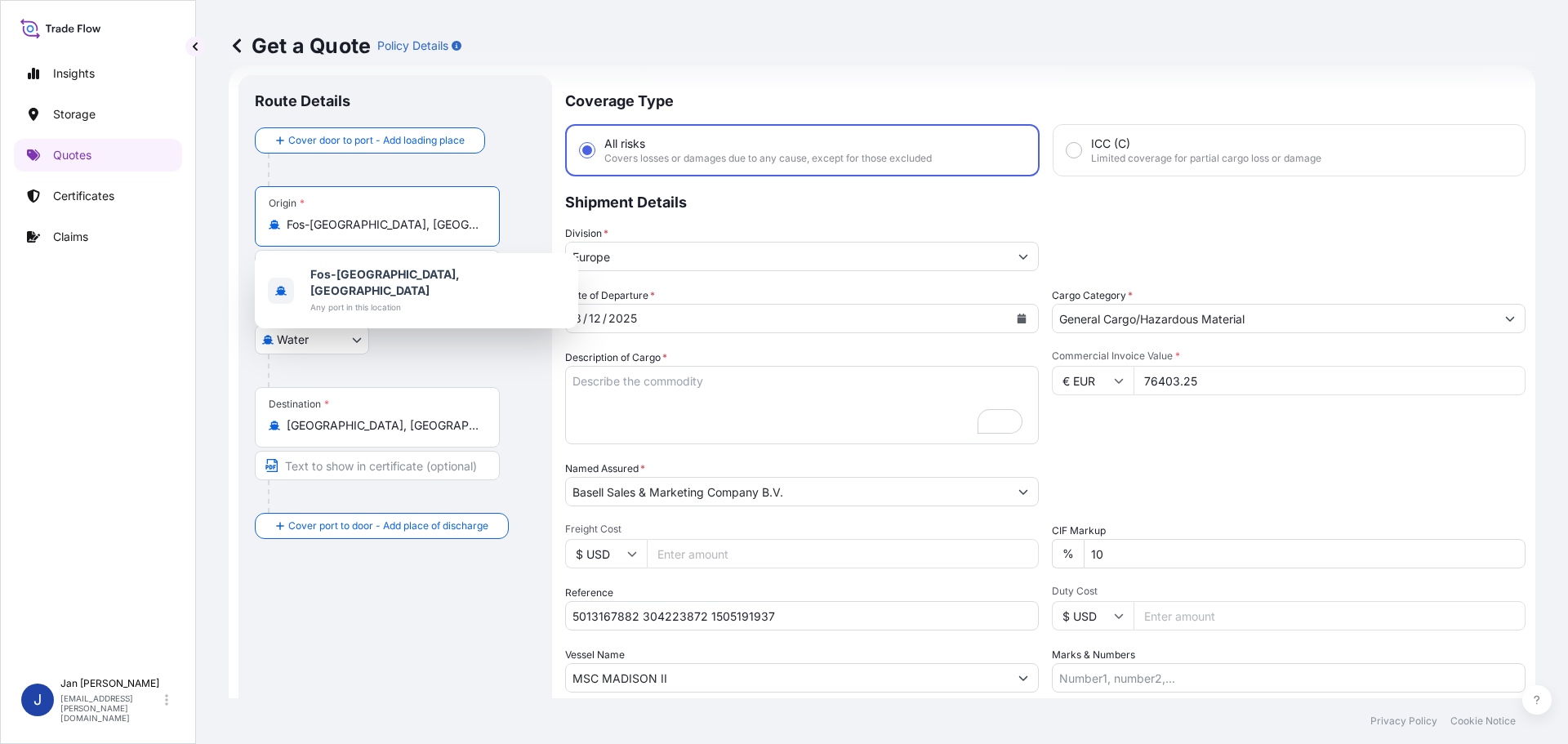
drag, startPoint x: 433, startPoint y: 228, endPoint x: 262, endPoint y: 227, distance: 171.0
click at [262, 227] on div "Origin * [GEOGRAPHIC_DATA], [GEOGRAPHIC_DATA]" at bounding box center [377, 215] width 245 height 60
click at [287, 227] on input "Fos-[GEOGRAPHIC_DATA], [GEOGRAPHIC_DATA]" at bounding box center [384, 225] width 193 height 17
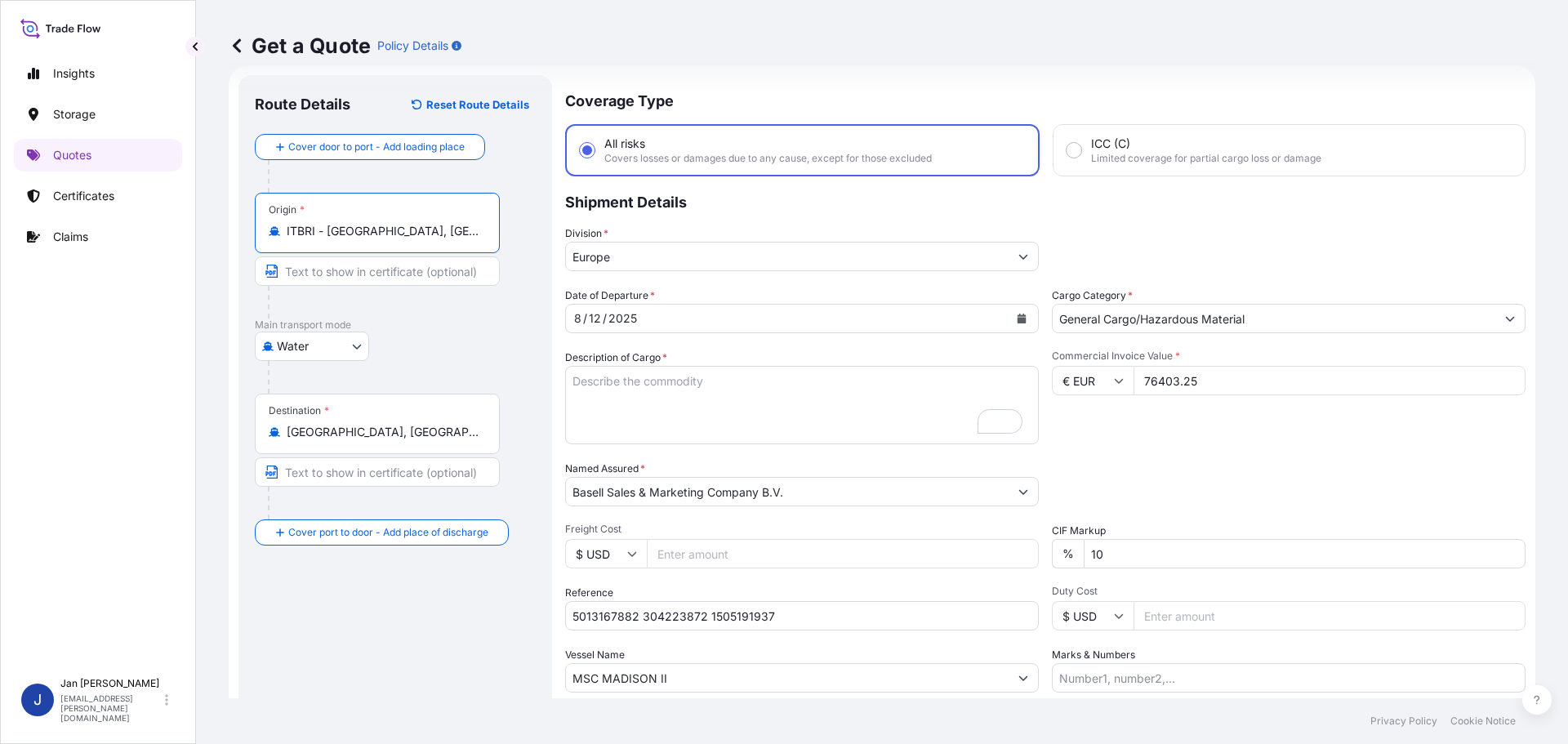
type input "ITBRI - [GEOGRAPHIC_DATA], [GEOGRAPHIC_DATA]"
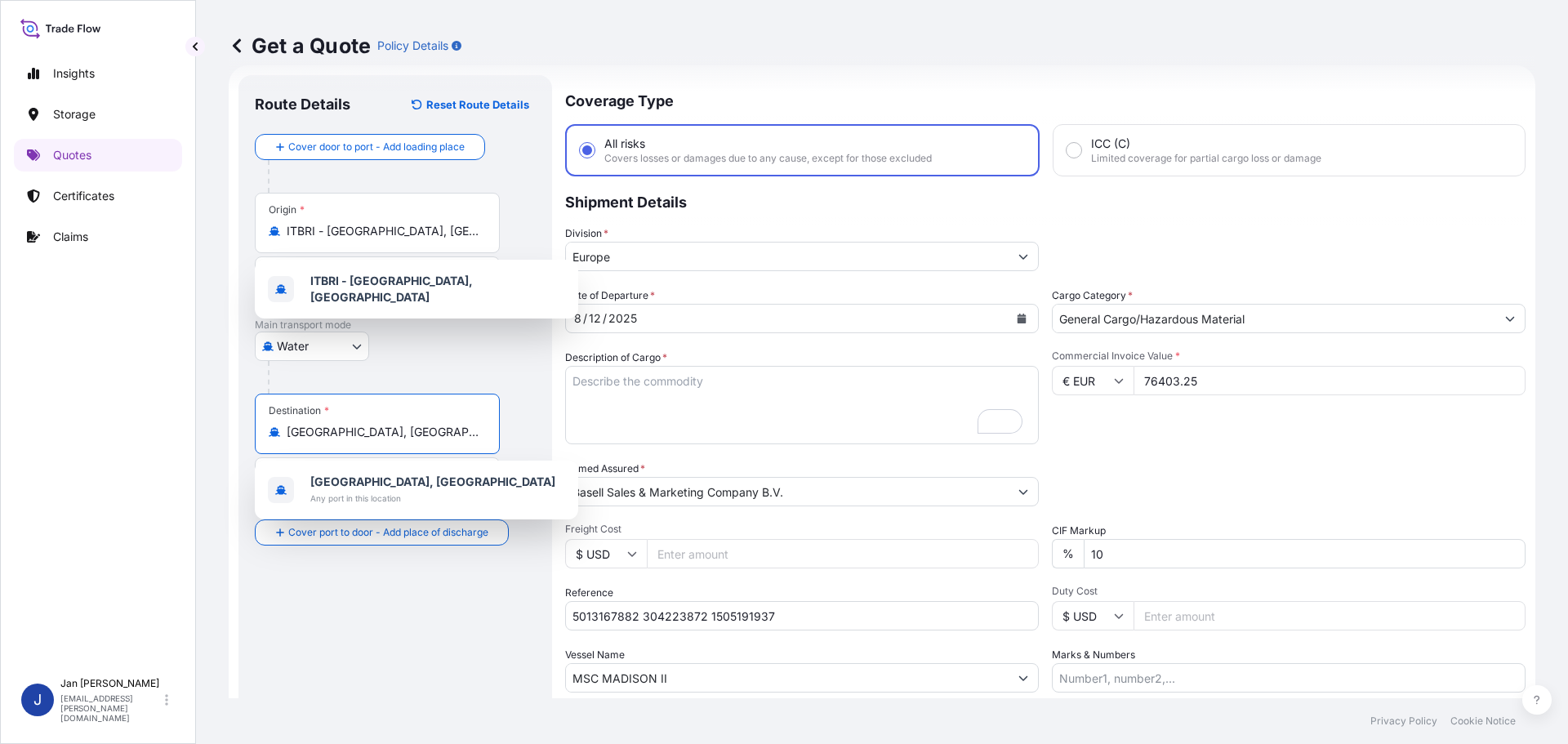
drag, startPoint x: 373, startPoint y: 439, endPoint x: 201, endPoint y: 437, distance: 172.0
click at [201, 437] on div "Get a Quote Policy Details Route Details Reset Route Details Cover door to port…" at bounding box center [882, 349] width 1372 height 698
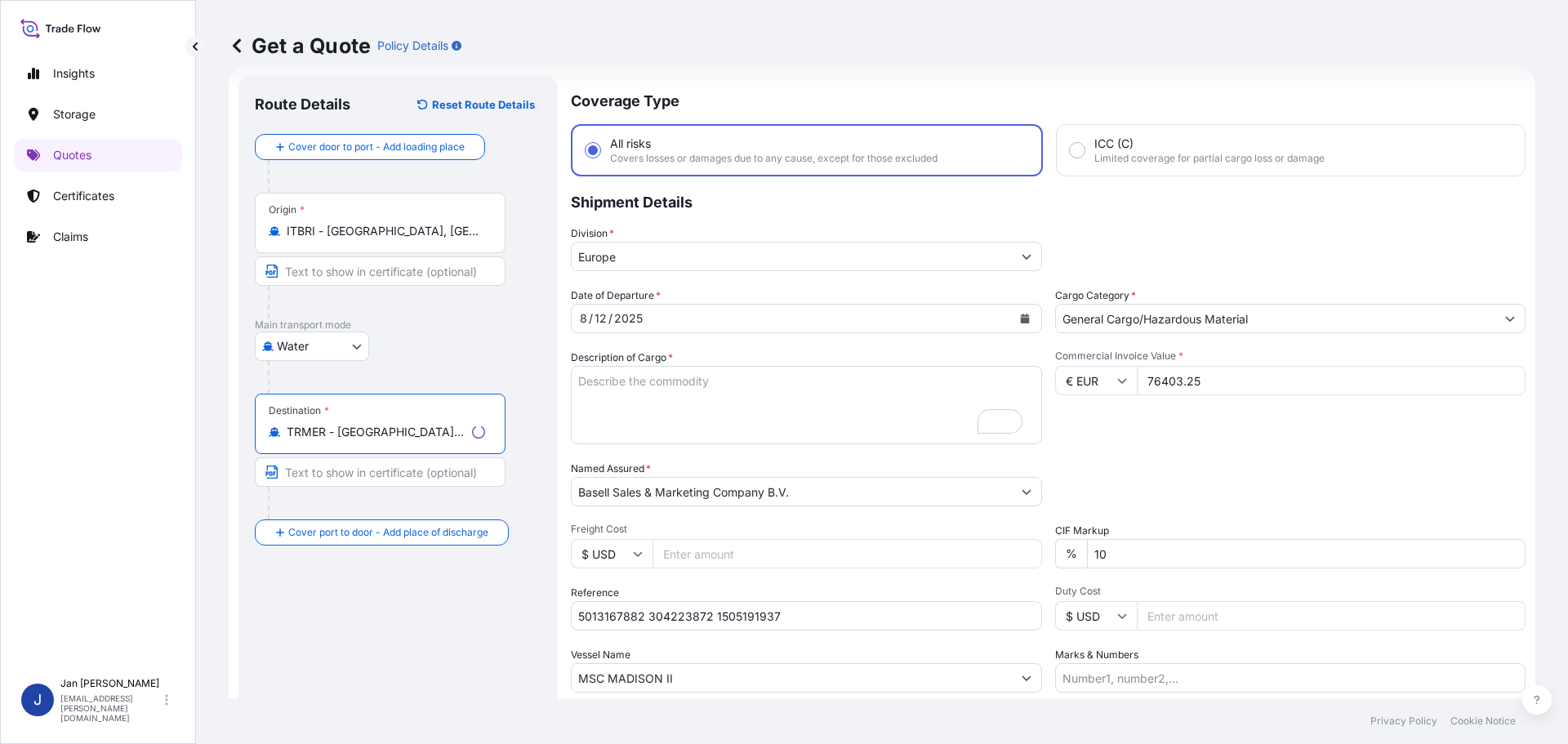
type input "TRMER - [GEOGRAPHIC_DATA], [GEOGRAPHIC_DATA]"
drag, startPoint x: 728, startPoint y: 398, endPoint x: 643, endPoint y: 386, distance: 85.8
click at [727, 399] on textarea "7920 BAGS LOADED ONTO 144 PALLETS LOADED INTO 8 40' HIGH CUBE CONTAINER LUPOLEN…" at bounding box center [802, 405] width 474 height 78
paste textarea "BAGS LOADED ONTO 36 PALLETS LOADED INTO 2 40' CONTAINER(S) HOSTALEN PP XN112-I"
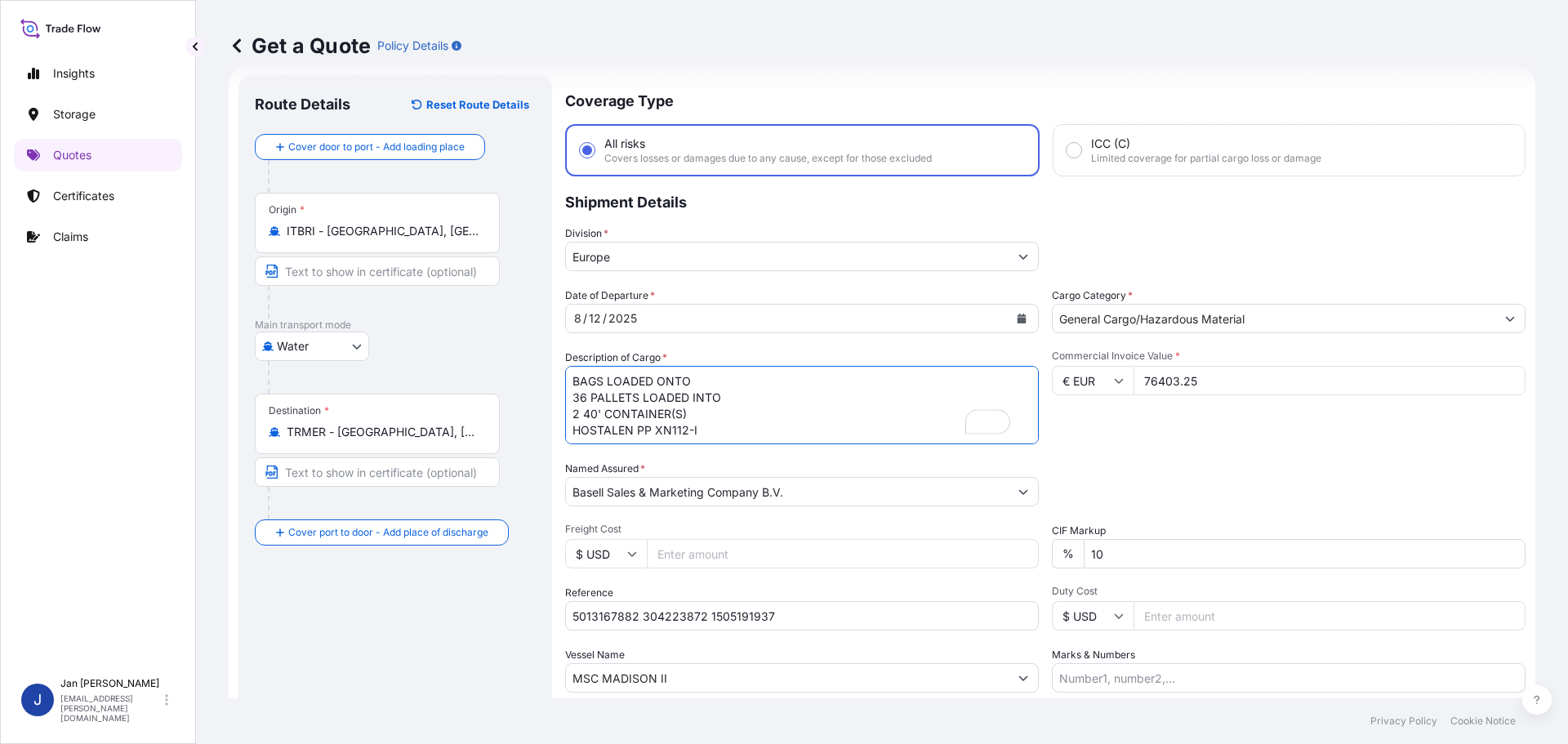
click at [571, 372] on textarea "7920 BAGS LOADED ONTO 144 PALLETS LOADED INTO 8 40' HIGH CUBE CONTAINER LUPOLEN…" at bounding box center [802, 405] width 474 height 78
type textarea "1980 BAGS LOADED ONTO 36 PALLETS LOADED INTO 2 40' CONTAINER(S) HOSTALEN PP XN1…"
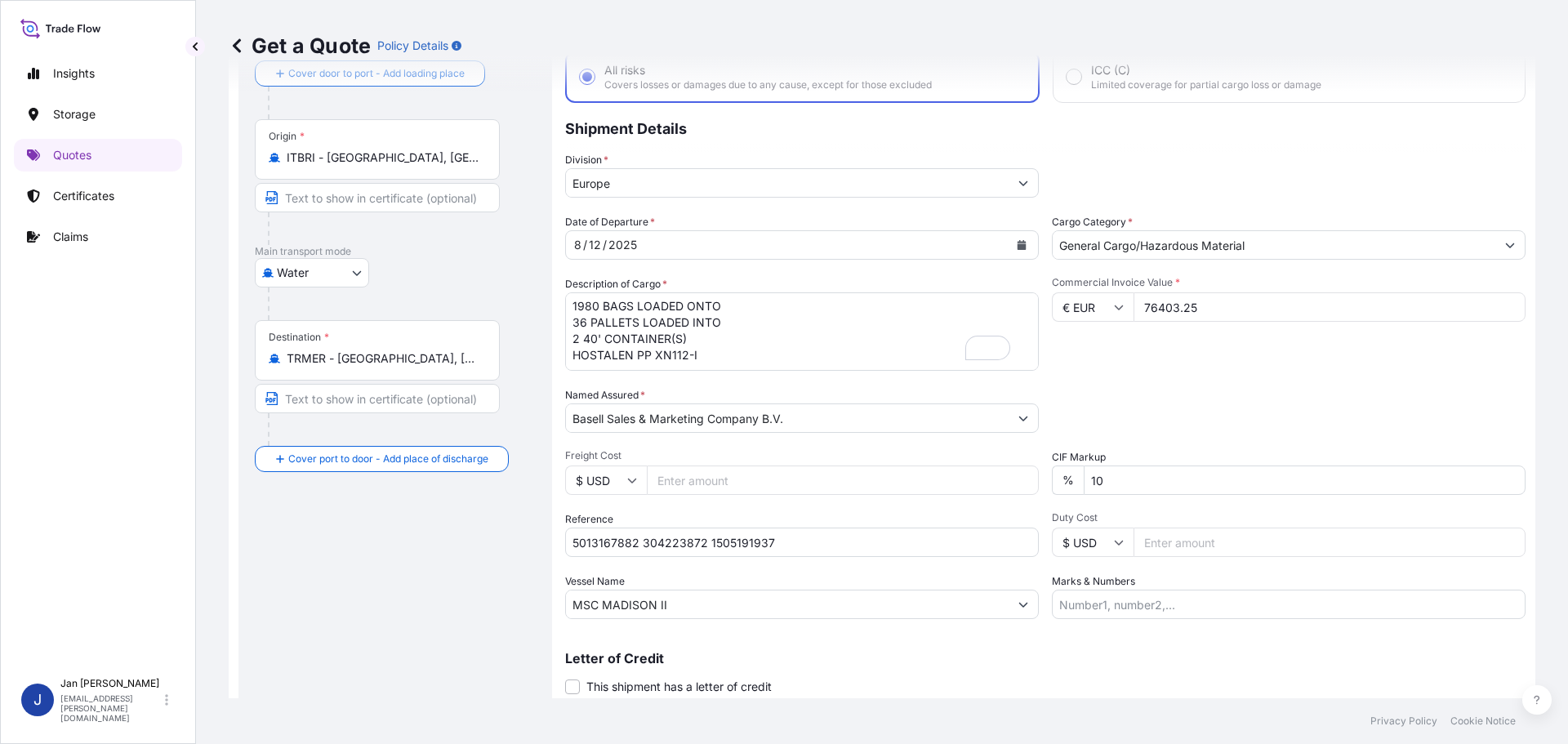
scroll to position [152, 0]
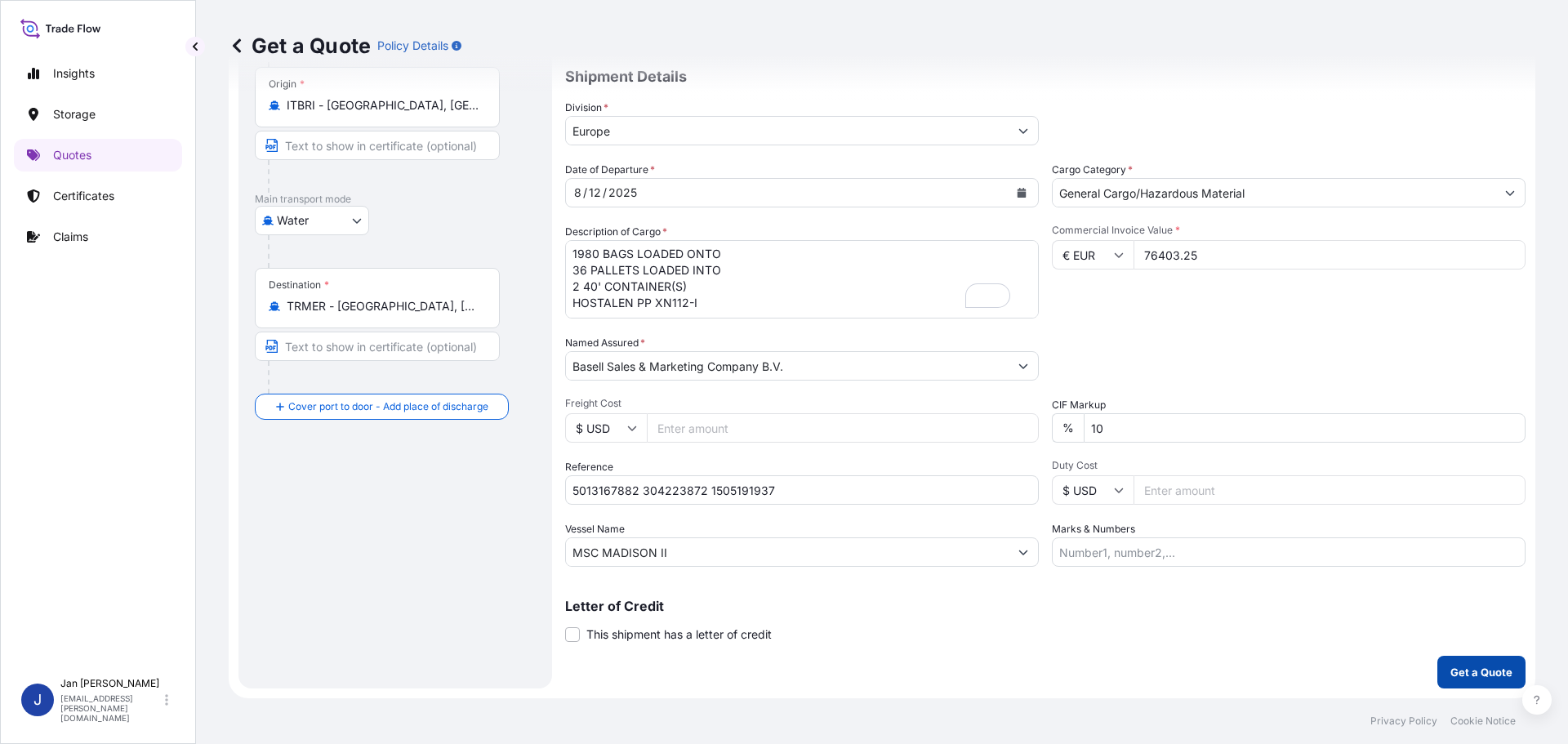
click at [1480, 670] on p "Get a Quote" at bounding box center [1482, 672] width 62 height 17
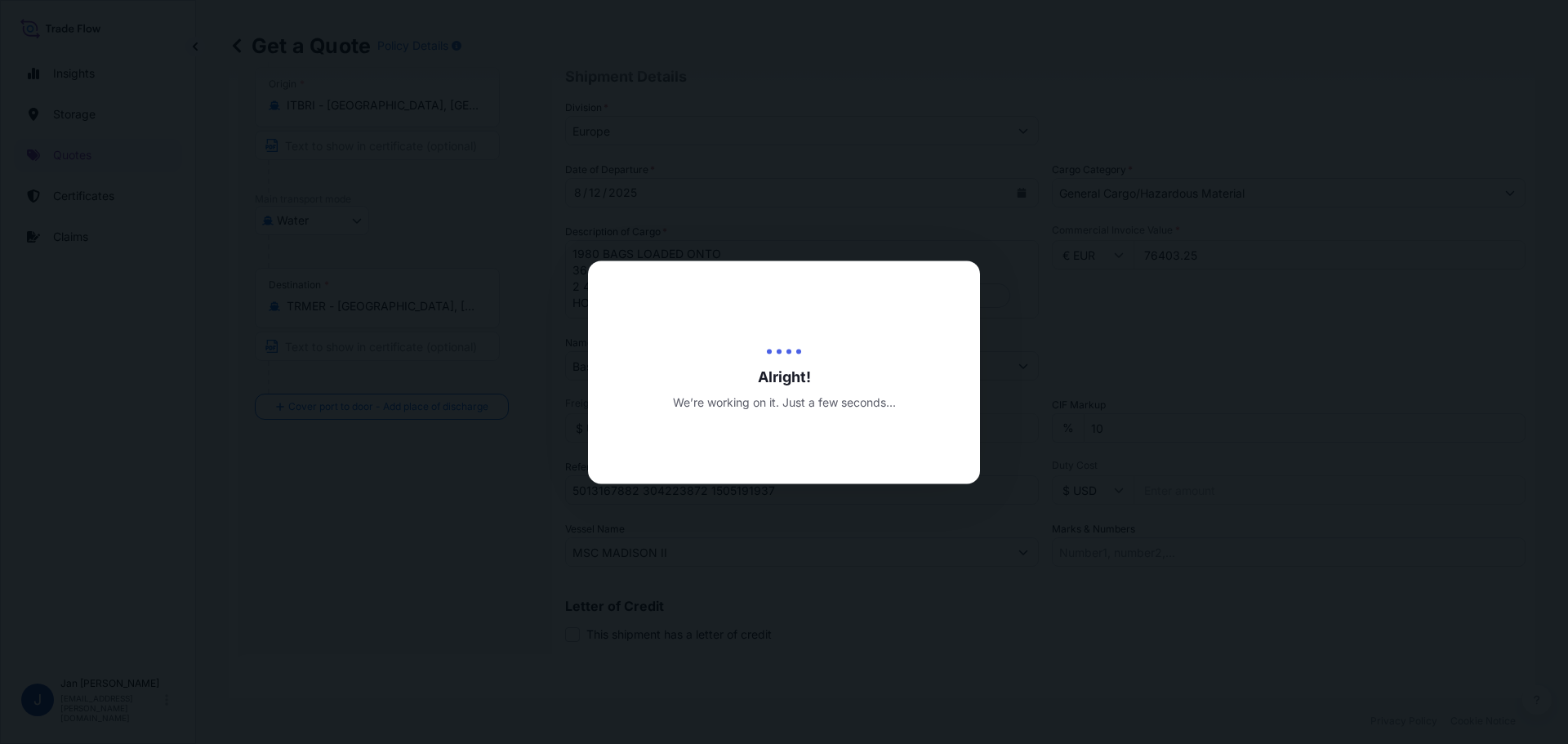
select select "Water"
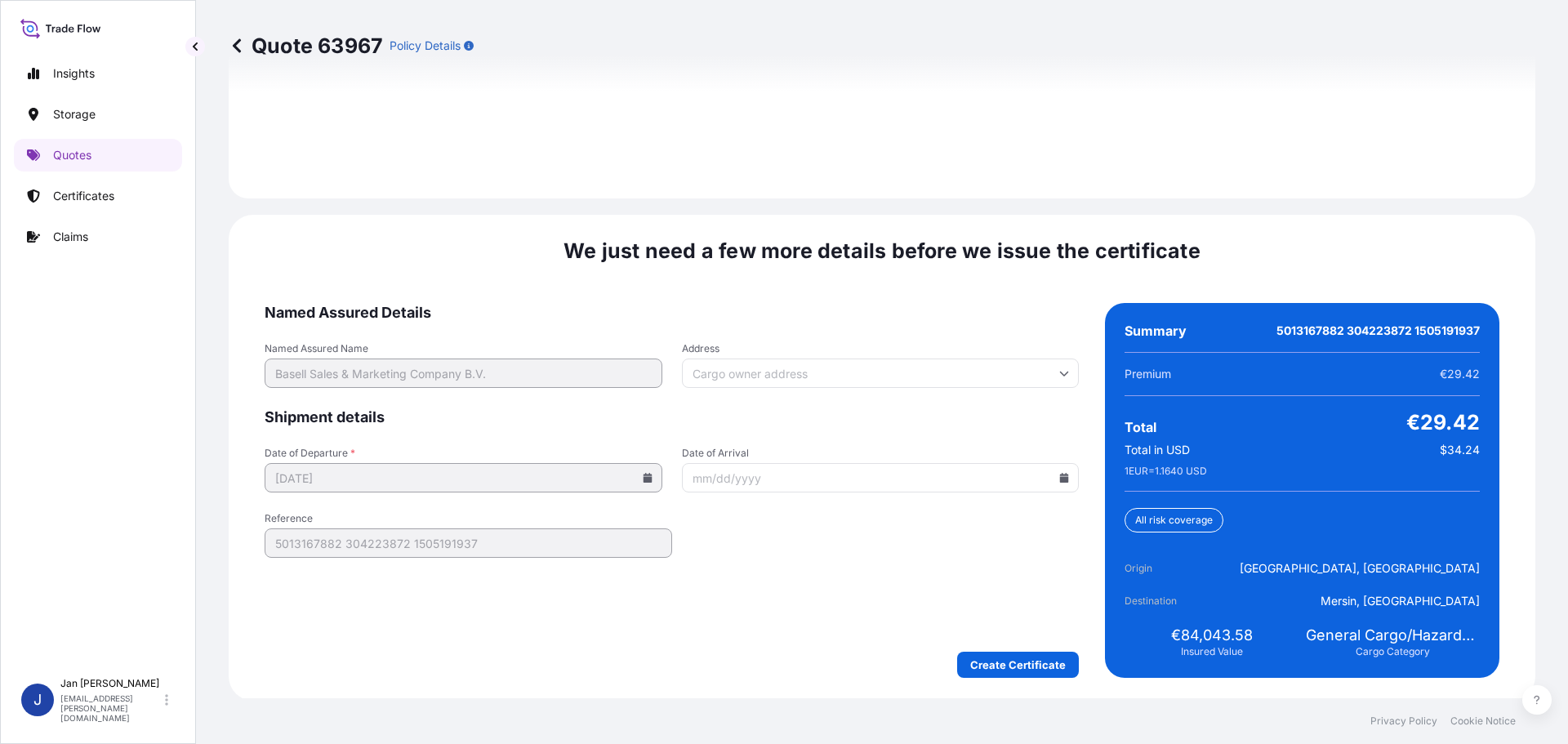
scroll to position [2371, 0]
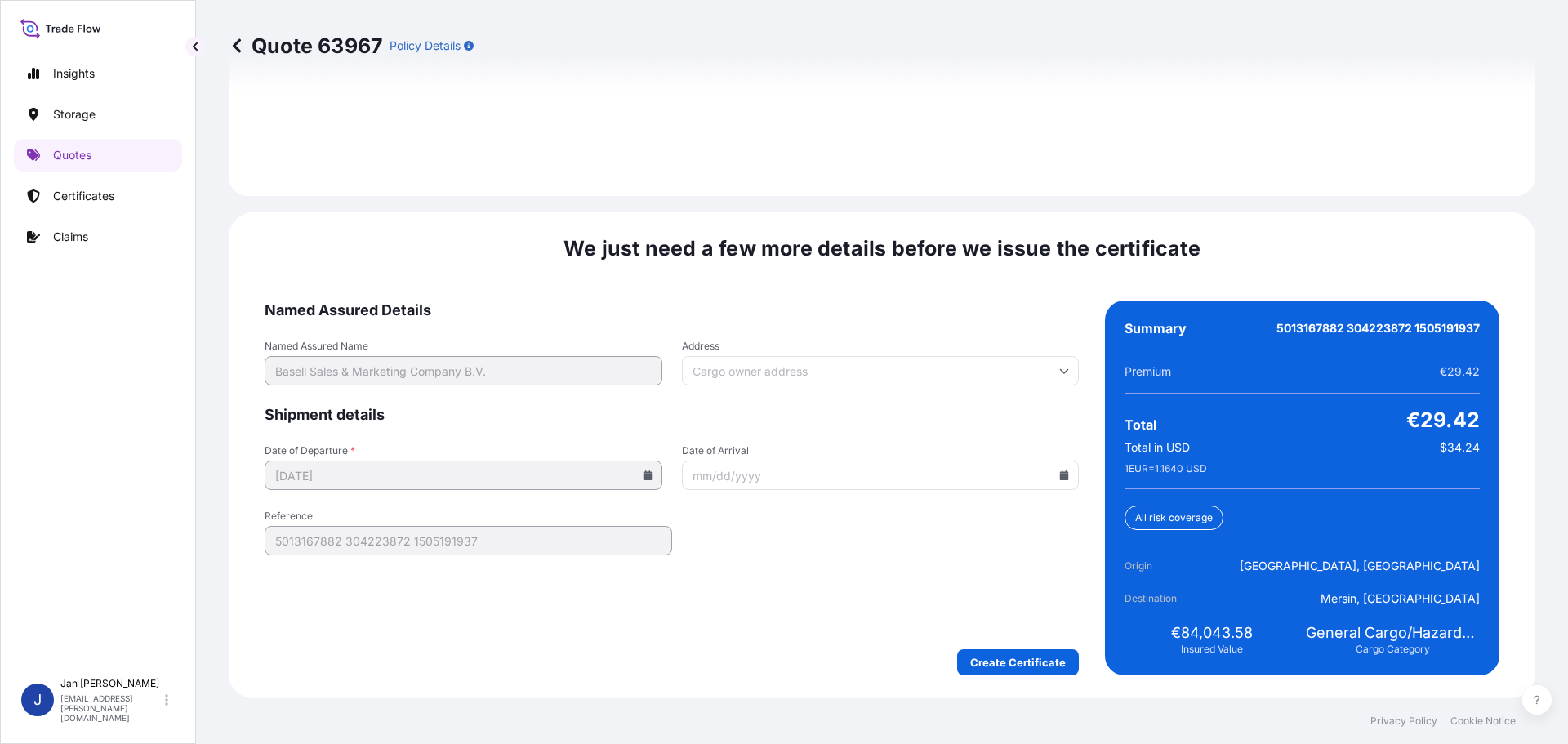
click at [1060, 478] on icon at bounding box center [1065, 475] width 9 height 10
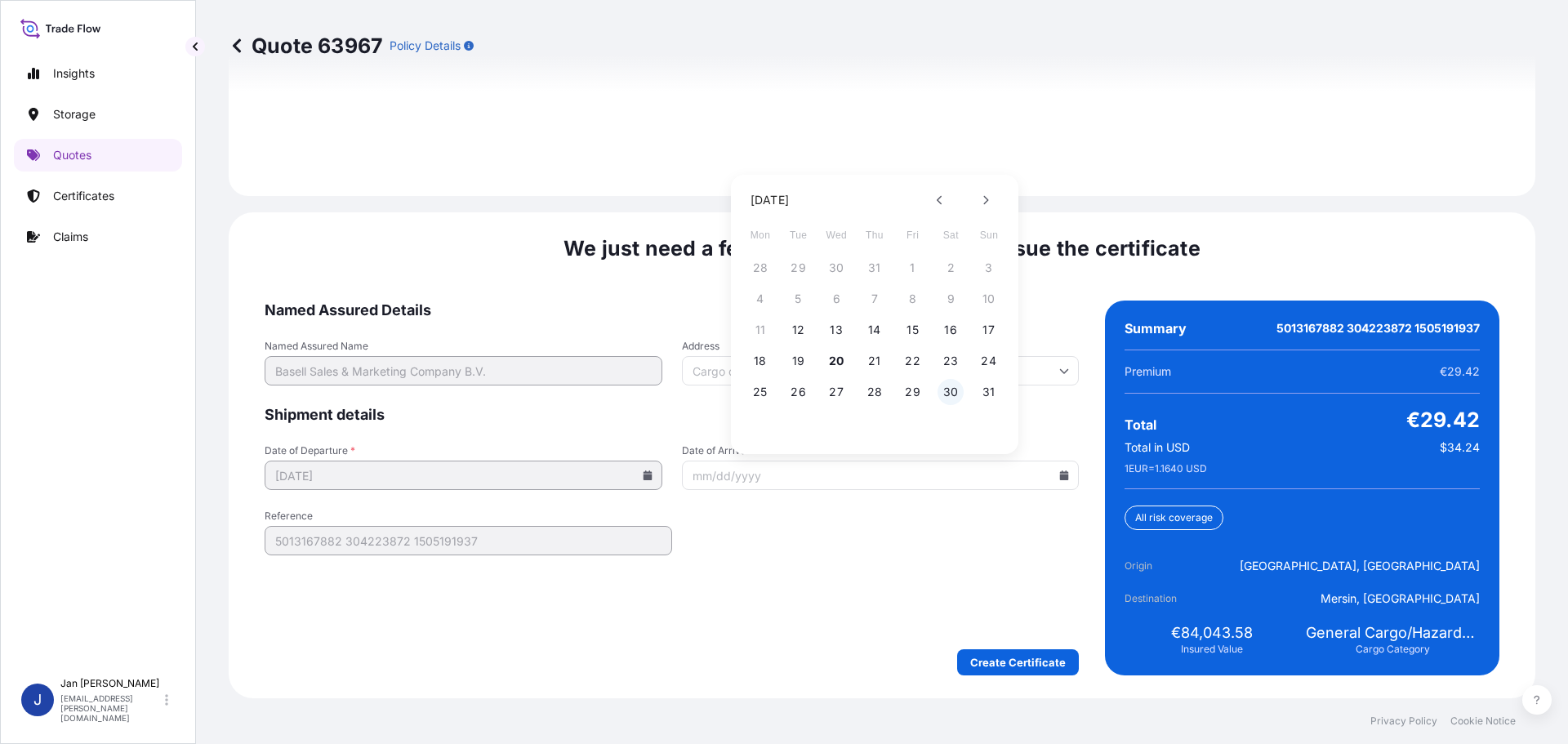
click at [944, 392] on button "30" at bounding box center [950, 392] width 26 height 26
type input "[DATE]"
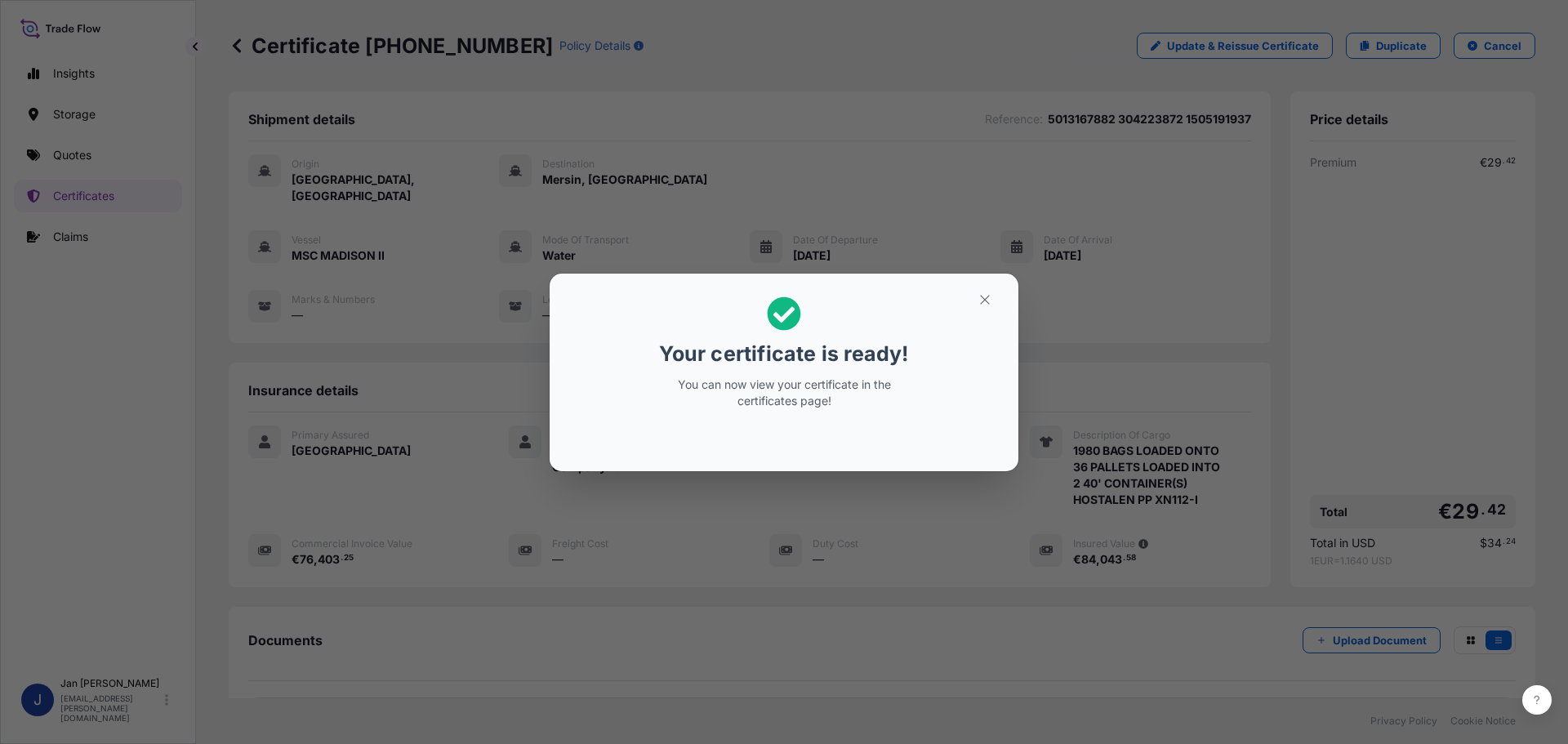
click at [990, 302] on icon "button" at bounding box center [985, 300] width 15 height 15
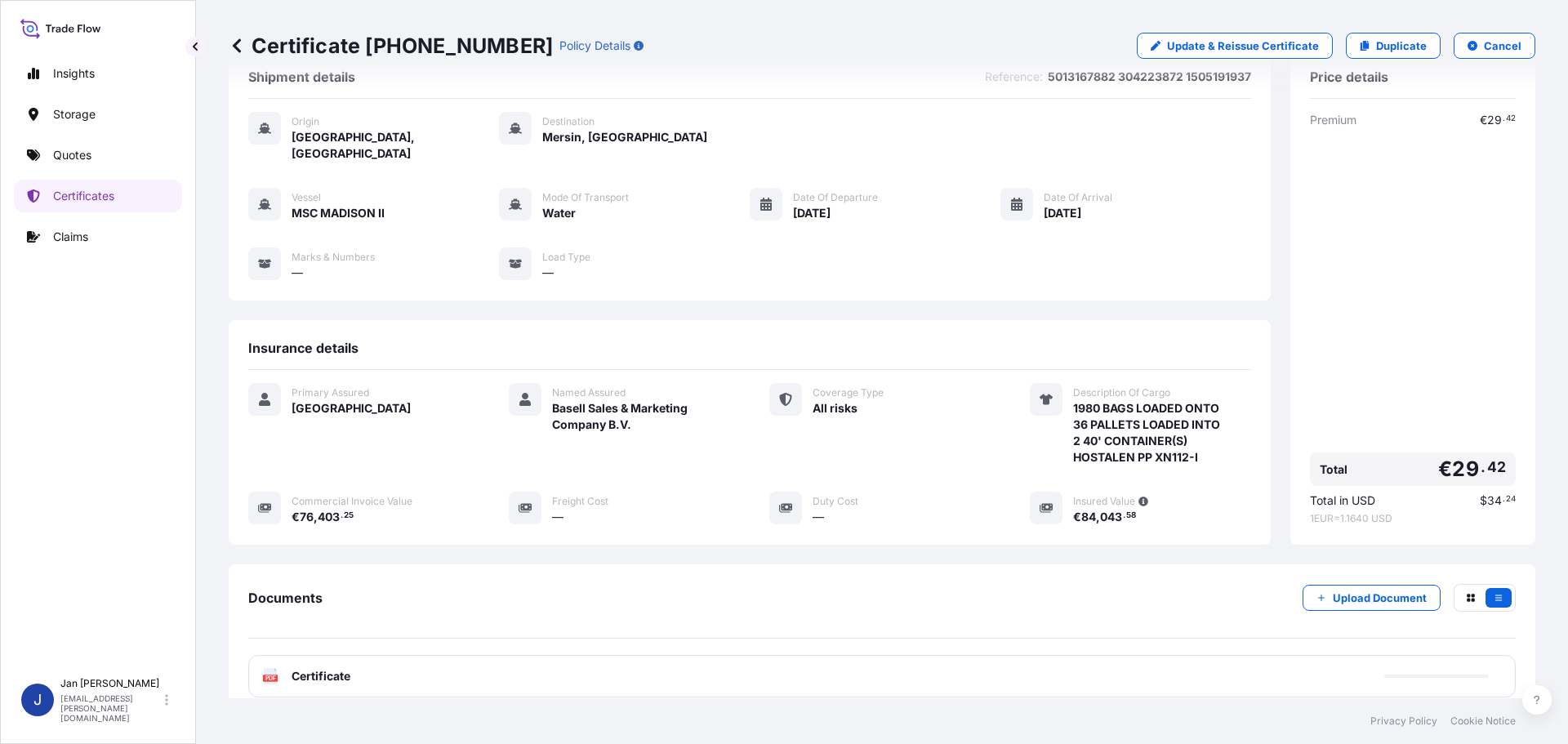
scroll to position [82, 0]
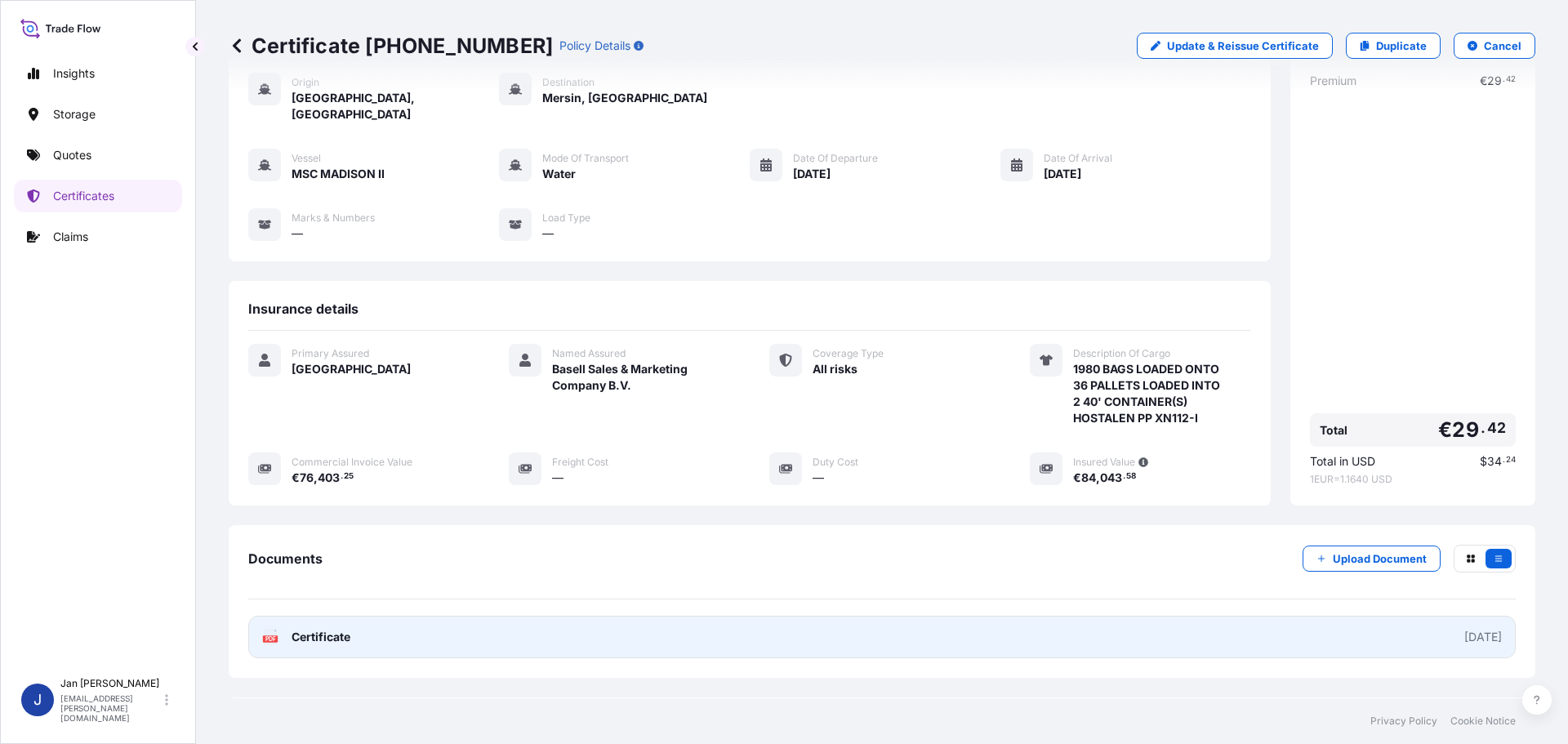
click at [268, 636] on text "PDF" at bounding box center [270, 639] width 10 height 6
